Goal: Task Accomplishment & Management: Manage account settings

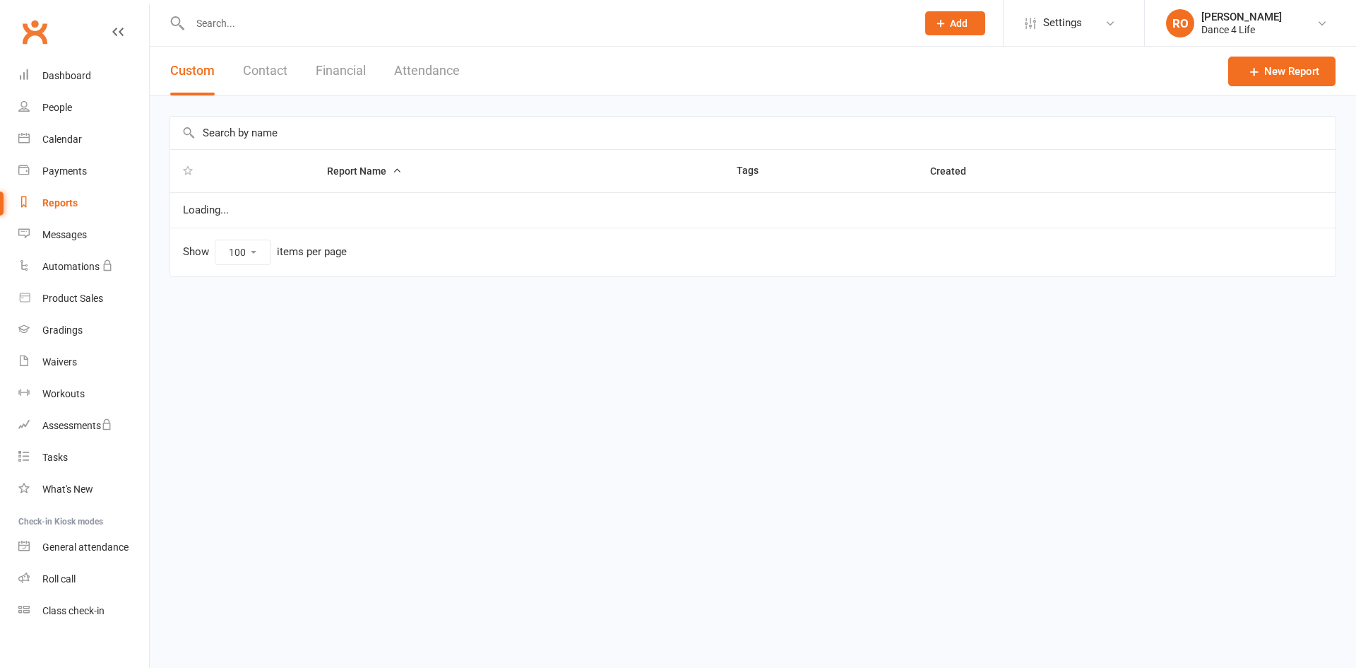
select select "100"
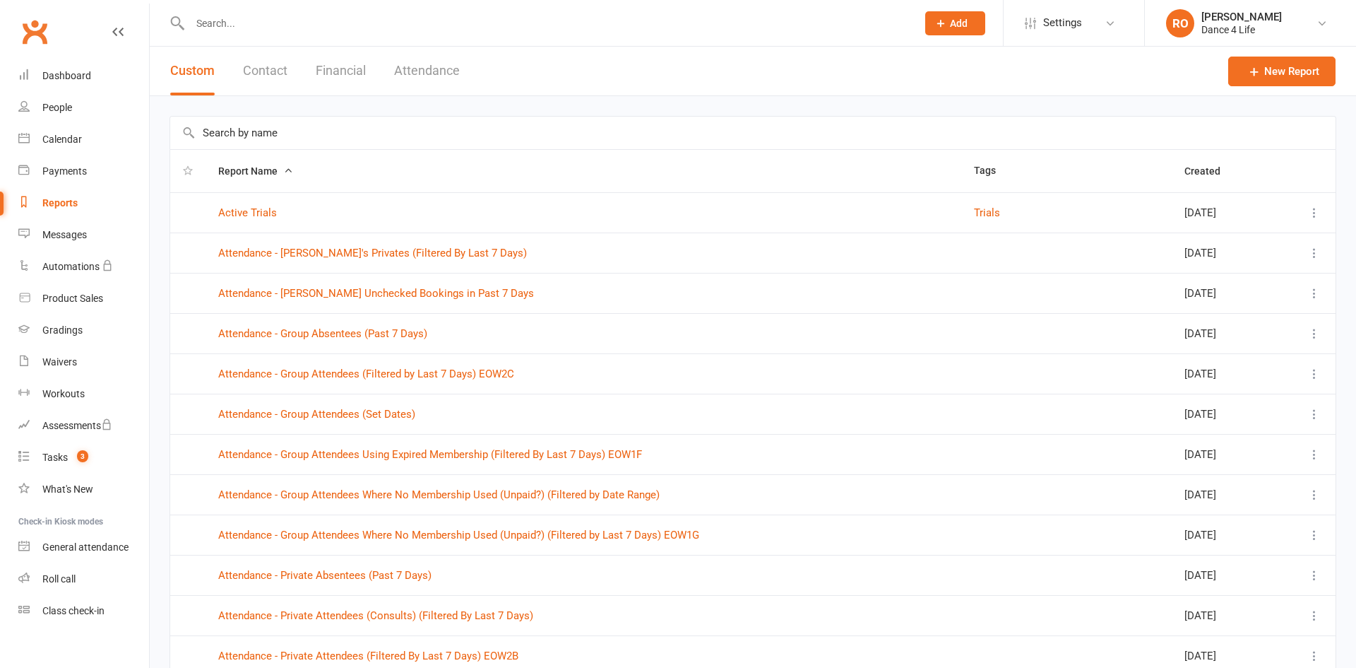
click at [360, 129] on input "text" at bounding box center [753, 133] width 1166 height 32
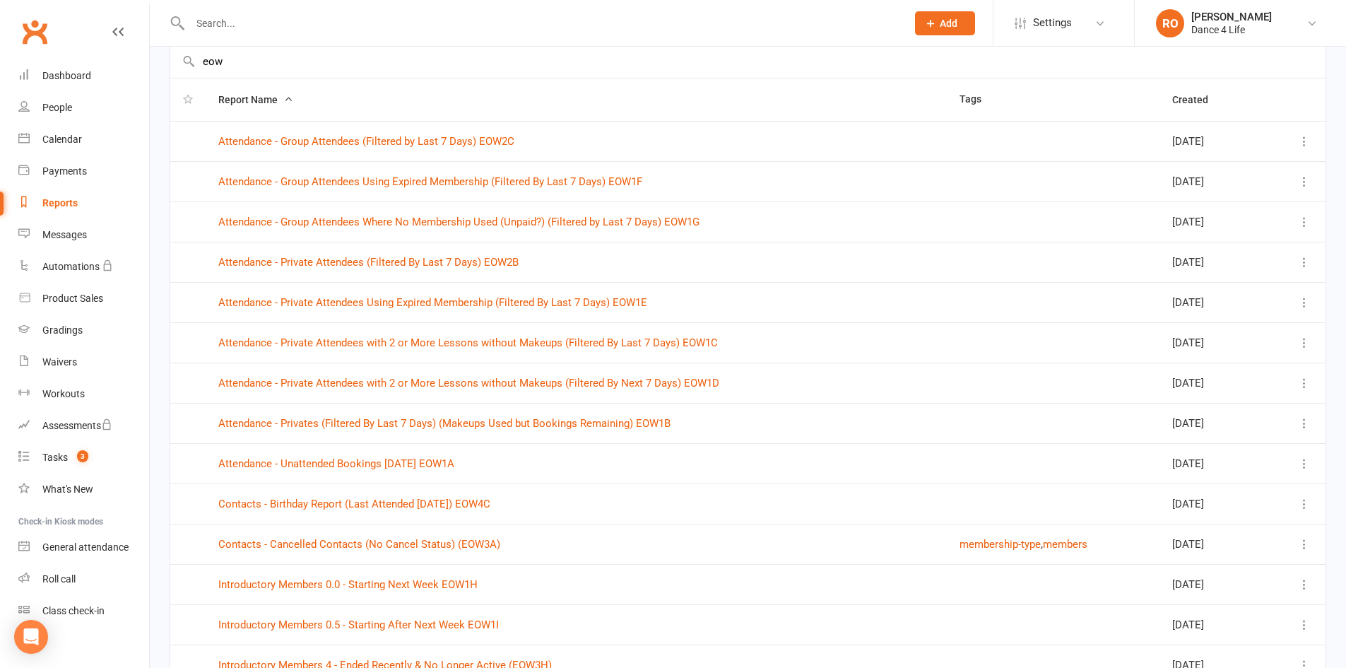
scroll to position [141, 0]
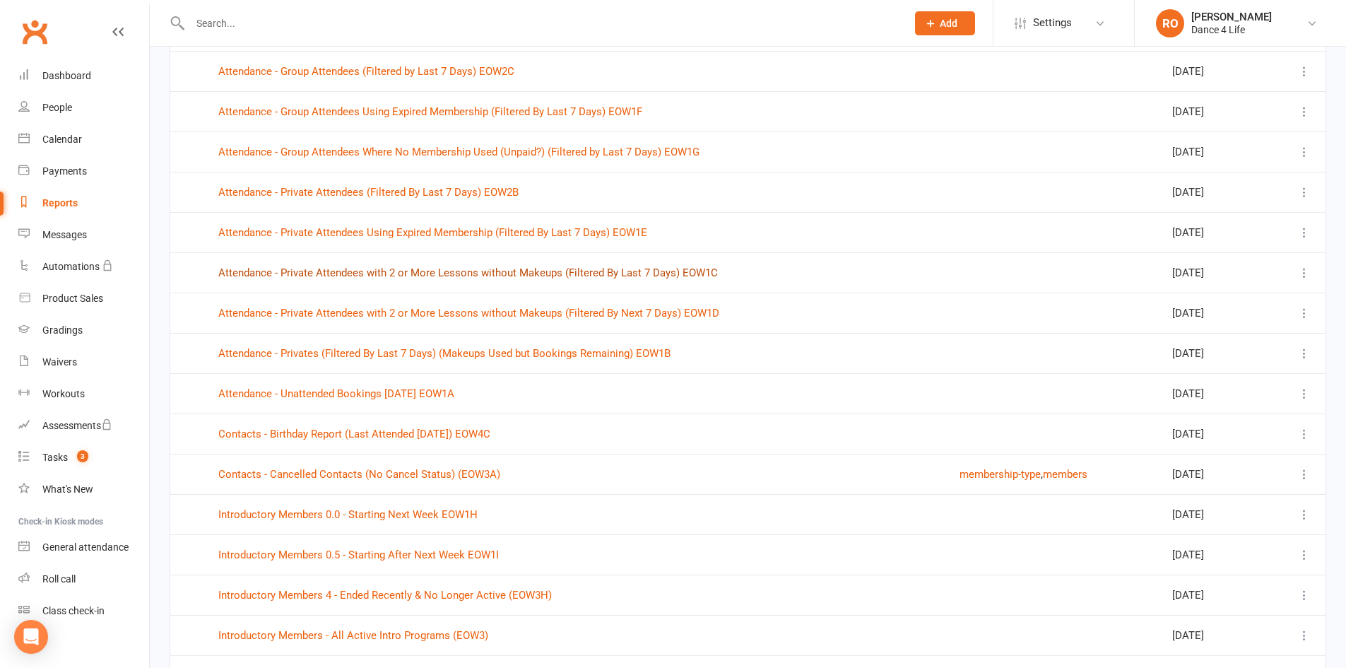
click at [619, 270] on link "Attendance - Private Attendees with 2 or More Lessons without Makeups (Filtered…" at bounding box center [467, 272] width 499 height 13
click at [618, 317] on link "Attendance - Private Attendees with 2 or More Lessons without Makeups (Filtered…" at bounding box center [468, 313] width 501 height 13
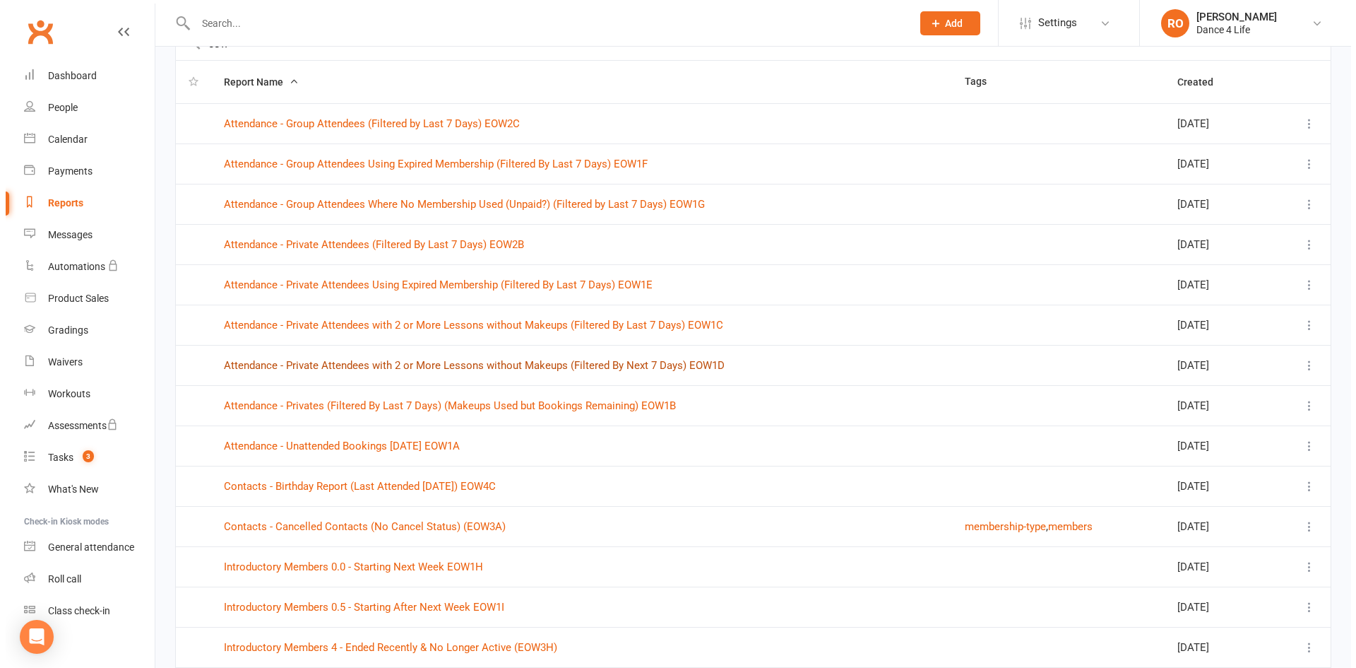
scroll to position [0, 0]
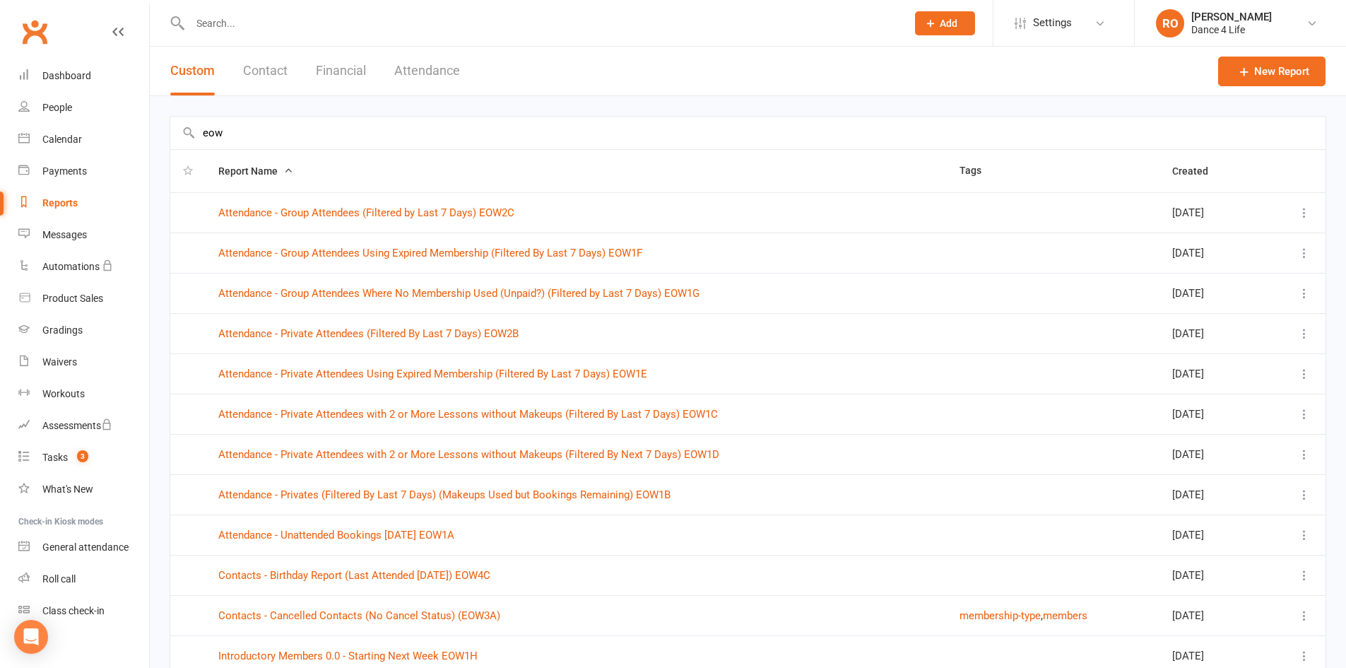
click at [326, 126] on input "eow" at bounding box center [747, 133] width 1155 height 32
click at [327, 126] on input "eow" at bounding box center [747, 133] width 1155 height 32
paste input "Private Attendees with 2 or More Lessons without Makeups"
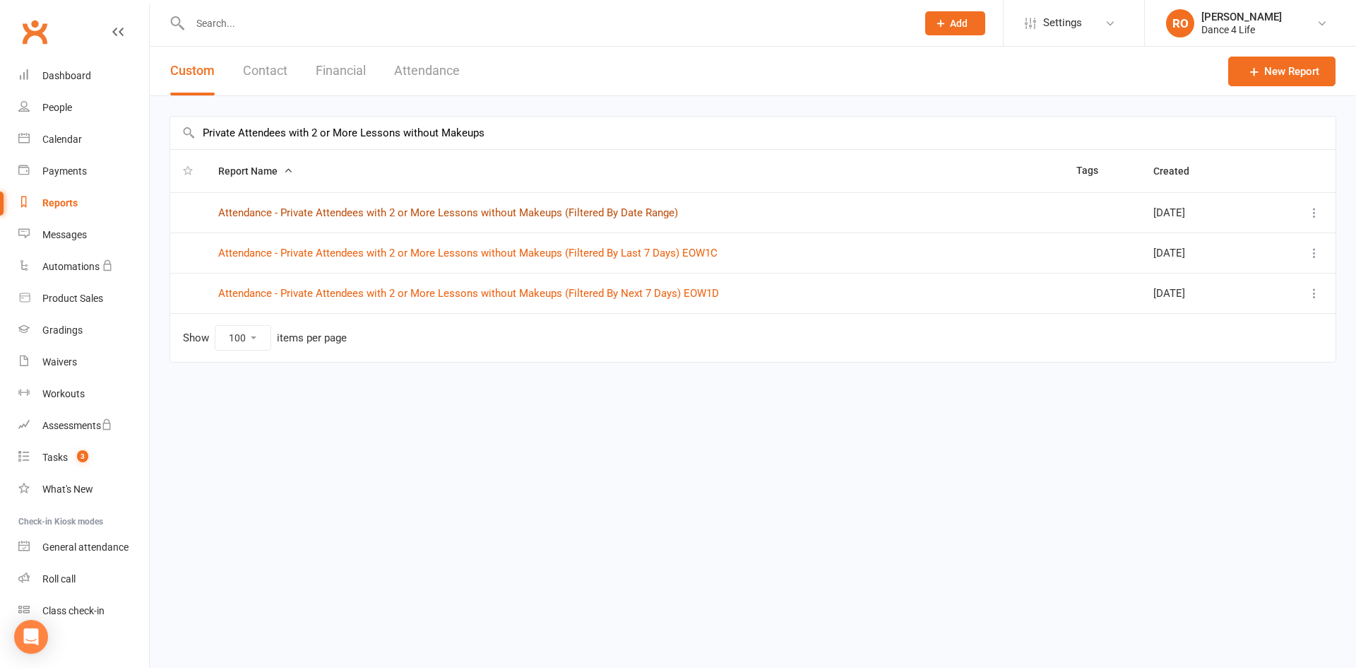
type input "Private Attendees with 2 or More Lessons without Makeups"
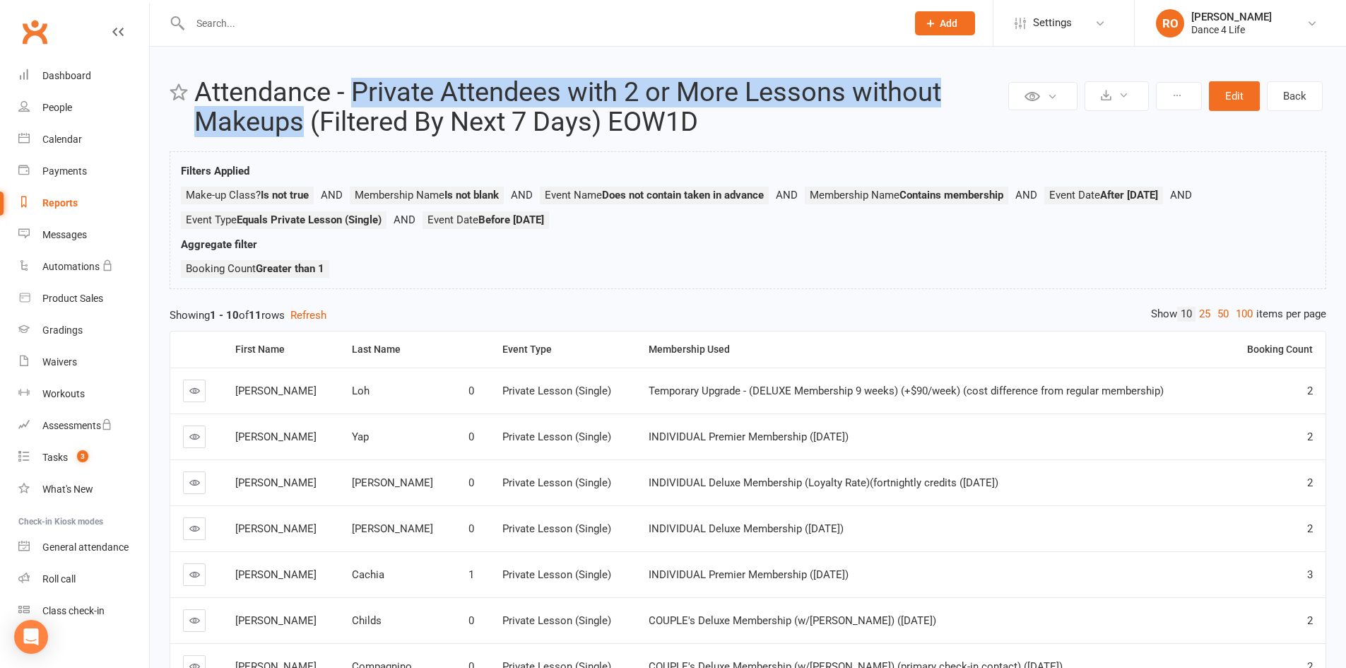
drag, startPoint x: 302, startPoint y: 123, endPoint x: 357, endPoint y: 90, distance: 63.7
click at [359, 91] on h2 "Attendance - Private Attendees with 2 or More Lessons without Makeups (Filtered…" at bounding box center [599, 107] width 810 height 59
copy h2 "Private Attendees with 2 or More Lessons without Makeups"
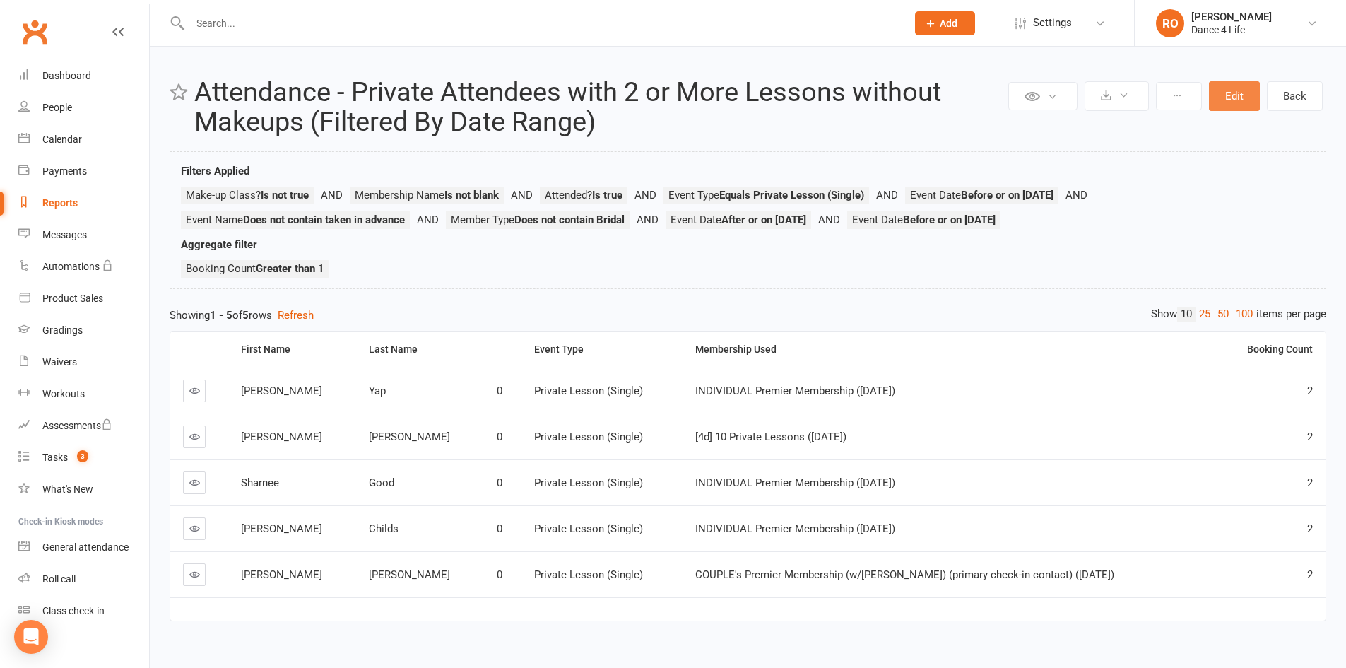
click at [1242, 98] on button "Edit" at bounding box center [1234, 96] width 51 height 30
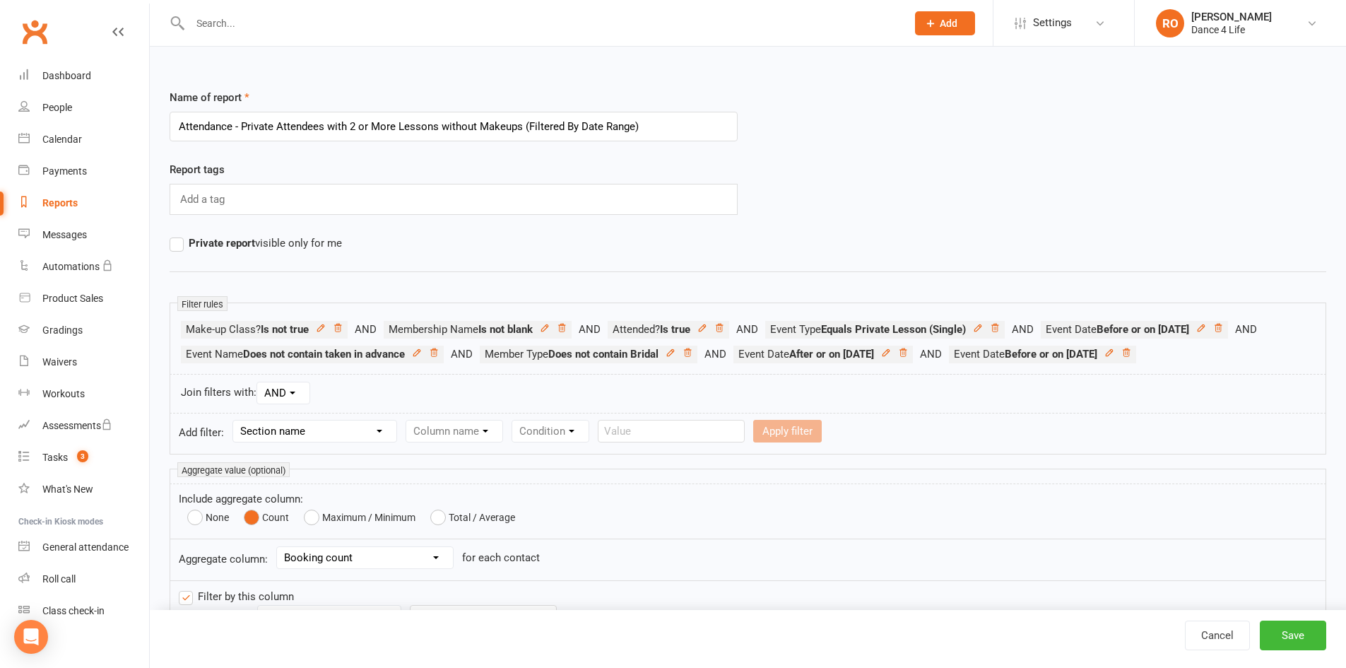
click at [489, 126] on input "Attendance - Private Attendees with 2 or More Lessons without Makeups (Filtered…" at bounding box center [454, 127] width 568 height 30
click at [1121, 357] on icon at bounding box center [1126, 353] width 10 height 10
drag, startPoint x: 1219, startPoint y: 353, endPoint x: 1209, endPoint y: 347, distance: 11.8
click at [906, 353] on icon at bounding box center [902, 352] width 7 height 8
click at [1213, 333] on icon at bounding box center [1218, 328] width 10 height 10
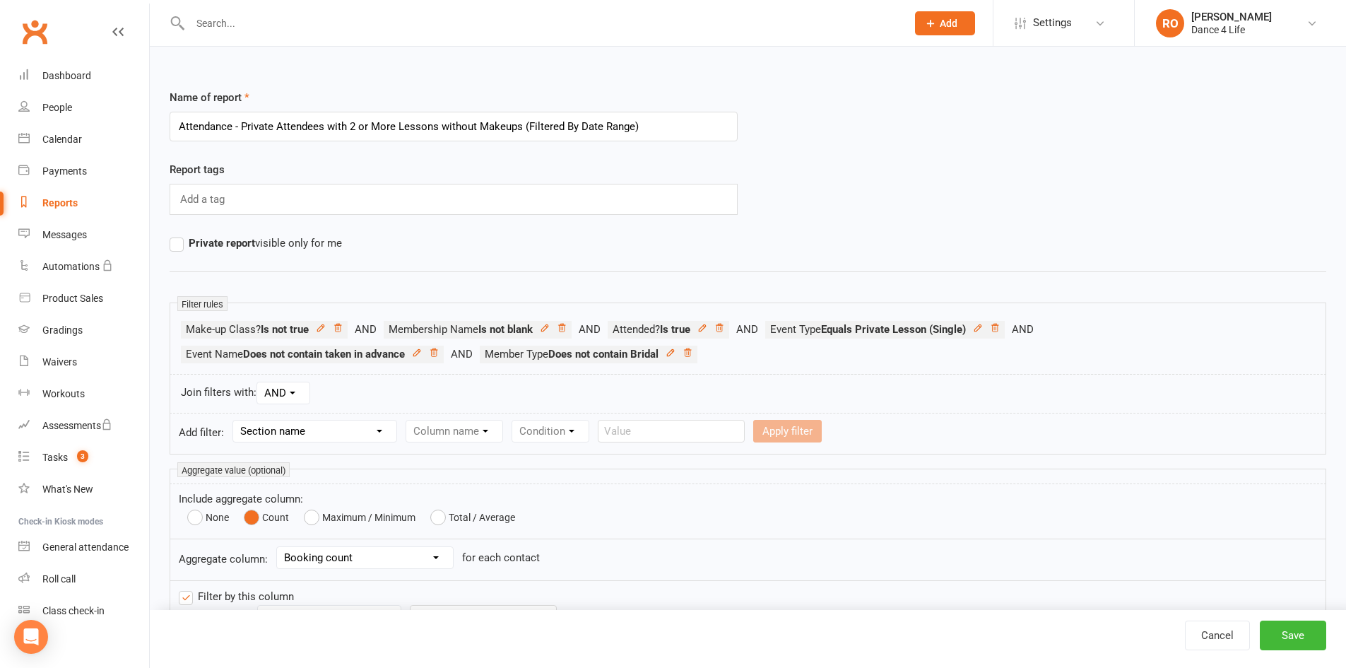
click at [319, 430] on select "Section name Contact Attendance Aggregate Payment Booking Waitlist Attendees Ca…" at bounding box center [314, 430] width 163 height 21
select select "3"
click at [235, 420] on select "Section name Contact Attendance Aggregate Payment Booking Waitlist Attendees Ca…" at bounding box center [314, 430] width 163 height 21
click at [495, 432] on select "Column name Event Name Event Type Event Date Event Day Event Month Event Starts…" at bounding box center [505, 430] width 199 height 21
select select "2"
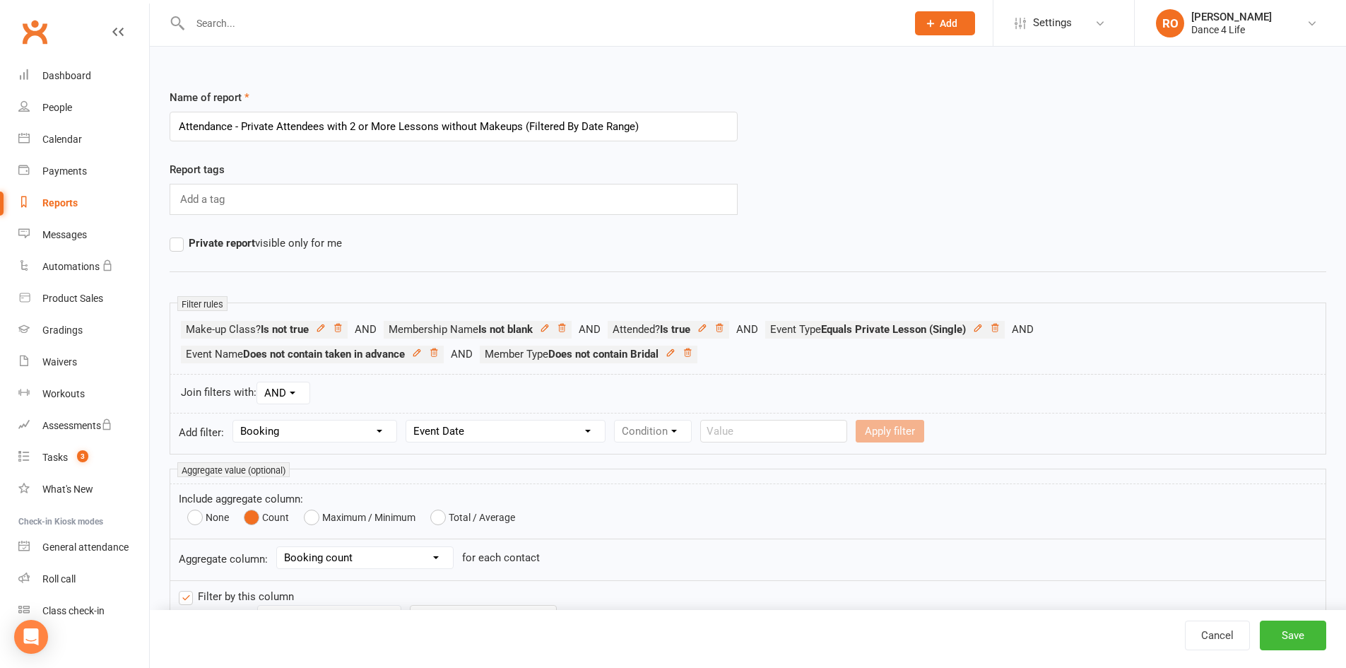
click at [408, 420] on select "Column name Event Name Event Type Event Date Event Day Event Month Event Starts…" at bounding box center [505, 430] width 199 height 21
click at [666, 427] on select "Condition Is Is not Before After Before or on After or on Is blank Is not blank" at bounding box center [659, 430] width 89 height 21
select select "5"
click at [616, 420] on select "Condition Is Is not Before After Before or on After or on Is blank Is not blank" at bounding box center [659, 430] width 89 height 21
click at [838, 429] on input "text" at bounding box center [853, 431] width 147 height 23
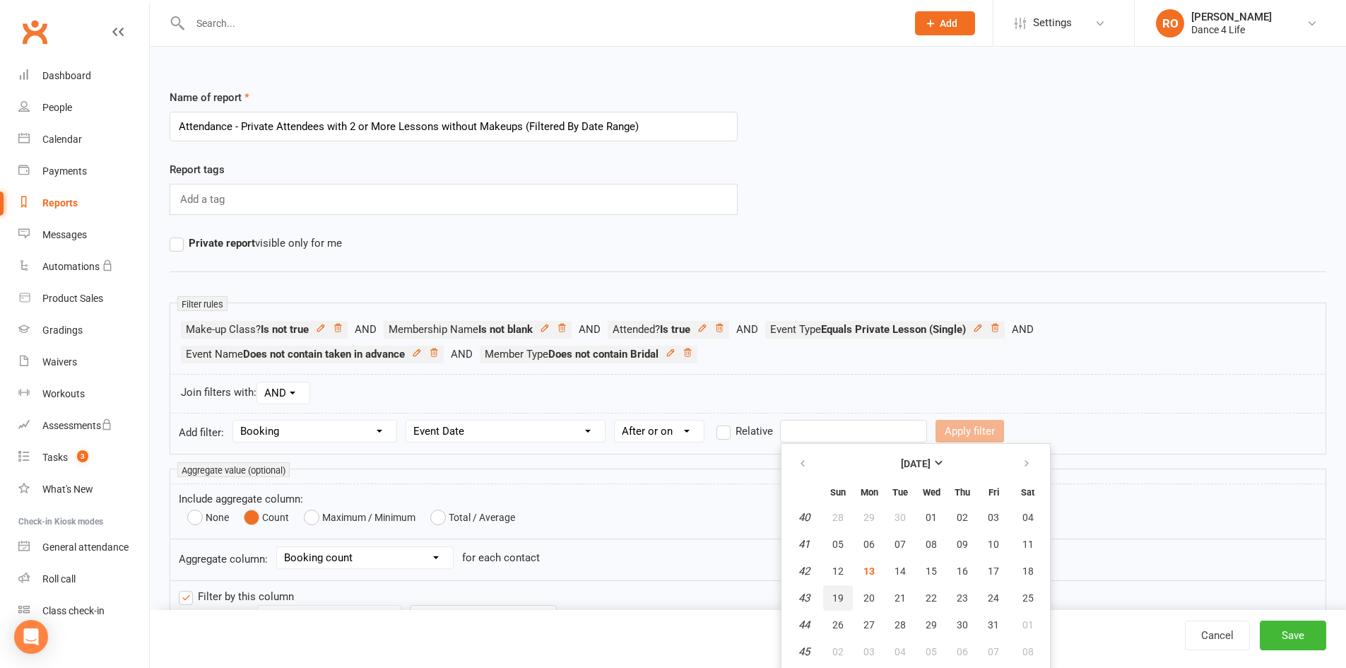
click at [835, 593] on span "19" at bounding box center [837, 597] width 11 height 11
type input "19 Oct 2025"
click at [949, 431] on button "Apply filter" at bounding box center [969, 431] width 69 height 23
select select
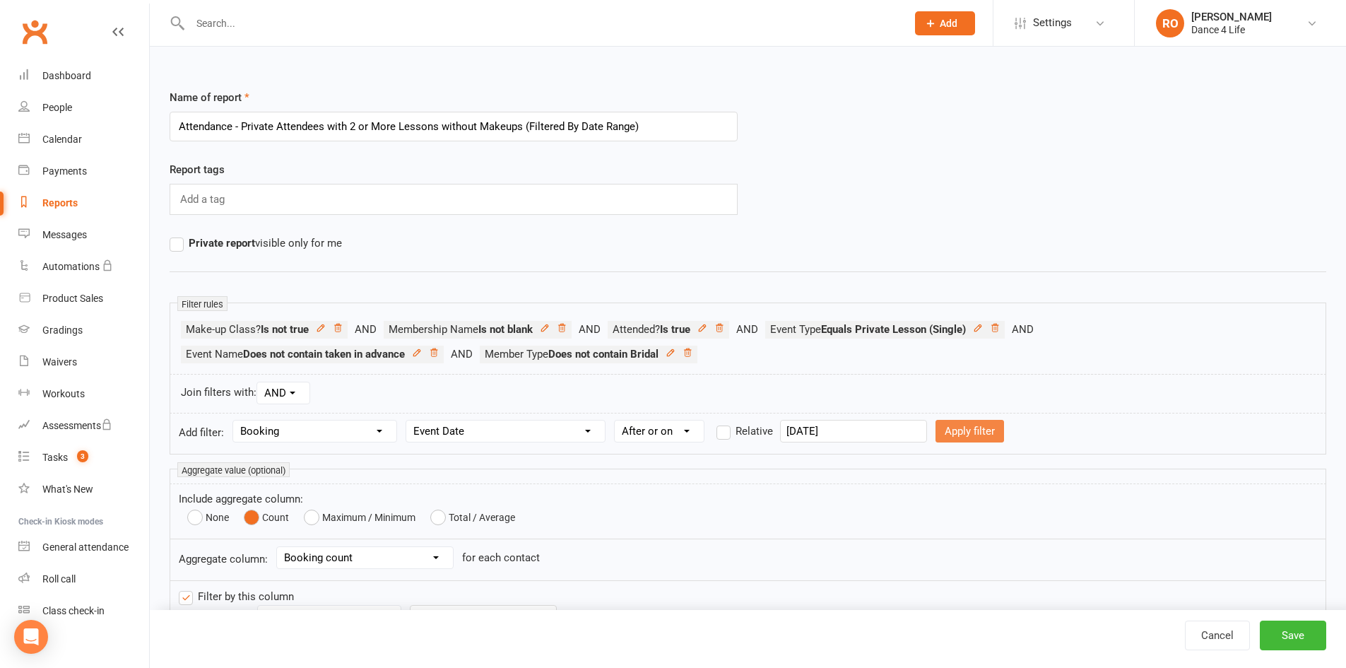
select select
click at [307, 421] on select "Section name Contact Attendance Aggregate Payment Booking Waitlist Attendees Ca…" at bounding box center [314, 430] width 163 height 21
select select "3"
click at [235, 420] on select "Section name Contact Attendance Aggregate Payment Booking Waitlist Attendees Ca…" at bounding box center [314, 430] width 163 height 21
click at [518, 422] on select "Column name Event Name Event Type Event Date Event Day Event Month Event Starts…" at bounding box center [505, 430] width 199 height 21
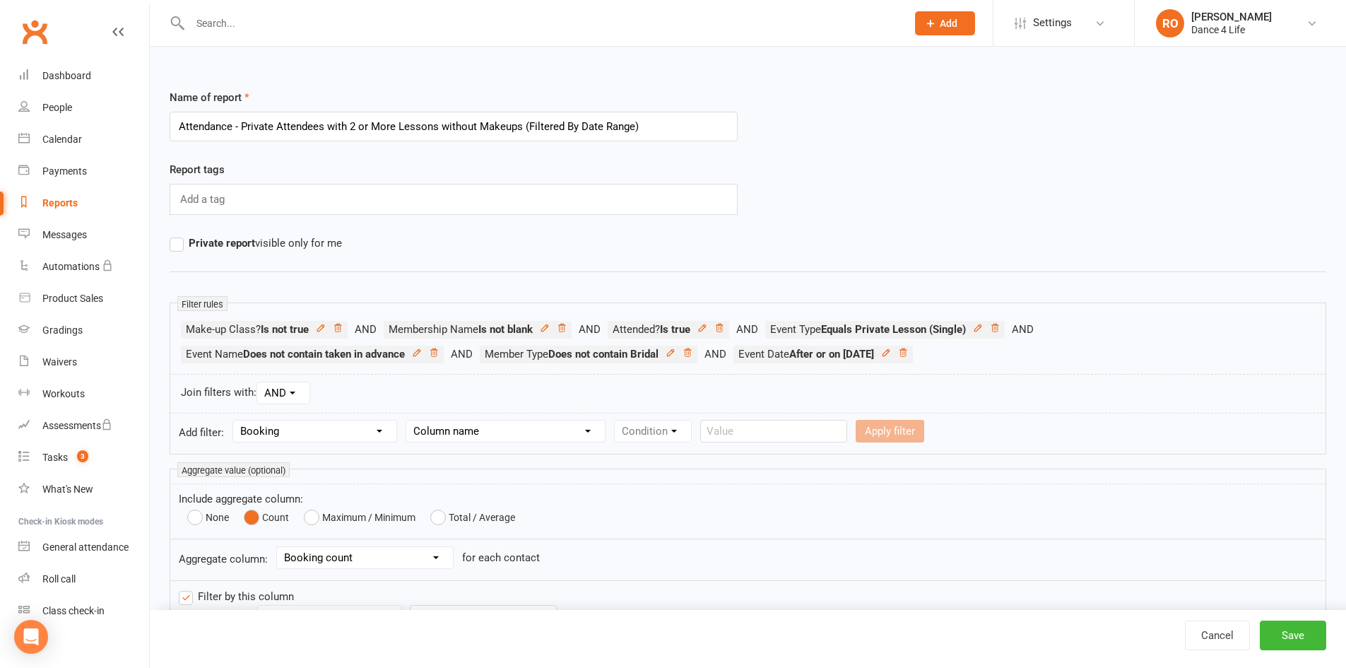
select select "2"
click at [408, 420] on select "Column name Event Name Event Type Event Date Event Day Event Month Event Starts…" at bounding box center [505, 430] width 199 height 21
click at [690, 424] on select "Condition Is Is not Before After Before or on After or on Is blank Is not blank" at bounding box center [659, 430] width 89 height 21
select select "4"
click at [616, 420] on select "Condition Is Is not Before After Before or on After or on Is blank Is not blank" at bounding box center [659, 430] width 89 height 21
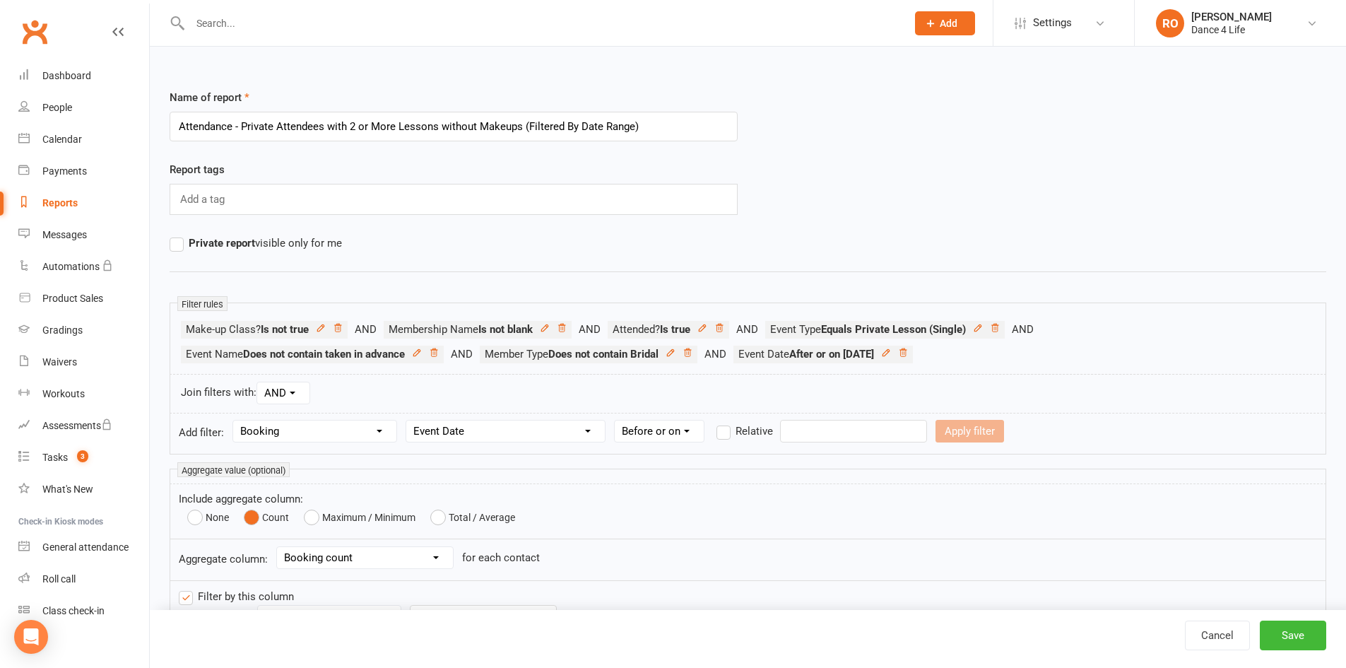
click at [830, 435] on input "text" at bounding box center [853, 431] width 147 height 23
click at [1024, 598] on span "25" at bounding box center [1027, 597] width 11 height 11
type input "25 Oct 2025"
click at [959, 437] on button "Apply filter" at bounding box center [969, 431] width 69 height 23
select select
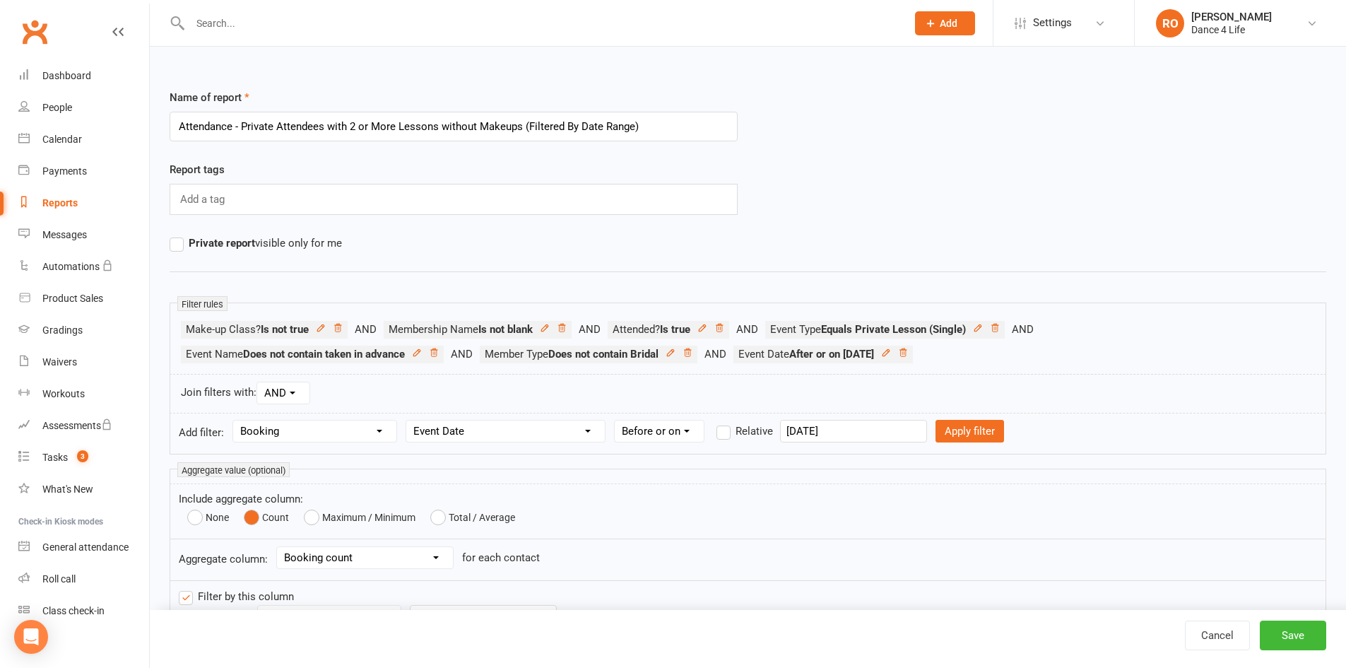
select select
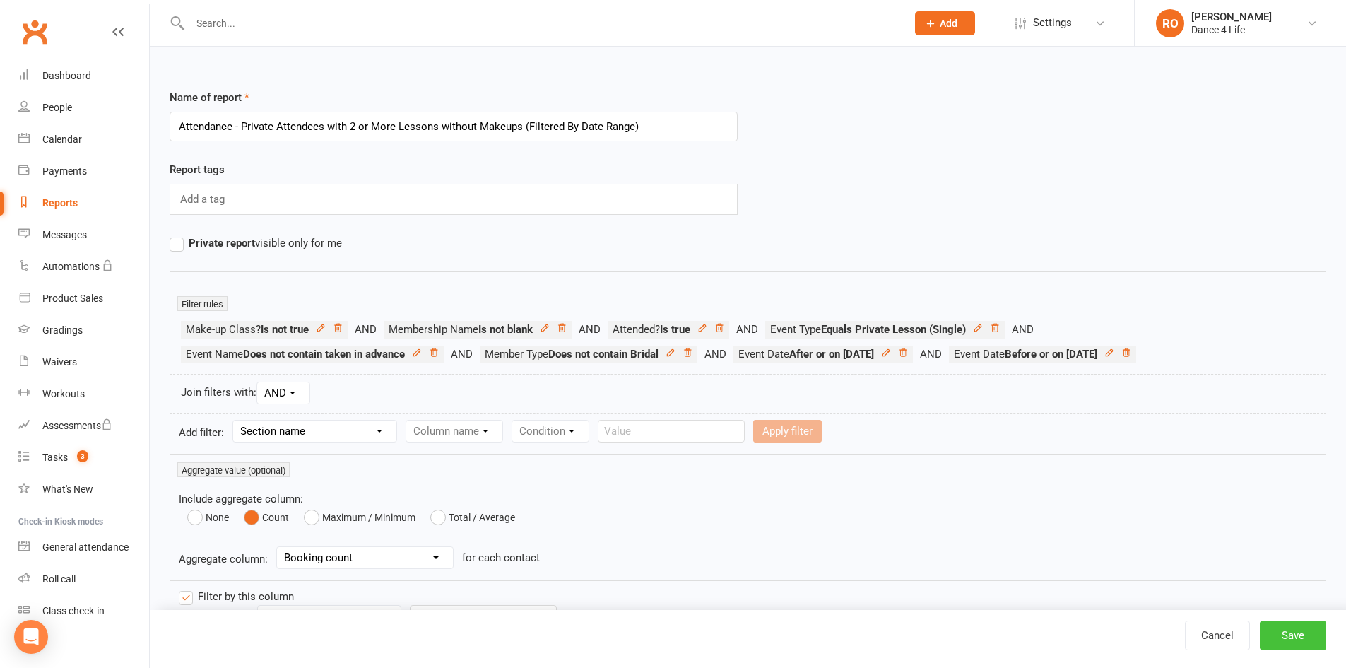
click at [1289, 643] on button "Save" at bounding box center [1293, 635] width 66 height 30
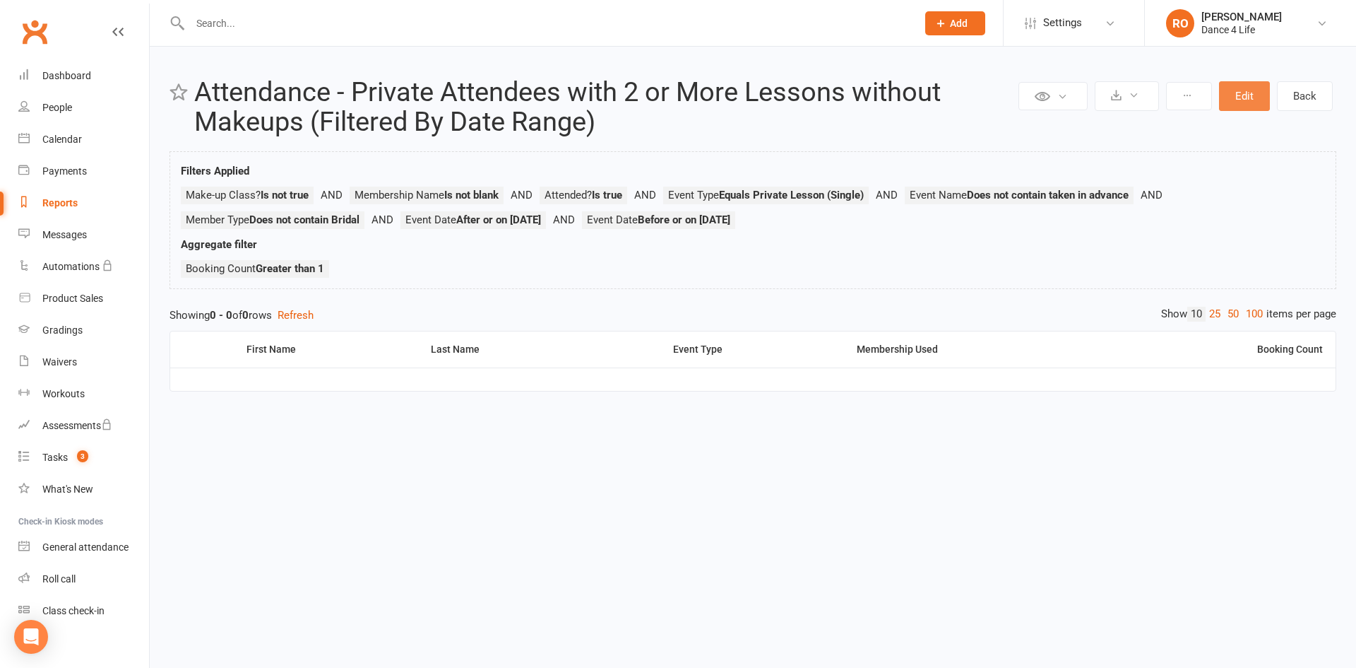
drag, startPoint x: 1252, startPoint y: 93, endPoint x: 81, endPoint y: -23, distance: 1176.4
click at [81, 0] on html "Prospect Member Non-attending contact Class / event Appointment Grading event T…" at bounding box center [678, 229] width 1356 height 458
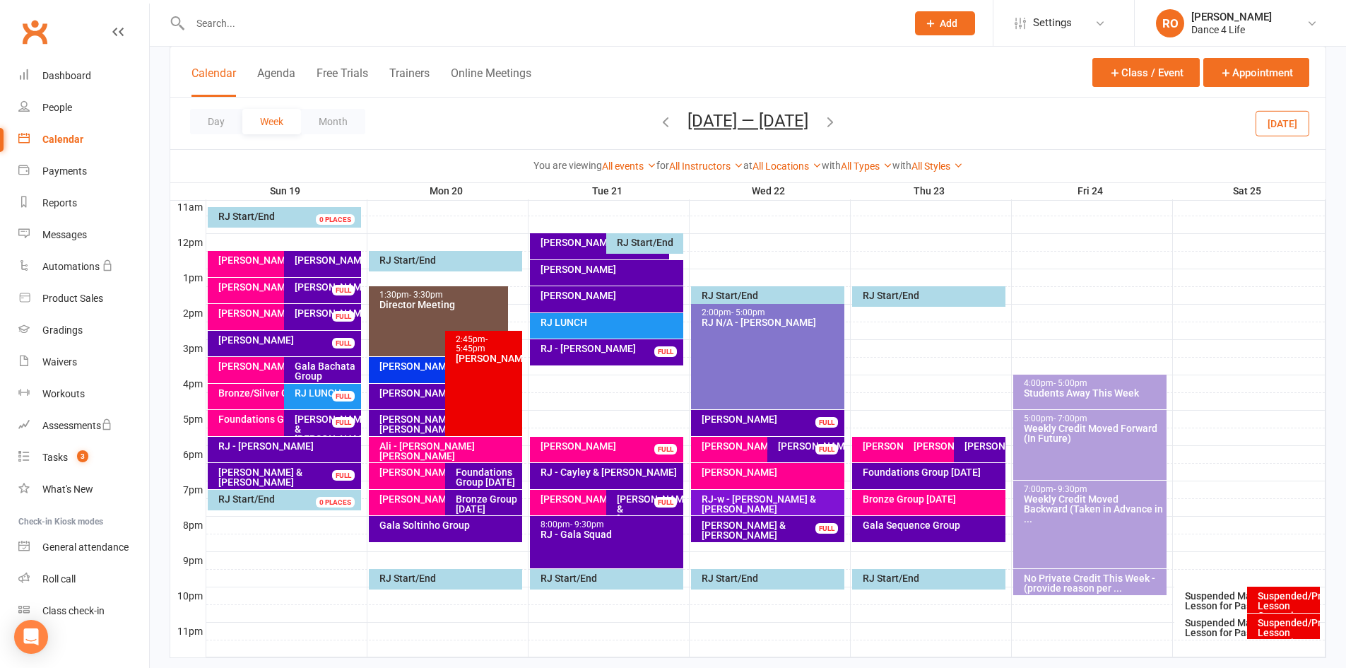
scroll to position [508, 0]
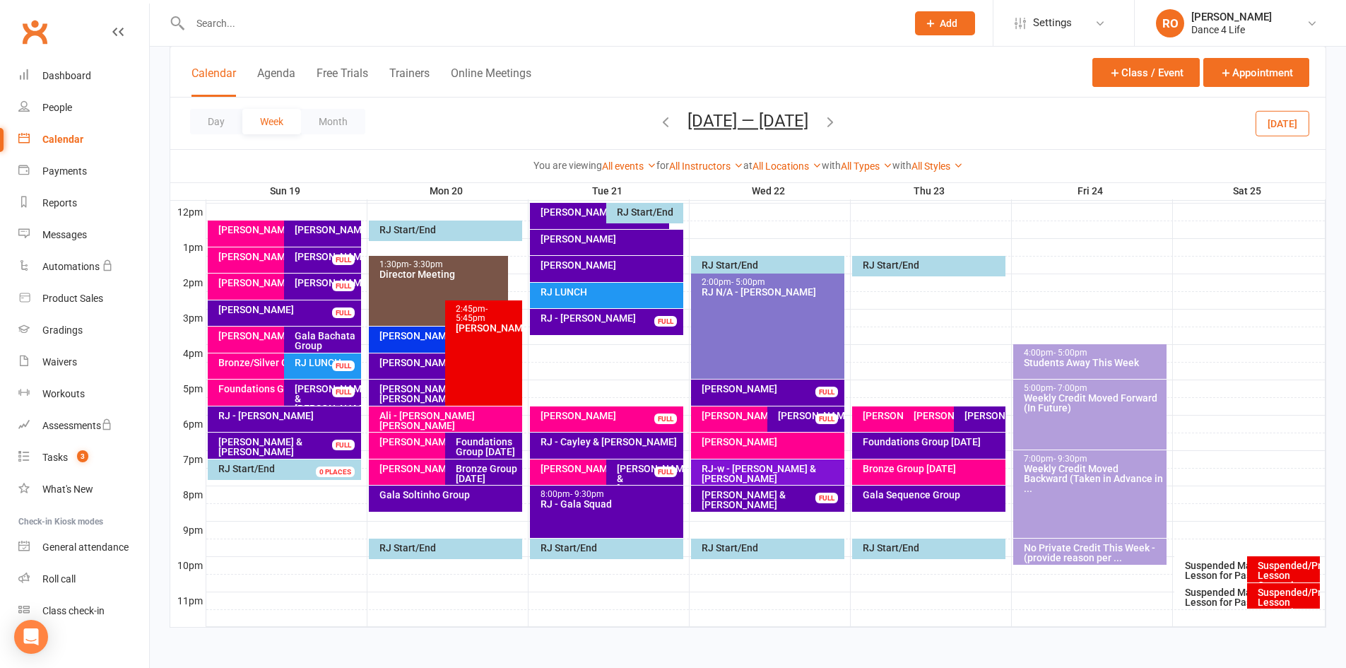
click at [413, 361] on div "[PERSON_NAME]" at bounding box center [442, 362] width 126 height 10
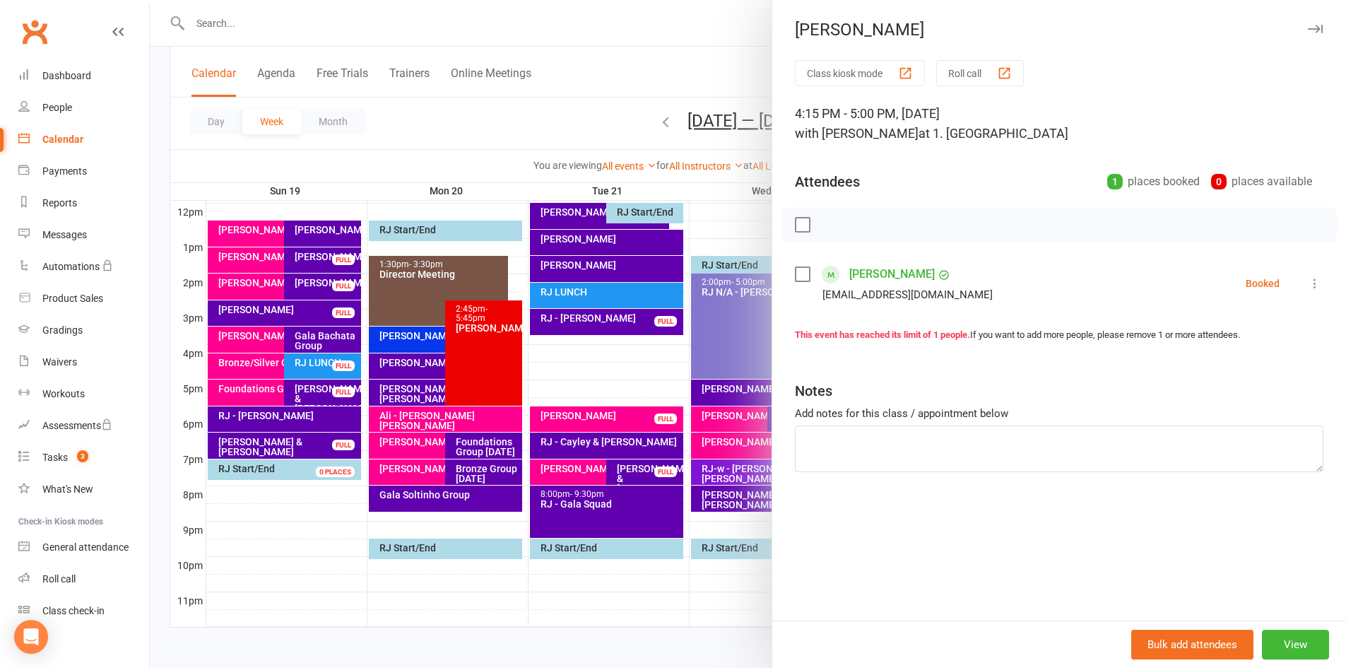
drag, startPoint x: 1308, startPoint y: 283, endPoint x: 1308, endPoint y: 291, distance: 8.5
click at [1308, 283] on icon at bounding box center [1315, 283] width 14 height 14
click at [1300, 305] on link "More info" at bounding box center [1247, 311] width 152 height 28
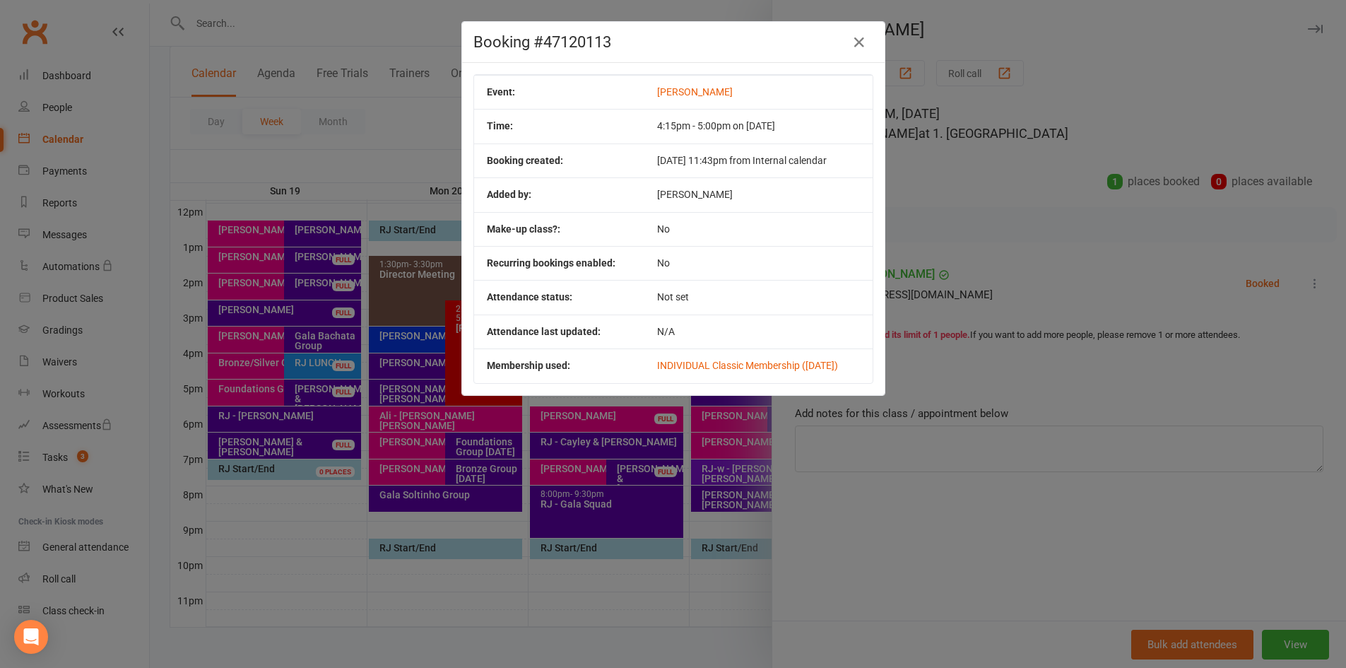
drag, startPoint x: 625, startPoint y: 494, endPoint x: 633, endPoint y: 488, distance: 9.6
click at [625, 495] on div "Booking #47120113 Event: RJ - Tara Dour Time: 4:15pm - 5:00pm on 20 Oct 2025 Bo…" at bounding box center [673, 334] width 1346 height 668
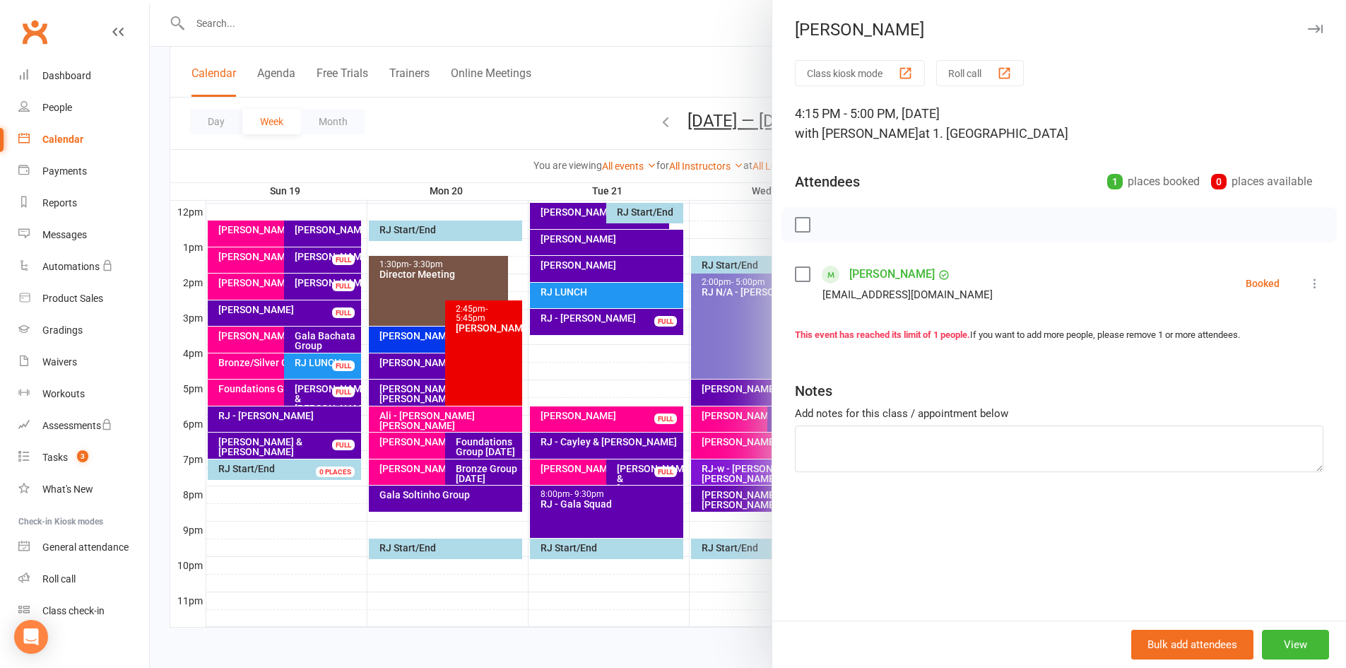
drag, startPoint x: 711, startPoint y: 389, endPoint x: 724, endPoint y: 389, distance: 12.7
click at [711, 391] on div at bounding box center [748, 334] width 1196 height 668
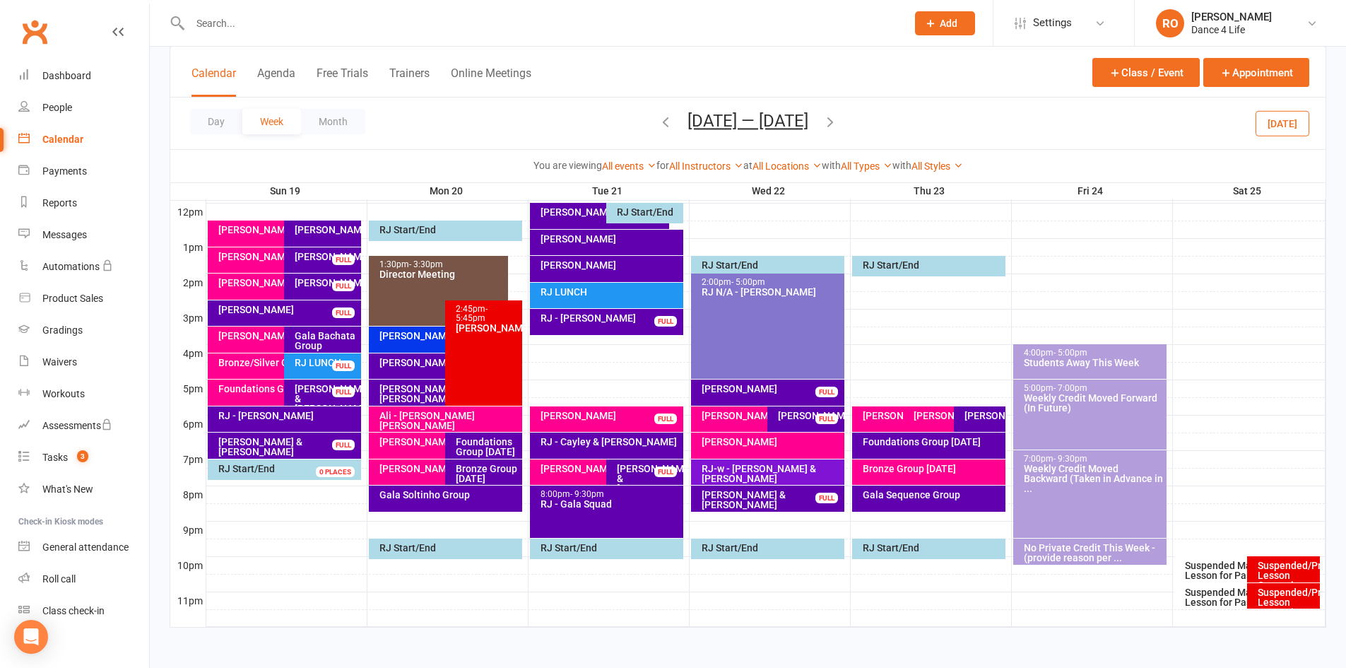
click at [748, 388] on div "RJ - Tara Dour" at bounding box center [771, 389] width 141 height 10
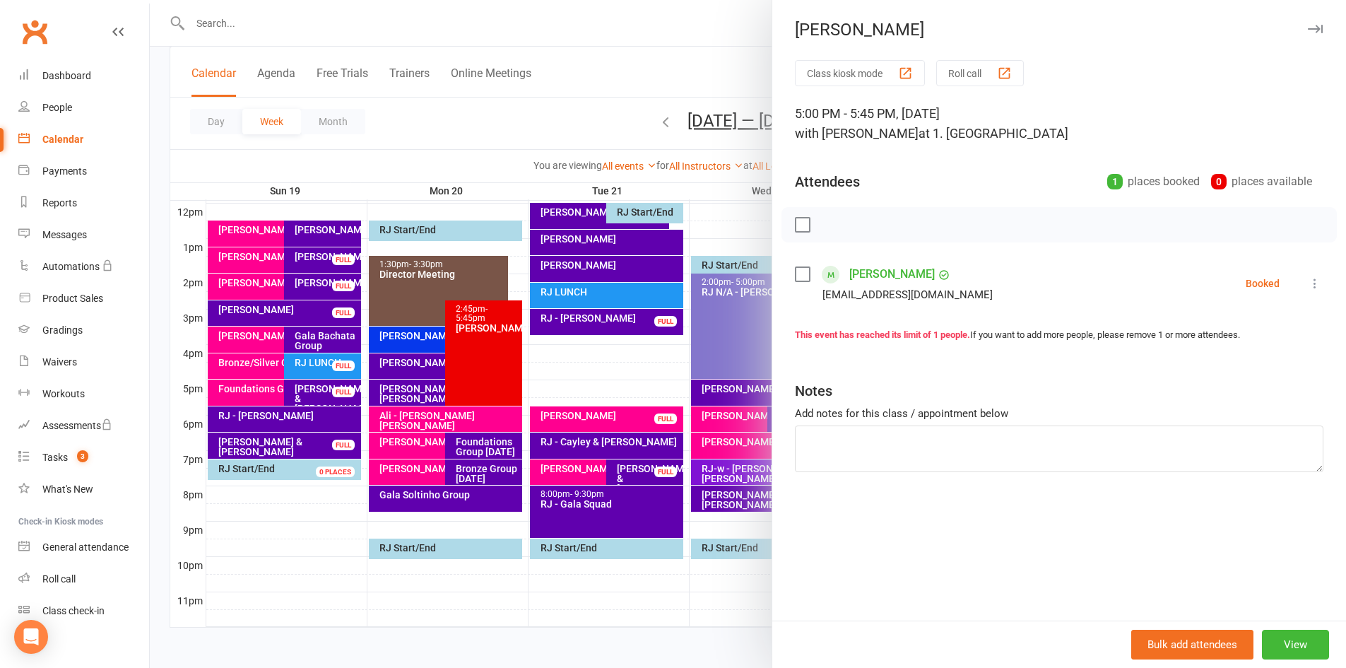
click at [1308, 278] on icon at bounding box center [1315, 283] width 14 height 14
click at [1292, 305] on link "More info" at bounding box center [1247, 311] width 152 height 28
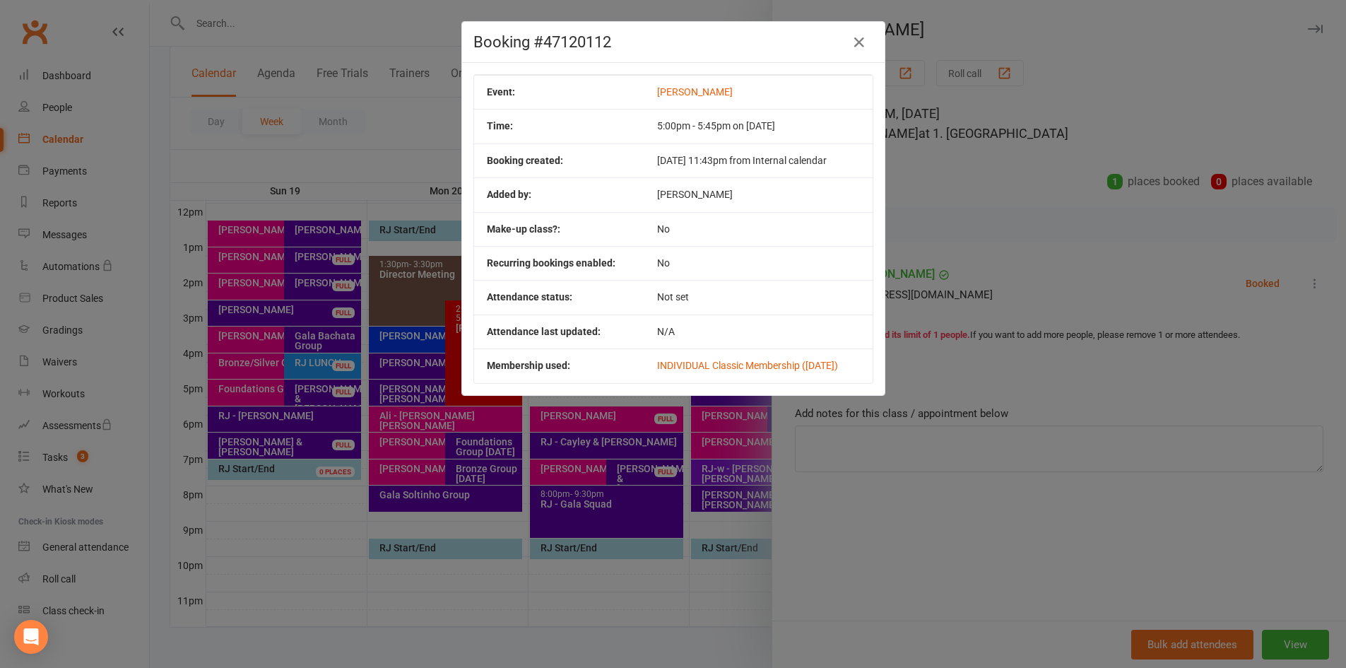
click at [625, 502] on div "Booking #47120112 Event: RJ - Tara Dour Time: 5:00pm - 5:45pm on 22 Oct 2025 Bo…" at bounding box center [673, 334] width 1346 height 668
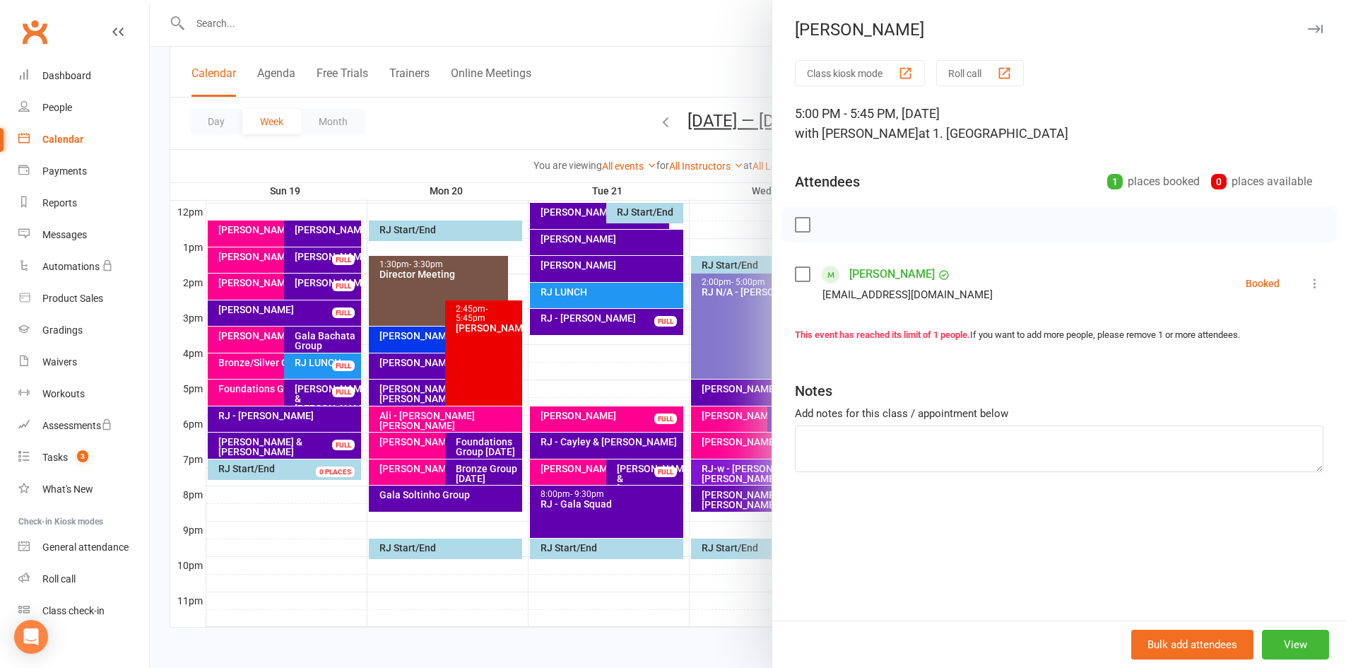
click at [396, 414] on div at bounding box center [748, 334] width 1196 height 668
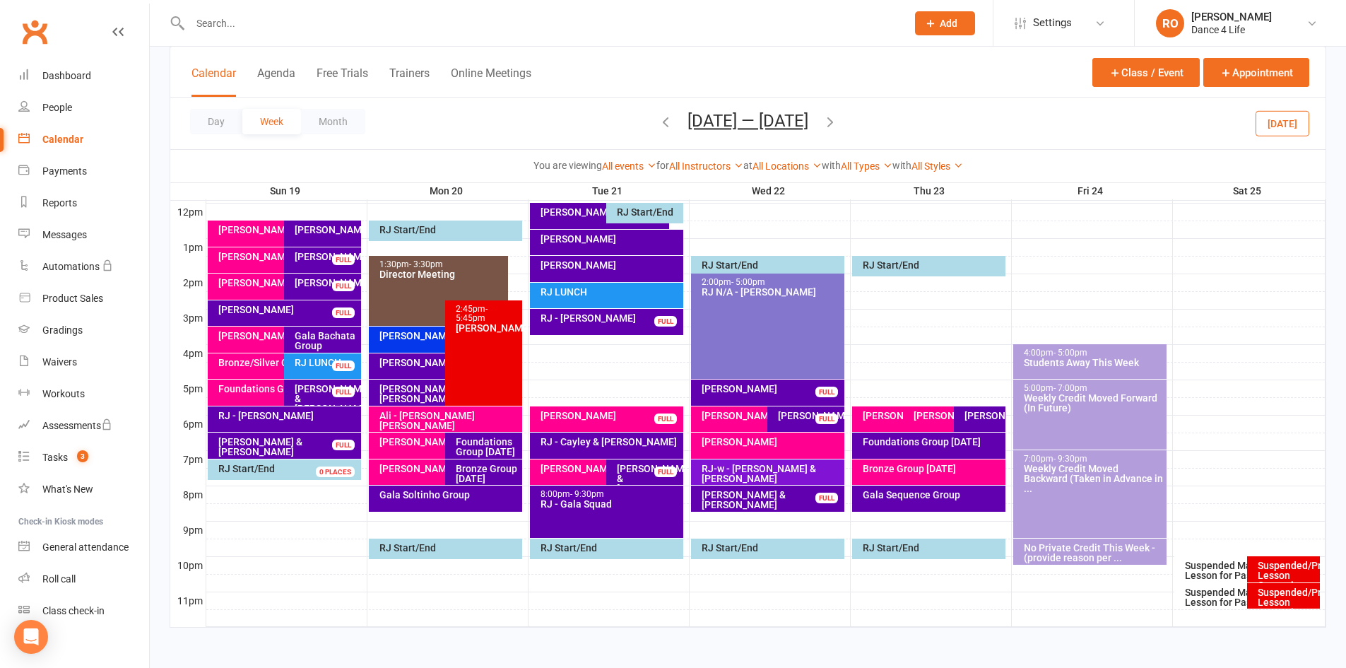
click at [1272, 135] on button "Today" at bounding box center [1282, 122] width 54 height 25
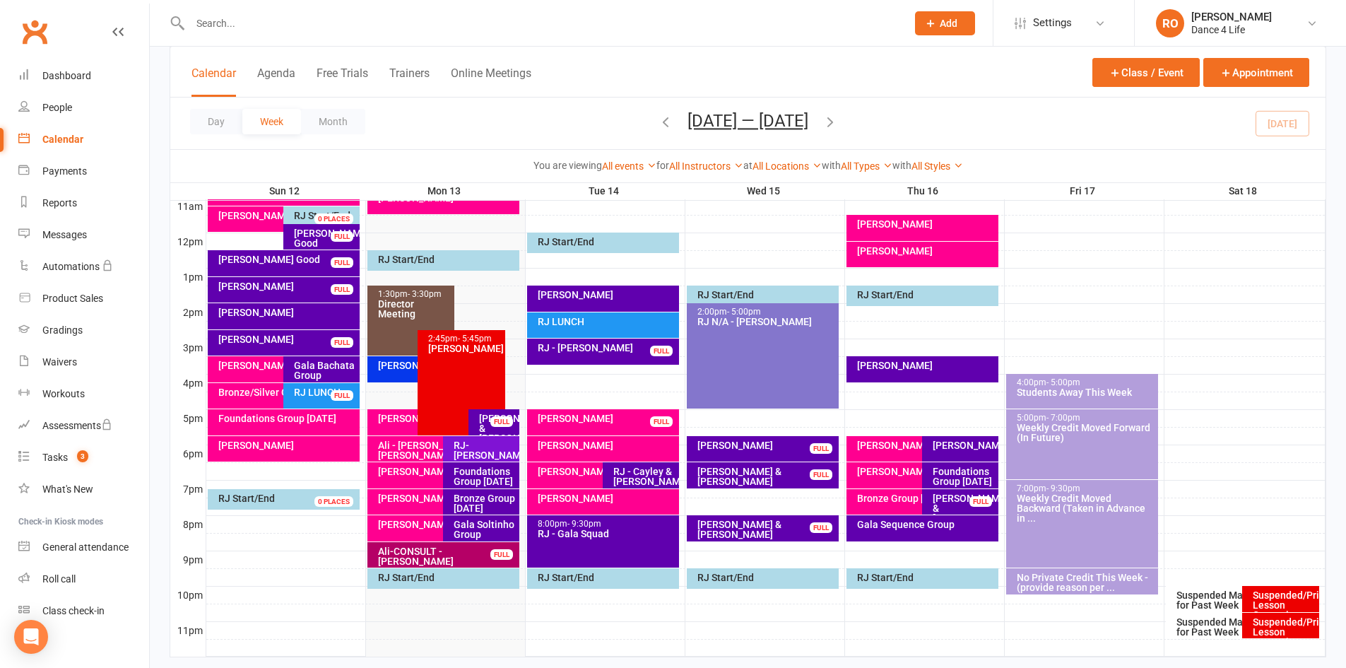
scroll to position [437, 0]
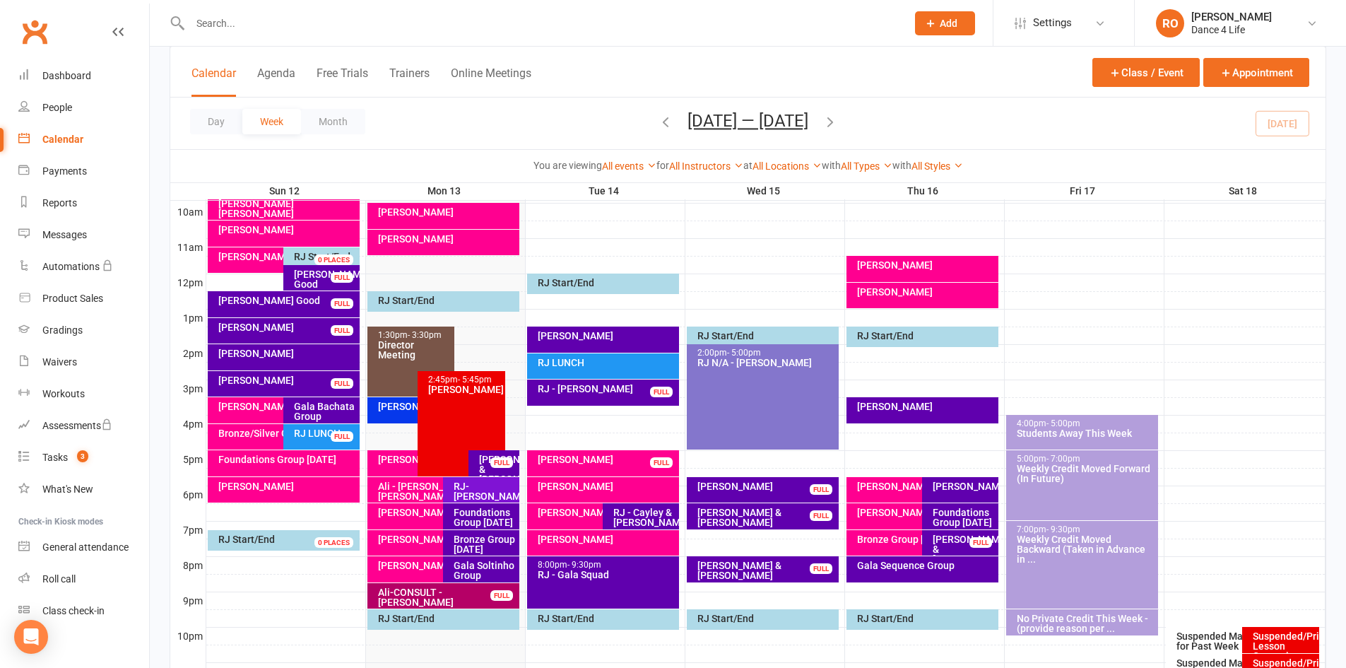
click at [658, 511] on div "RJ - Cayley & Dianne" at bounding box center [645, 517] width 64 height 20
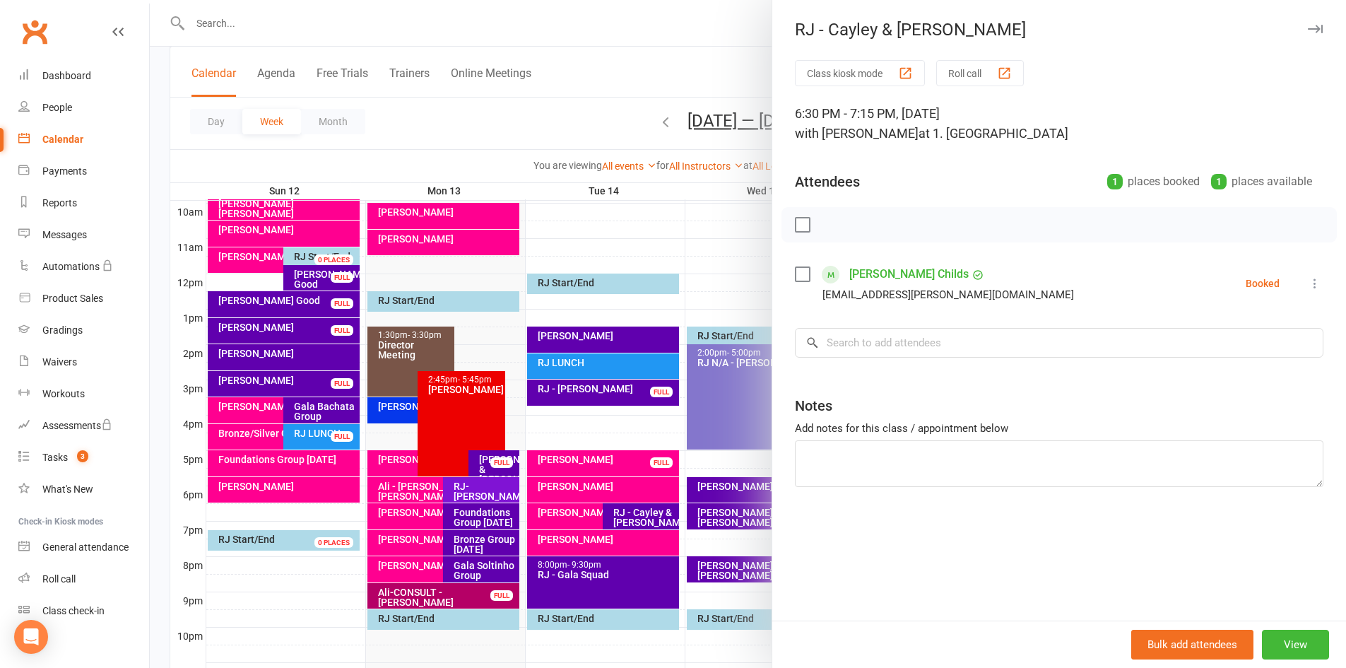
click at [673, 475] on div at bounding box center [748, 334] width 1196 height 668
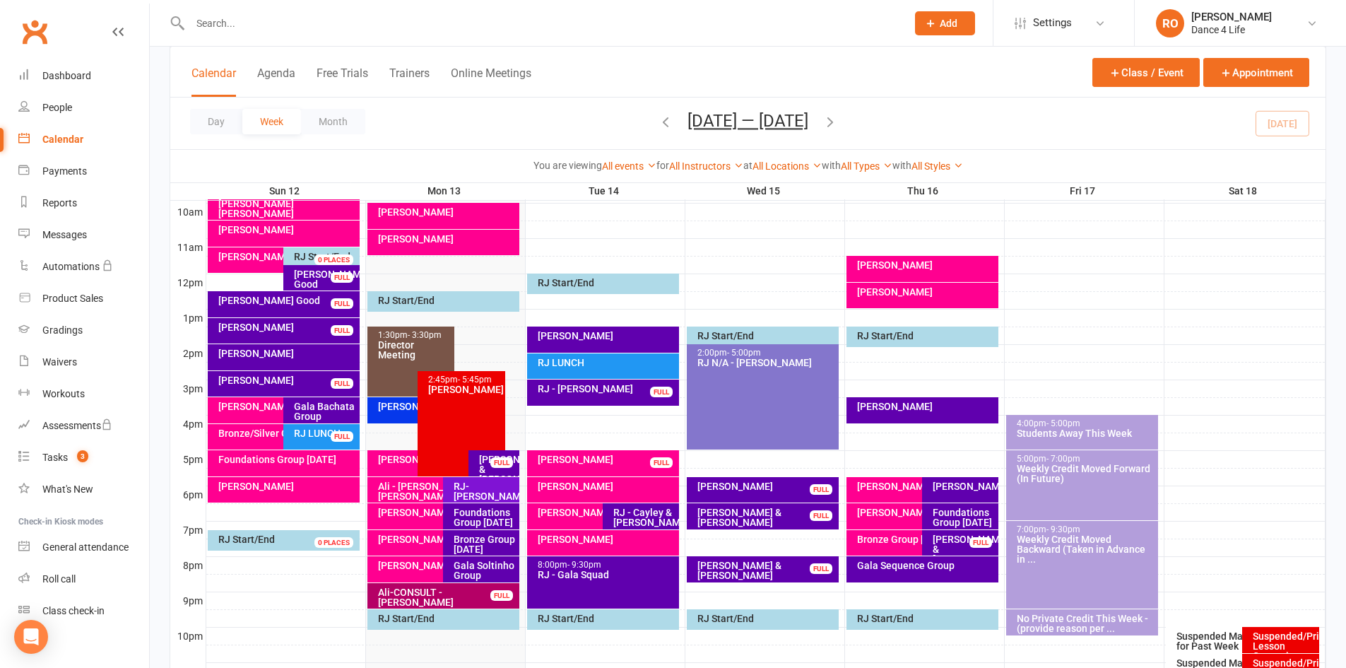
click at [1276, 129] on div "Day Week Month Oct 12 — 18 2025 October 2025 Sun Mon Tue Wed Thu Fri Sat 28 29 …" at bounding box center [747, 123] width 1155 height 52
click at [699, 167] on link "All Instructors" at bounding box center [706, 165] width 74 height 11
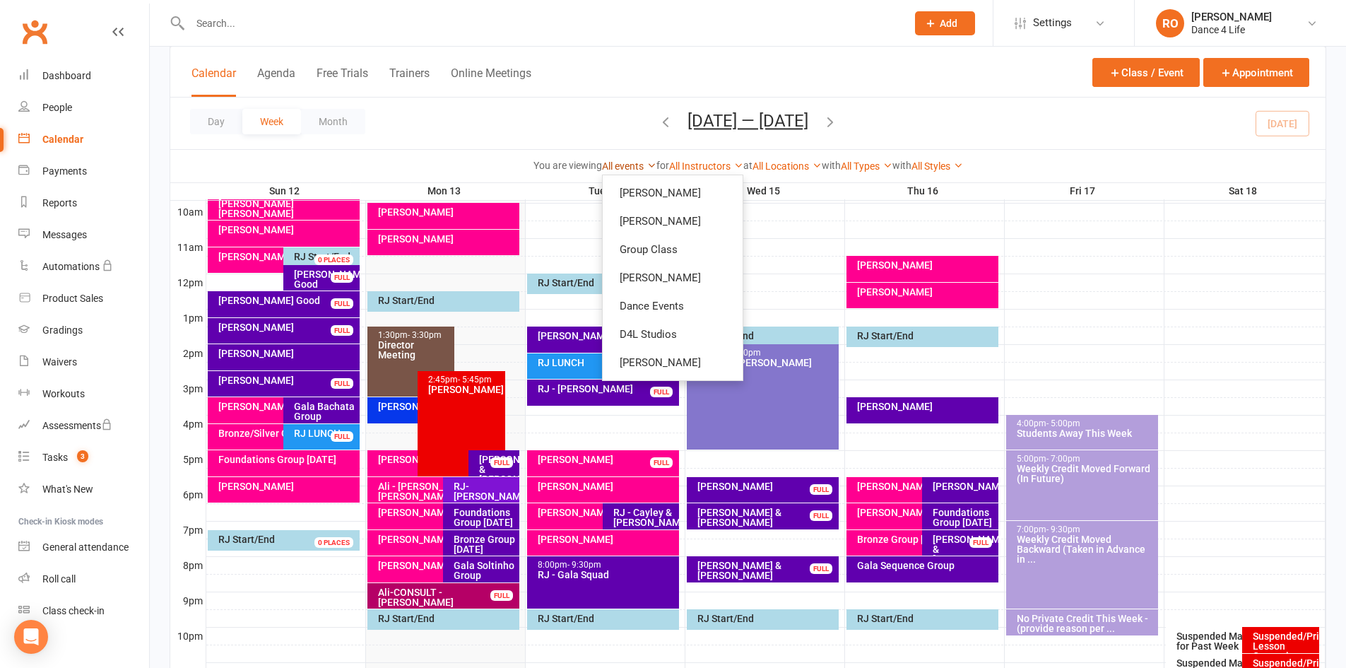
click at [622, 162] on link "All events" at bounding box center [629, 165] width 54 height 11
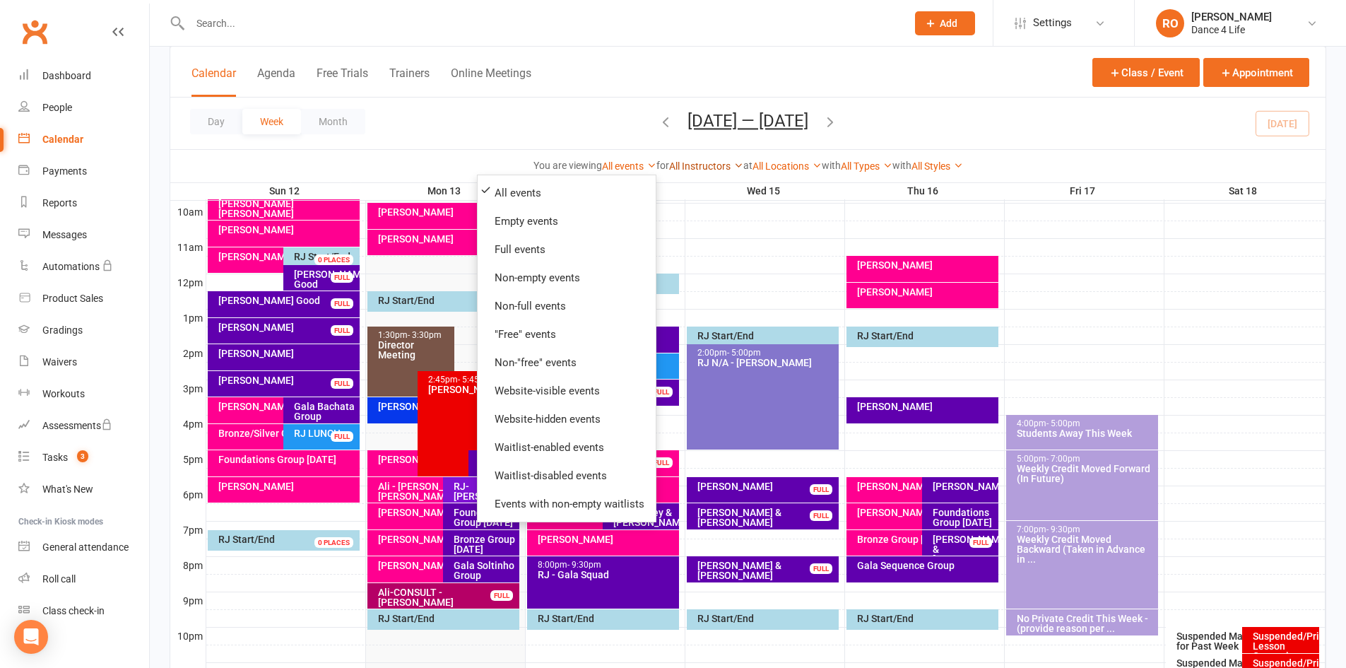
click at [711, 169] on link "All Instructors" at bounding box center [706, 165] width 74 height 11
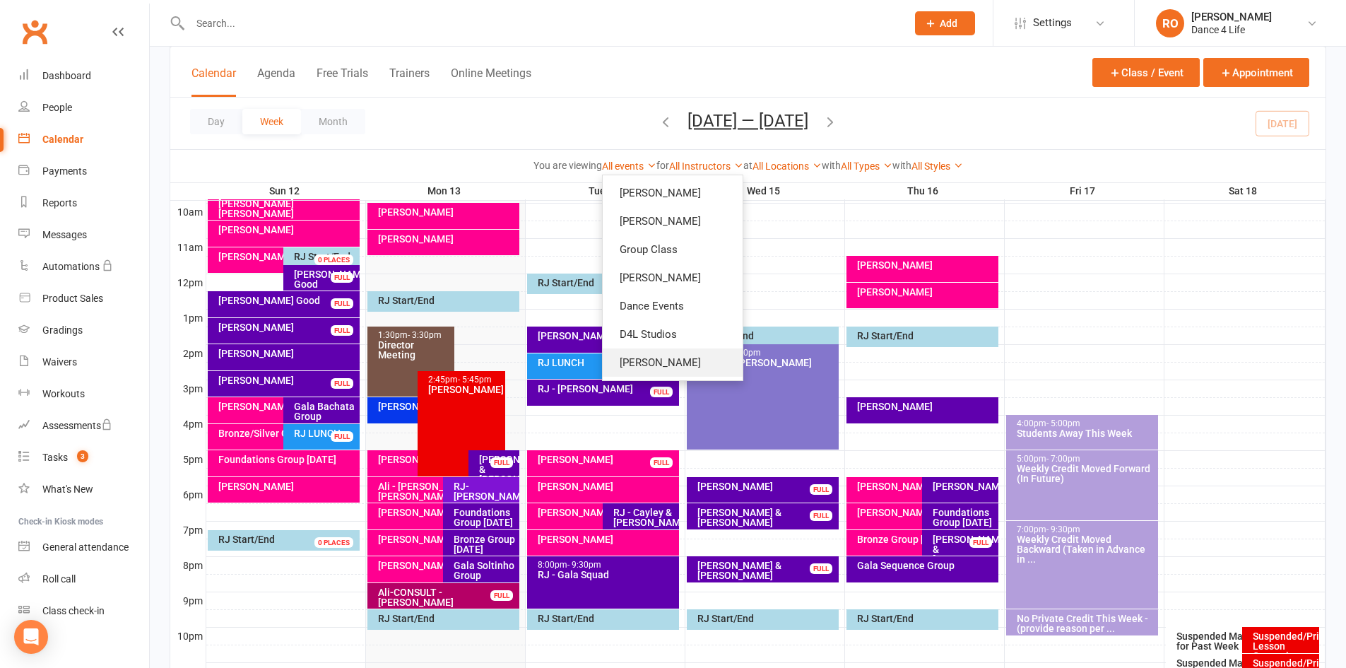
click at [664, 367] on link "[PERSON_NAME]" at bounding box center [673, 362] width 140 height 28
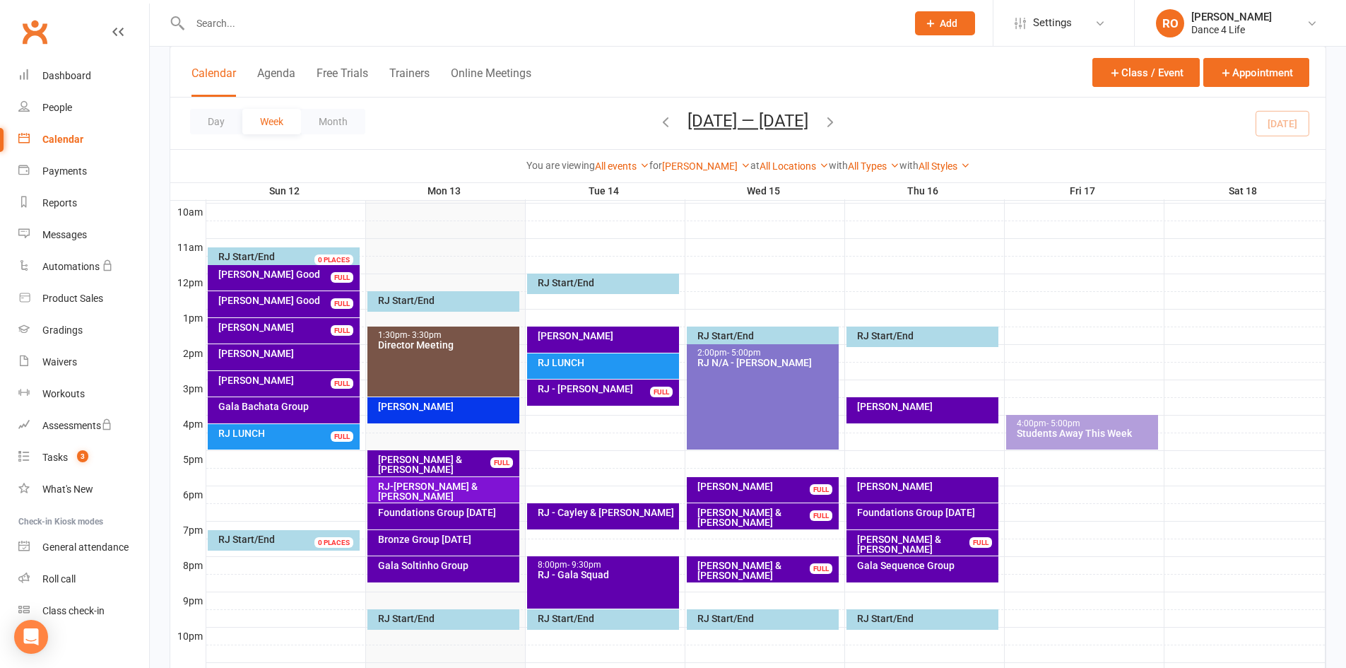
click at [1271, 134] on div "Day Week Month Oct 12 — 18 2025 October 2025 Sun Mon Tue Wed Thu Fri Sat 28 29 …" at bounding box center [747, 123] width 1155 height 52
click at [832, 127] on icon "button" at bounding box center [830, 122] width 16 height 16
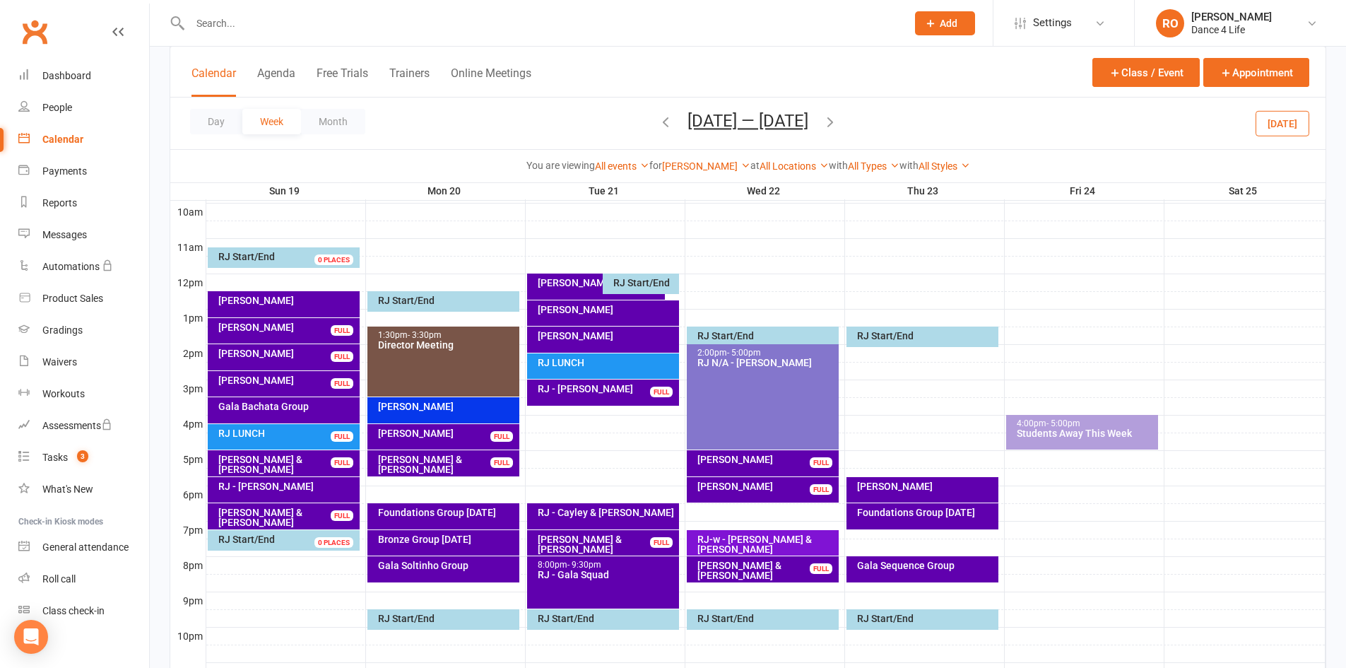
click at [310, 304] on div "RJ - Maggie Yap" at bounding box center [287, 300] width 139 height 10
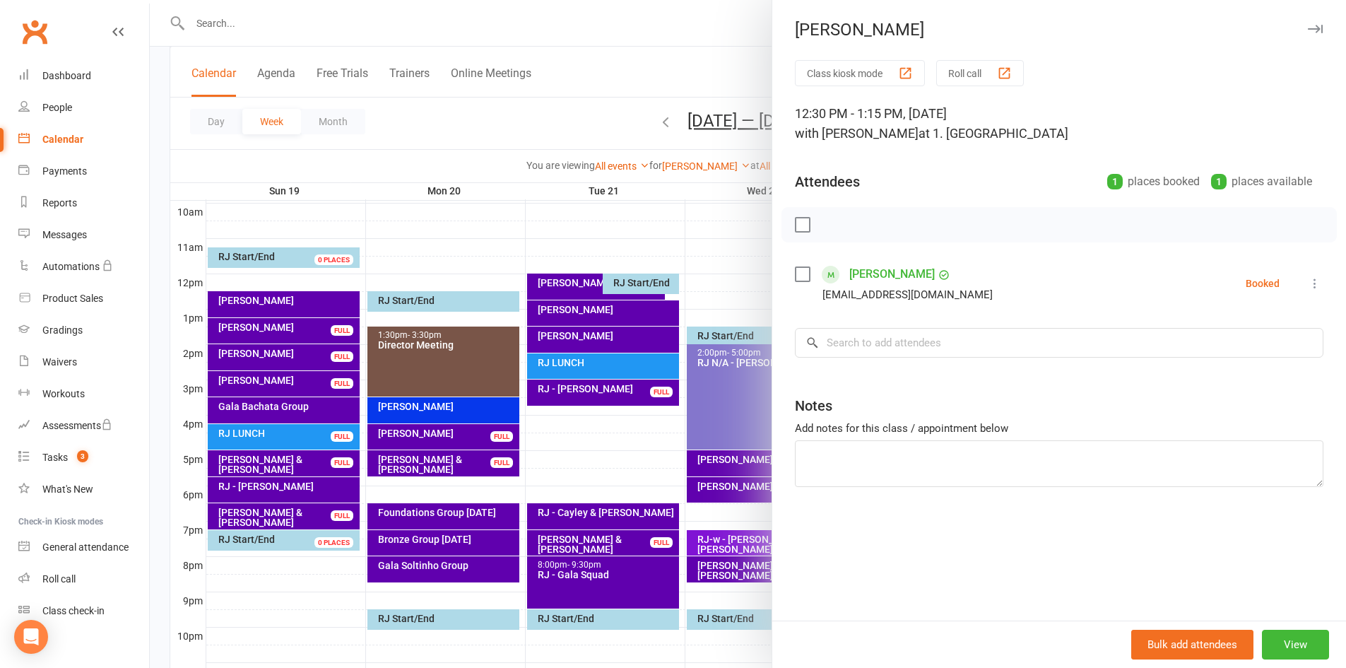
click at [310, 304] on div at bounding box center [748, 334] width 1196 height 668
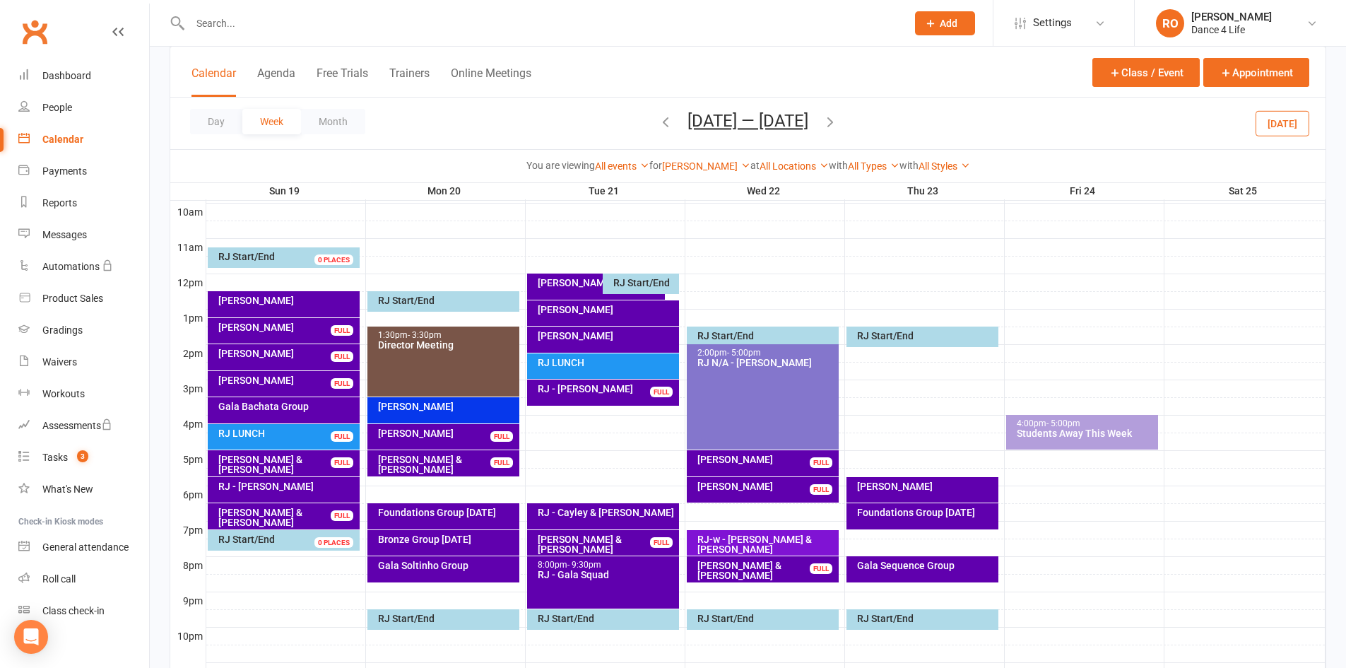
click at [1294, 129] on button "Today" at bounding box center [1282, 122] width 54 height 25
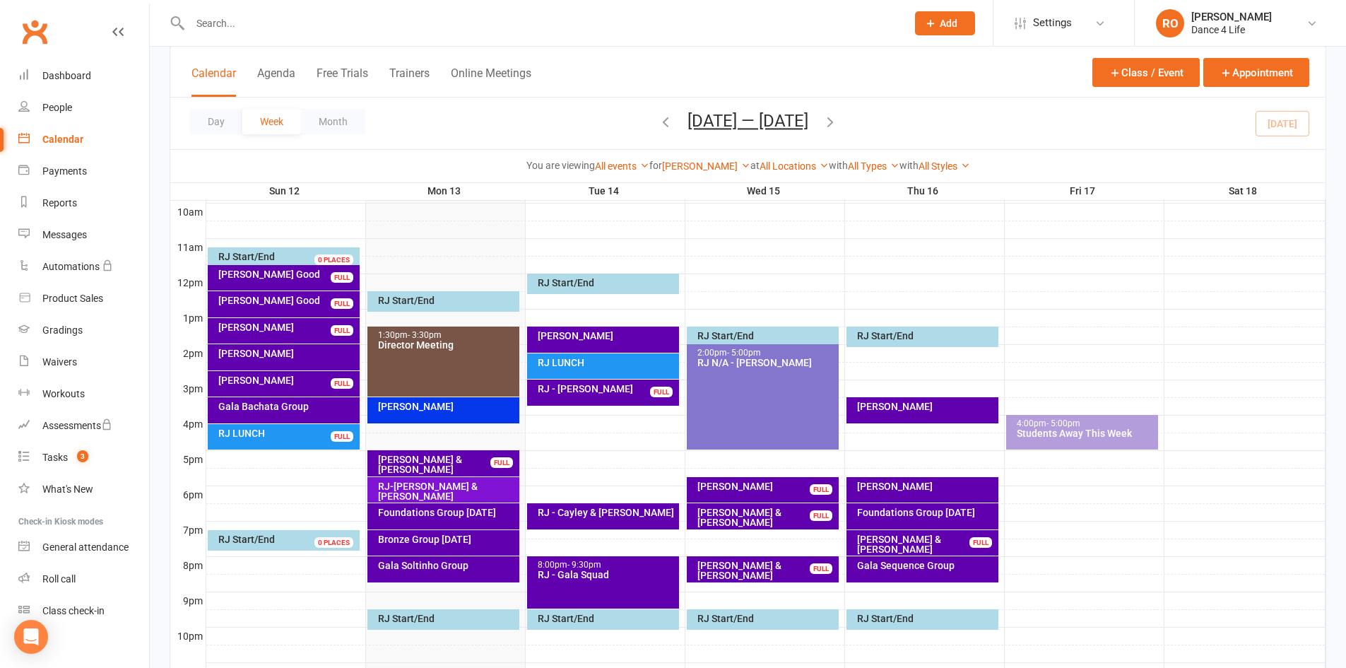
click at [838, 128] on icon "button" at bounding box center [830, 122] width 16 height 16
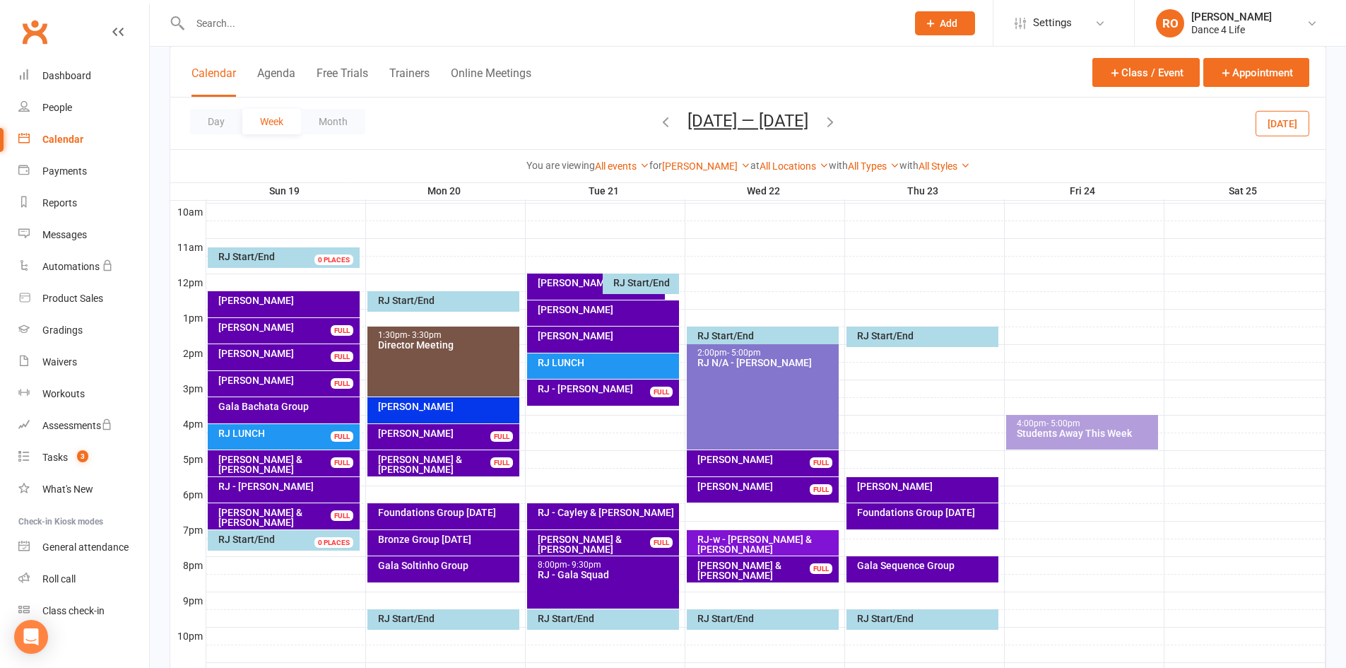
click at [820, 459] on div "FULL" at bounding box center [821, 462] width 23 height 11
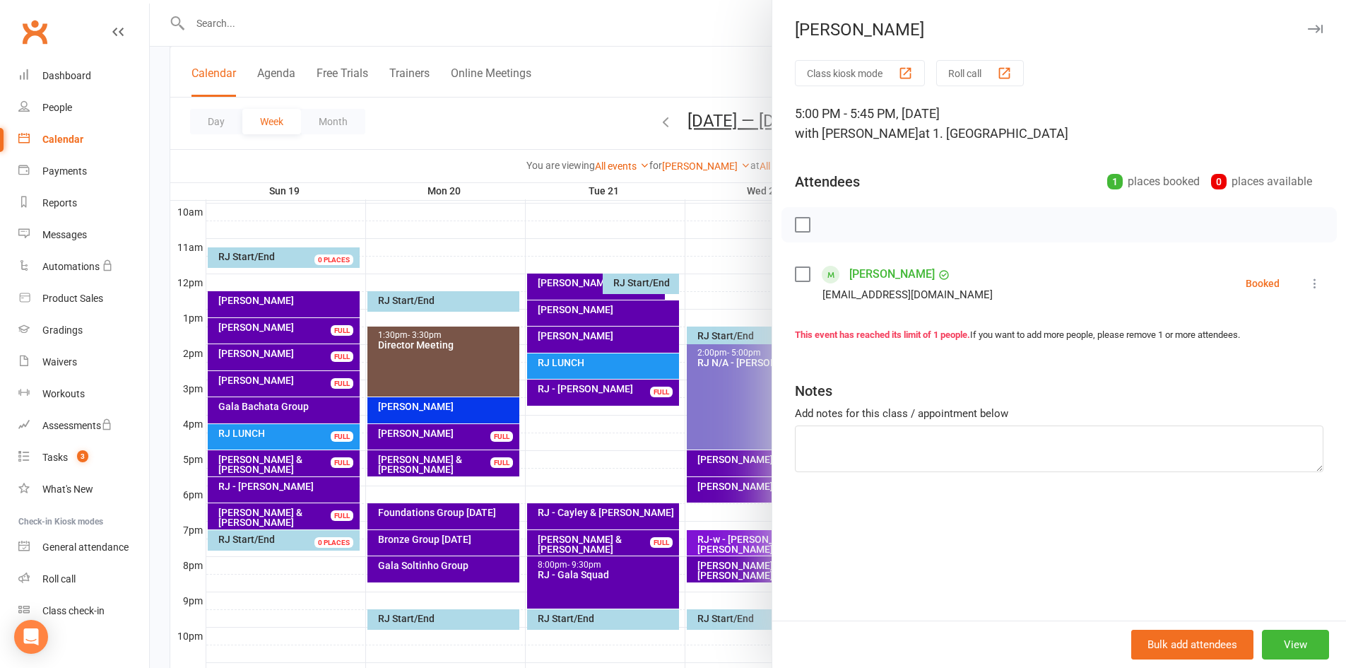
click at [592, 313] on div at bounding box center [748, 334] width 1196 height 668
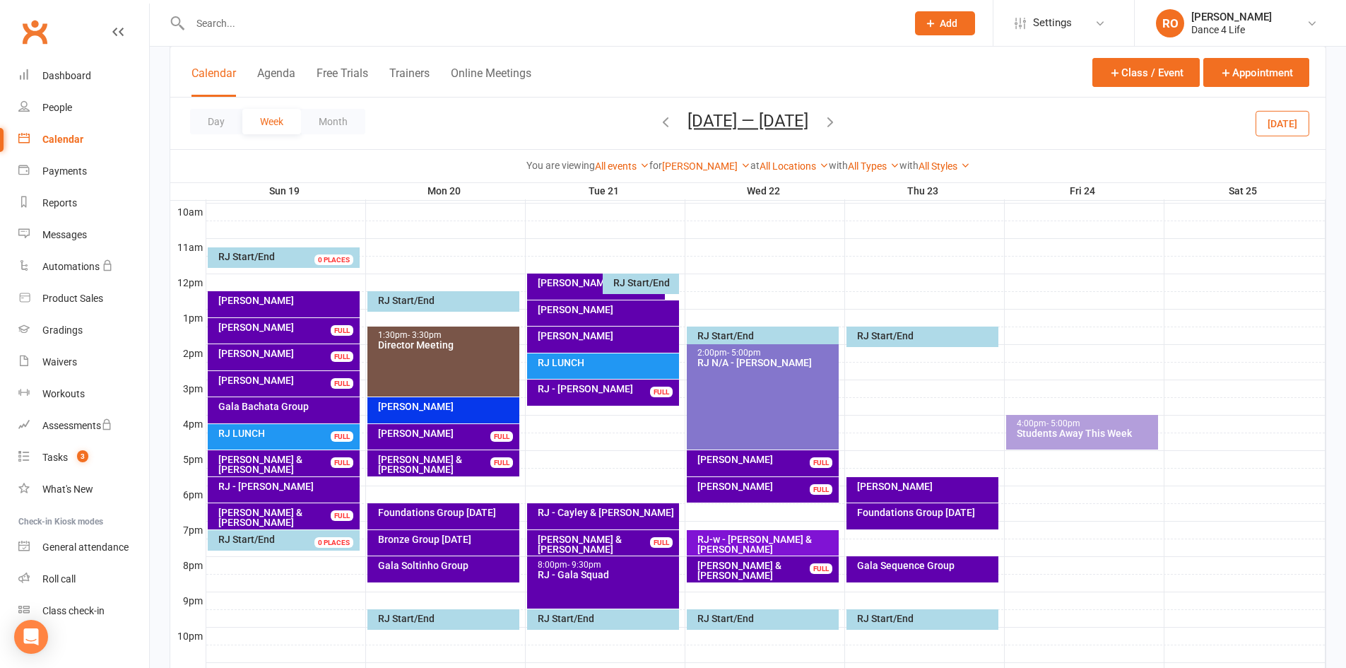
click at [1300, 118] on button "Today" at bounding box center [1282, 122] width 54 height 25
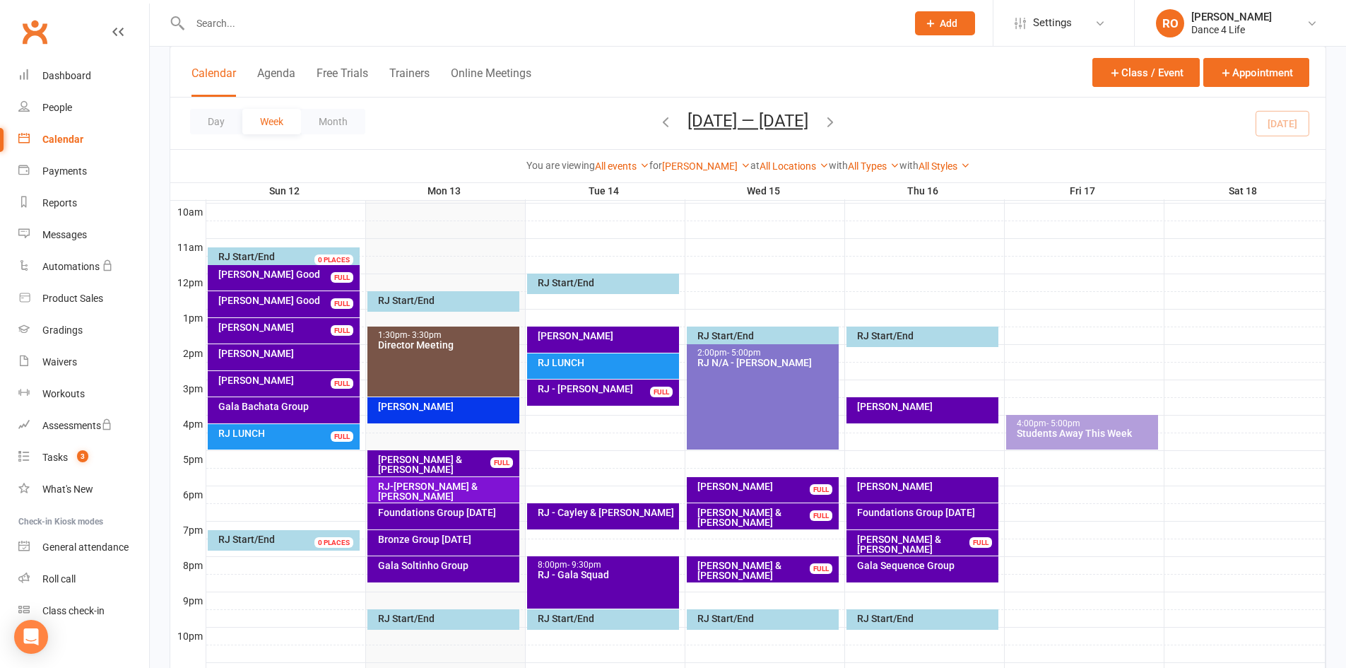
click at [838, 127] on icon "button" at bounding box center [830, 122] width 16 height 16
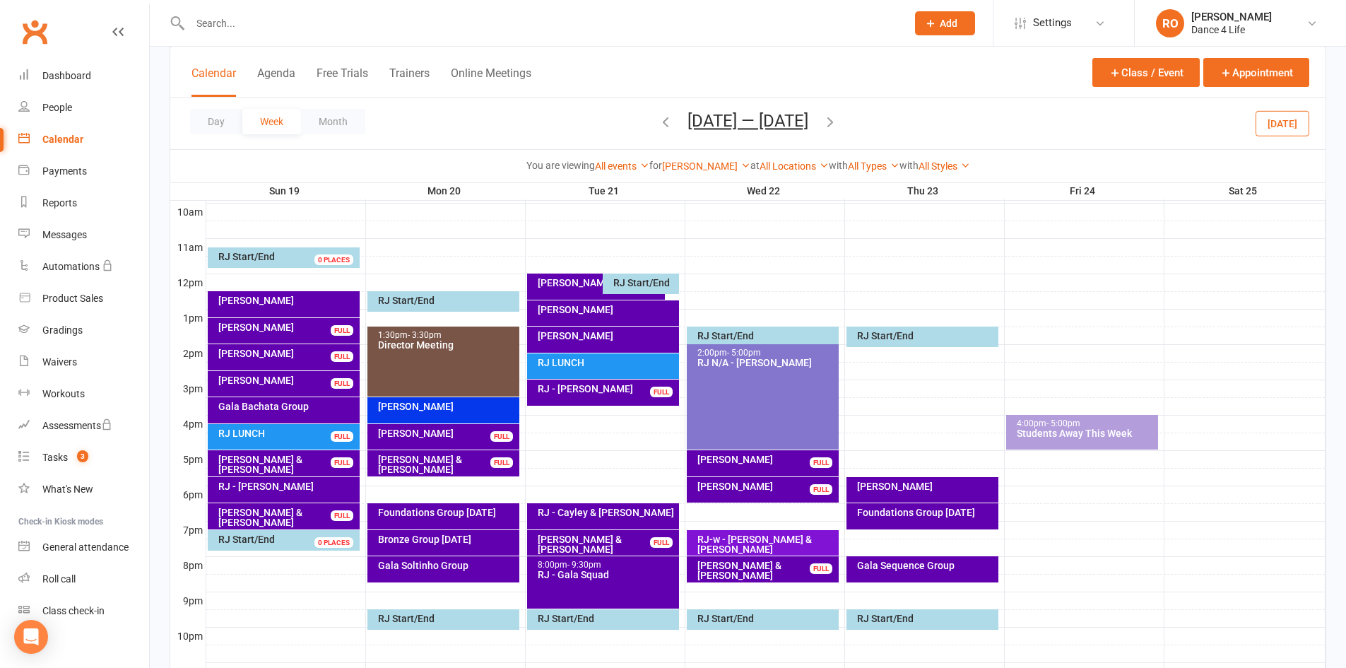
click at [800, 456] on div "RJ - Tara Dour" at bounding box center [766, 459] width 139 height 10
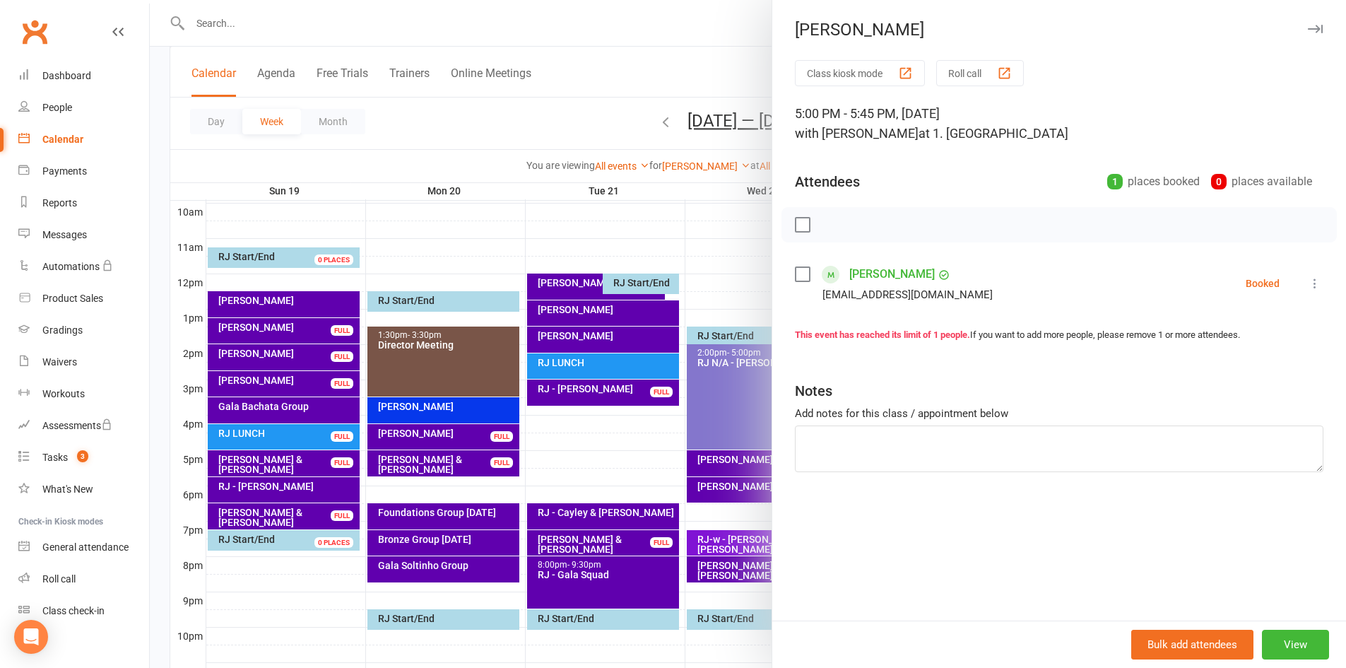
click at [1308, 286] on icon at bounding box center [1315, 283] width 14 height 14
click at [1262, 345] on link "Remove" at bounding box center [1247, 339] width 152 height 28
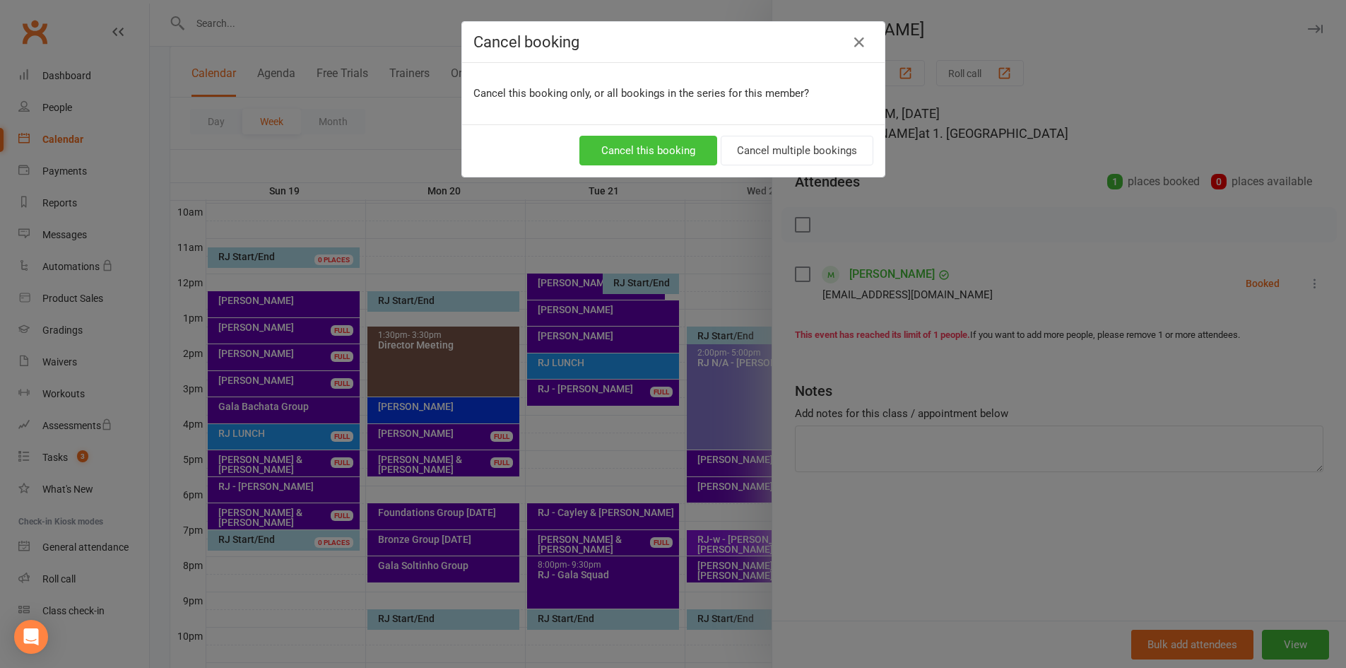
click at [654, 150] on button "Cancel this booking" at bounding box center [648, 151] width 138 height 30
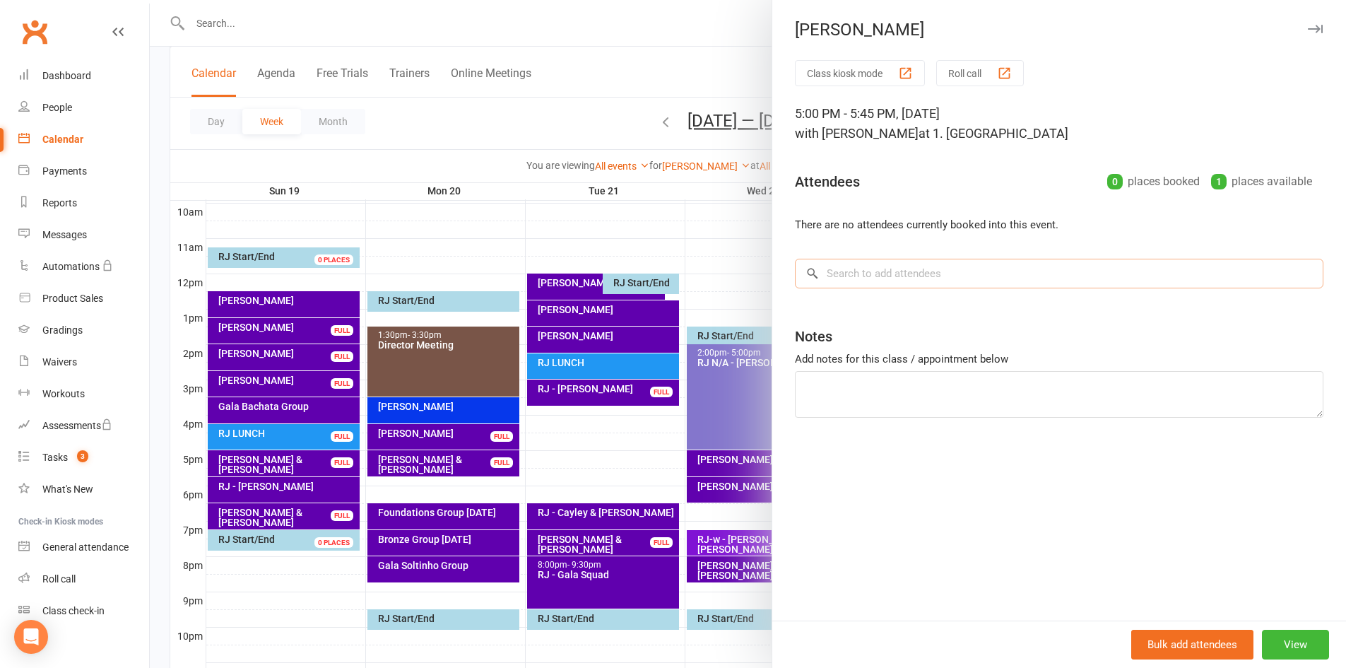
click at [929, 268] on input "search" at bounding box center [1059, 274] width 528 height 30
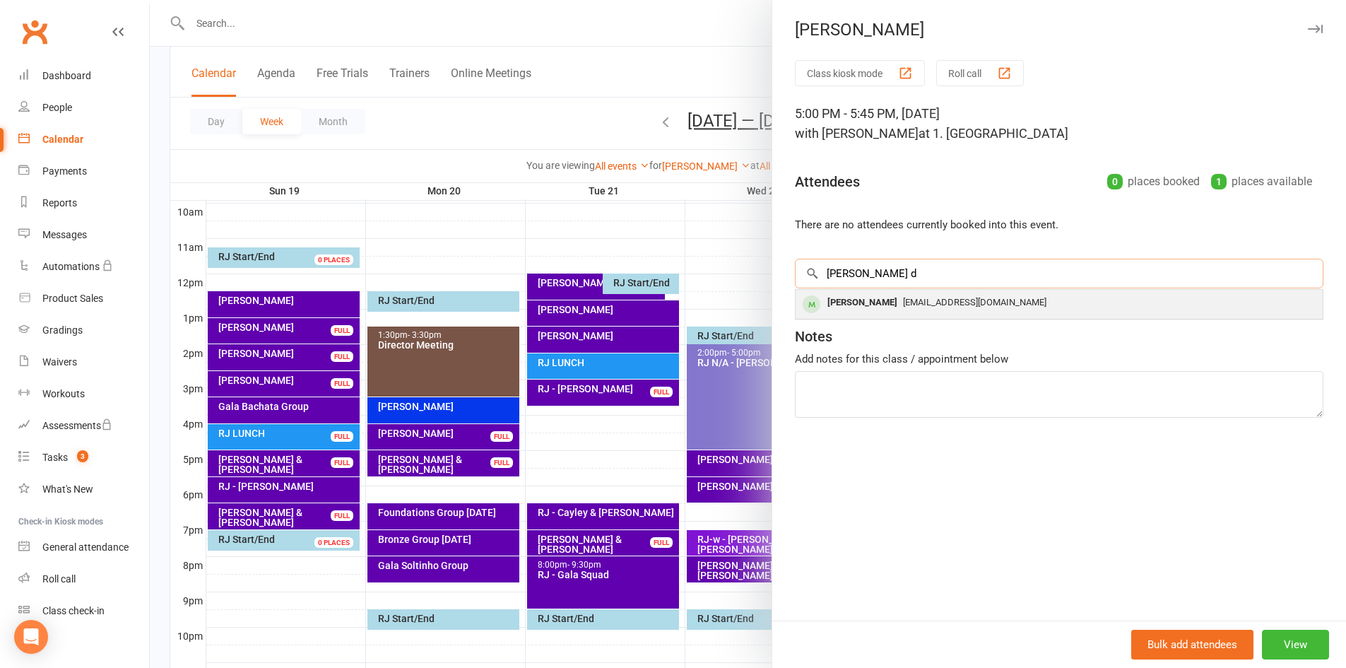
type input "tara d"
click at [928, 304] on span "taradour@gmail.com" at bounding box center [974, 302] width 143 height 11
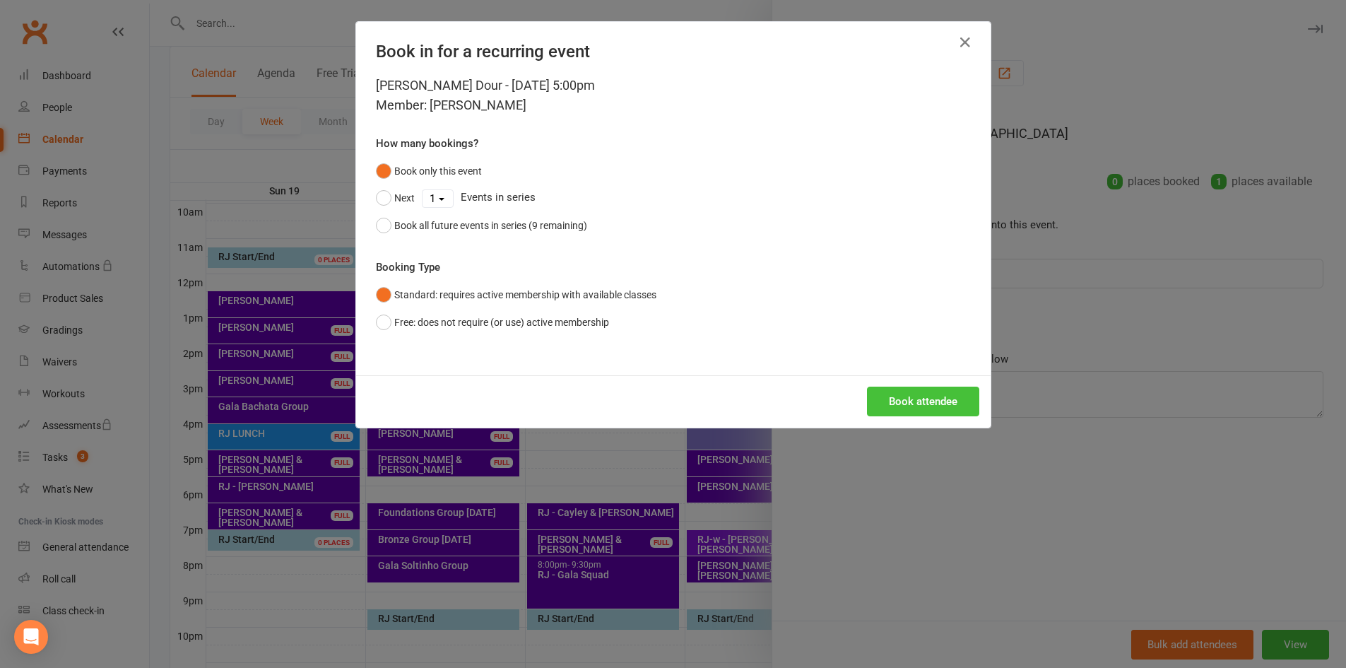
click at [953, 406] on button "Book attendee" at bounding box center [923, 401] width 112 height 30
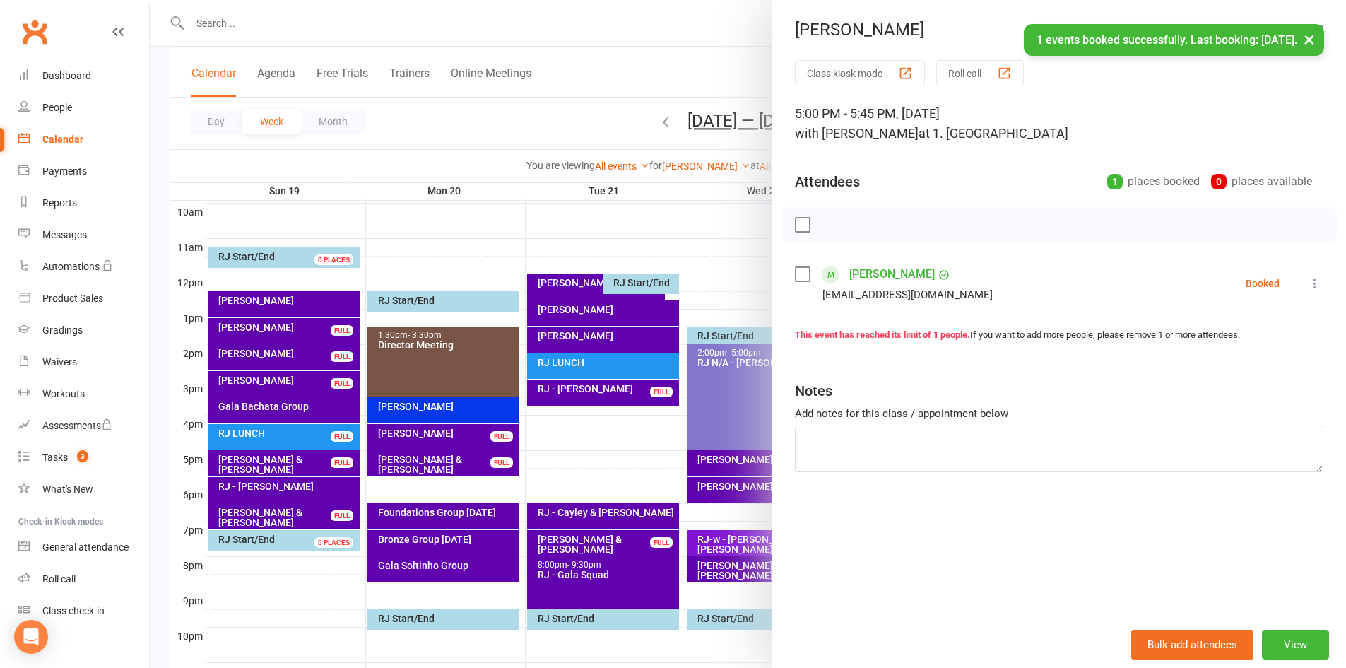
click at [1308, 290] on icon at bounding box center [1315, 283] width 14 height 14
click at [1271, 312] on link "More info" at bounding box center [1247, 311] width 152 height 28
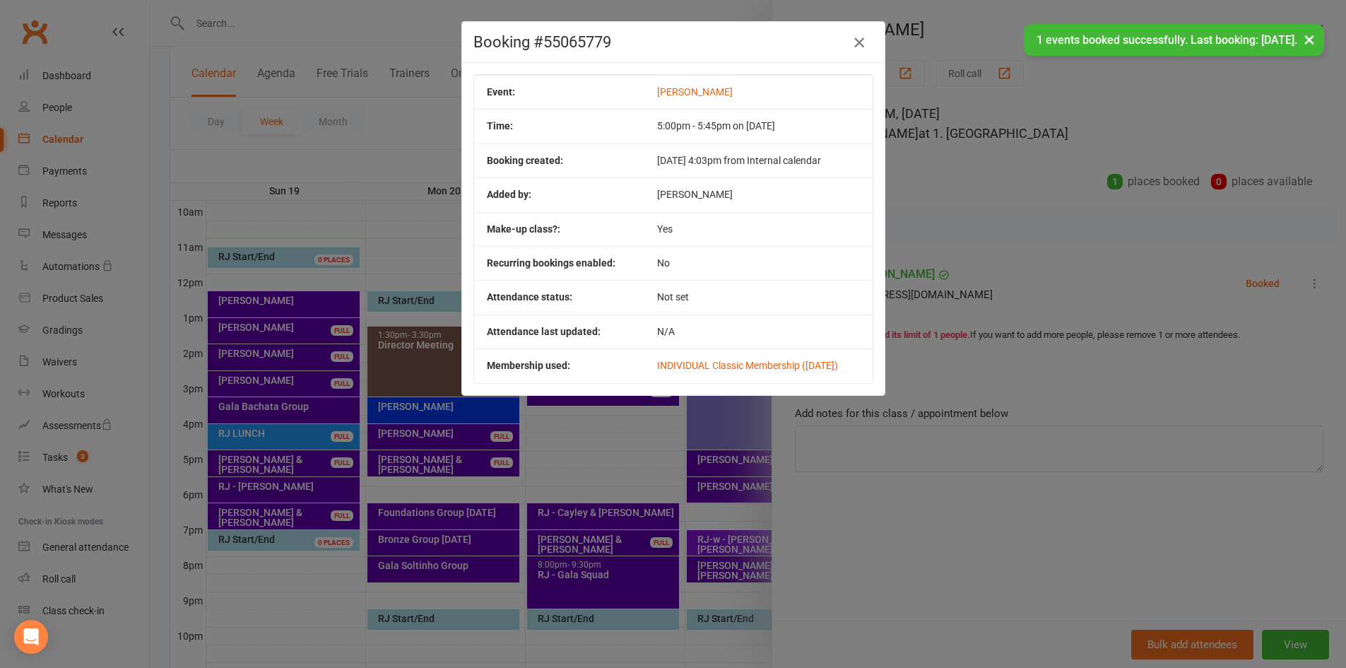
click at [861, 49] on button "button" at bounding box center [859, 42] width 23 height 23
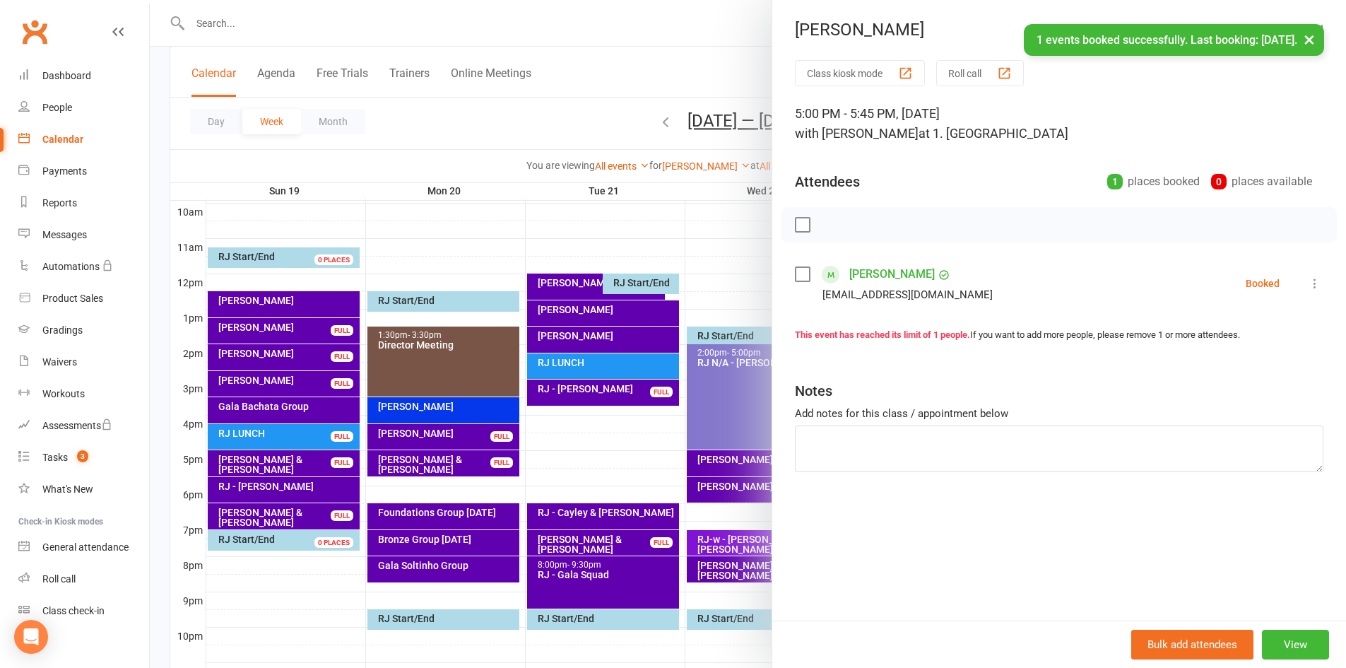
drag, startPoint x: 632, startPoint y: 277, endPoint x: 656, endPoint y: 194, distance: 86.8
click at [632, 278] on div at bounding box center [748, 334] width 1196 height 668
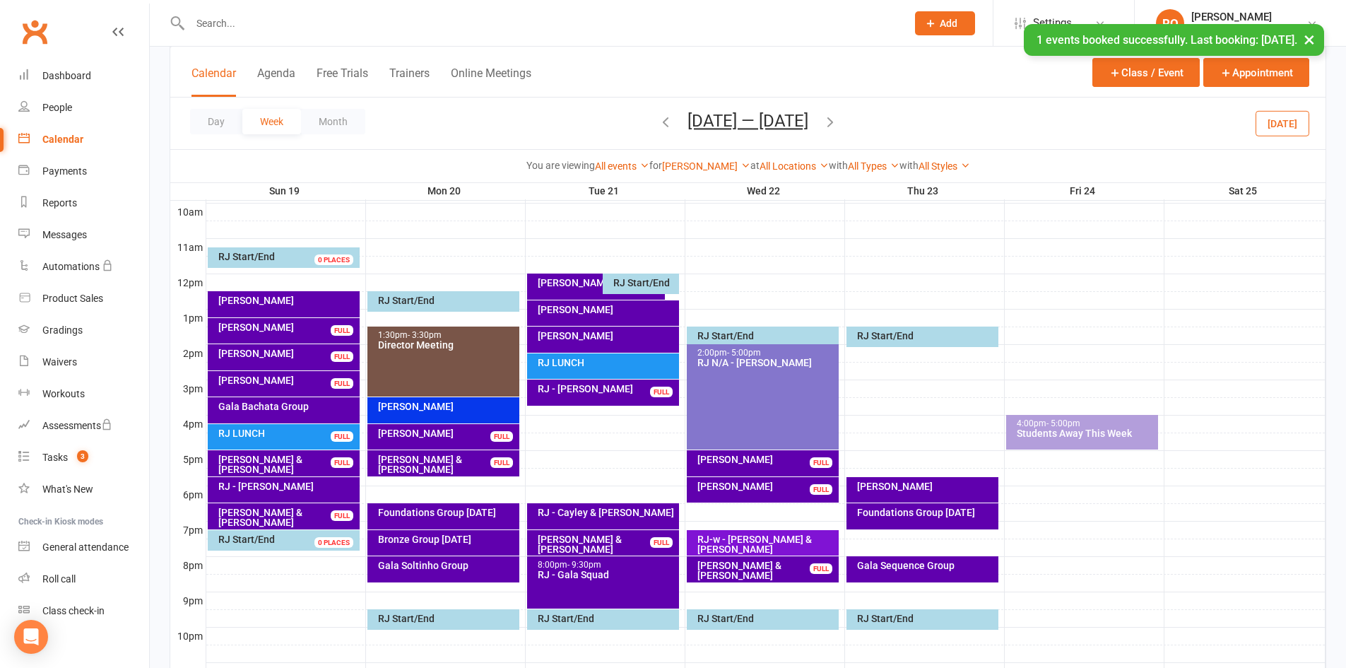
click at [662, 123] on icon "button" at bounding box center [666, 122] width 16 height 16
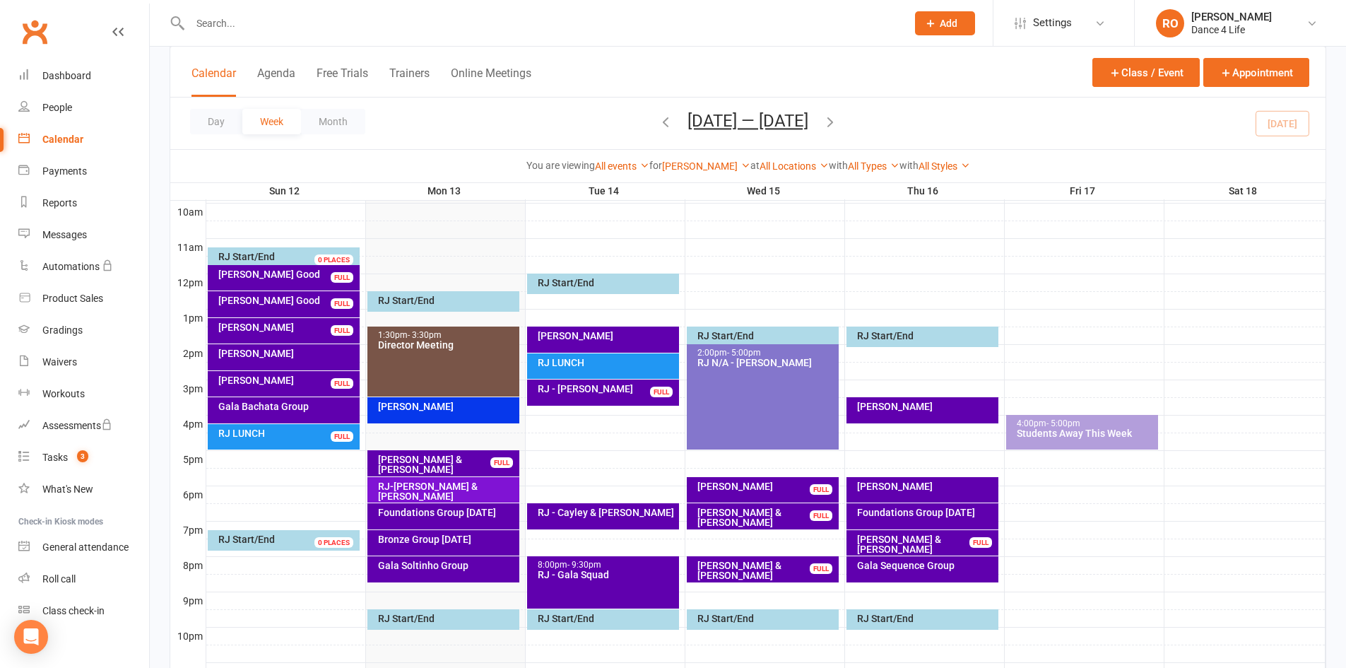
click at [834, 112] on button "button" at bounding box center [830, 123] width 16 height 25
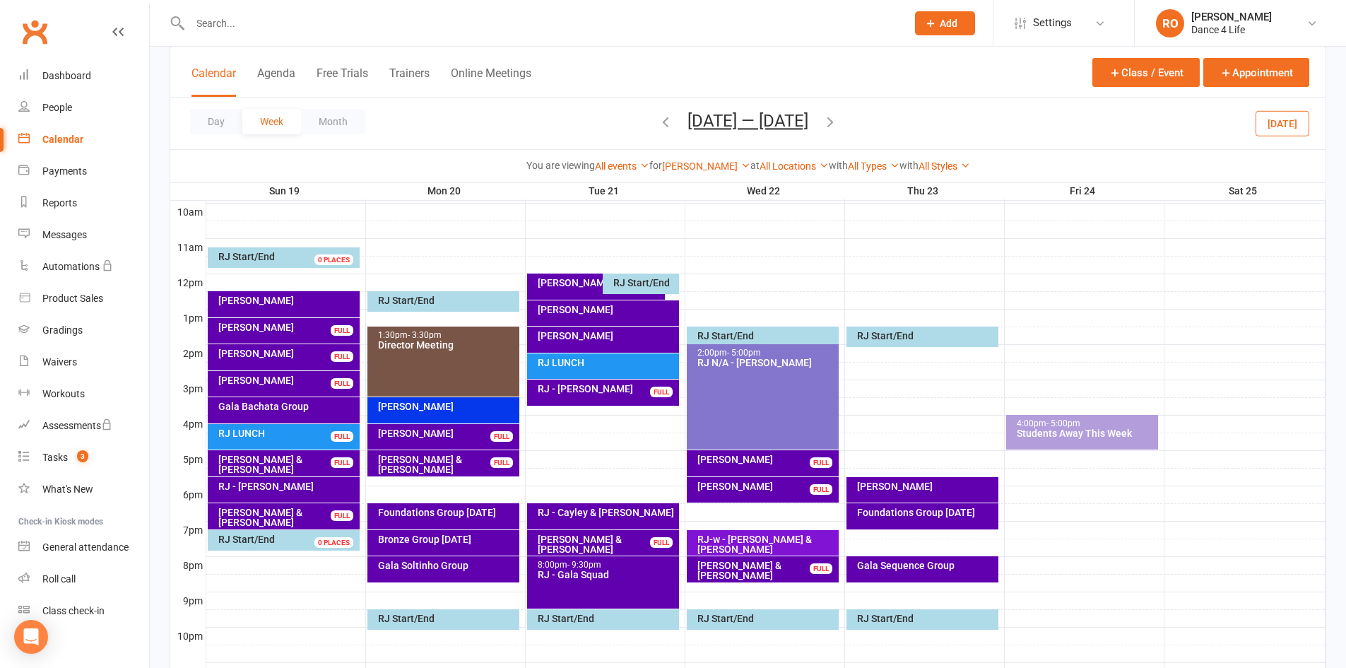
click at [660, 125] on icon "button" at bounding box center [666, 122] width 16 height 16
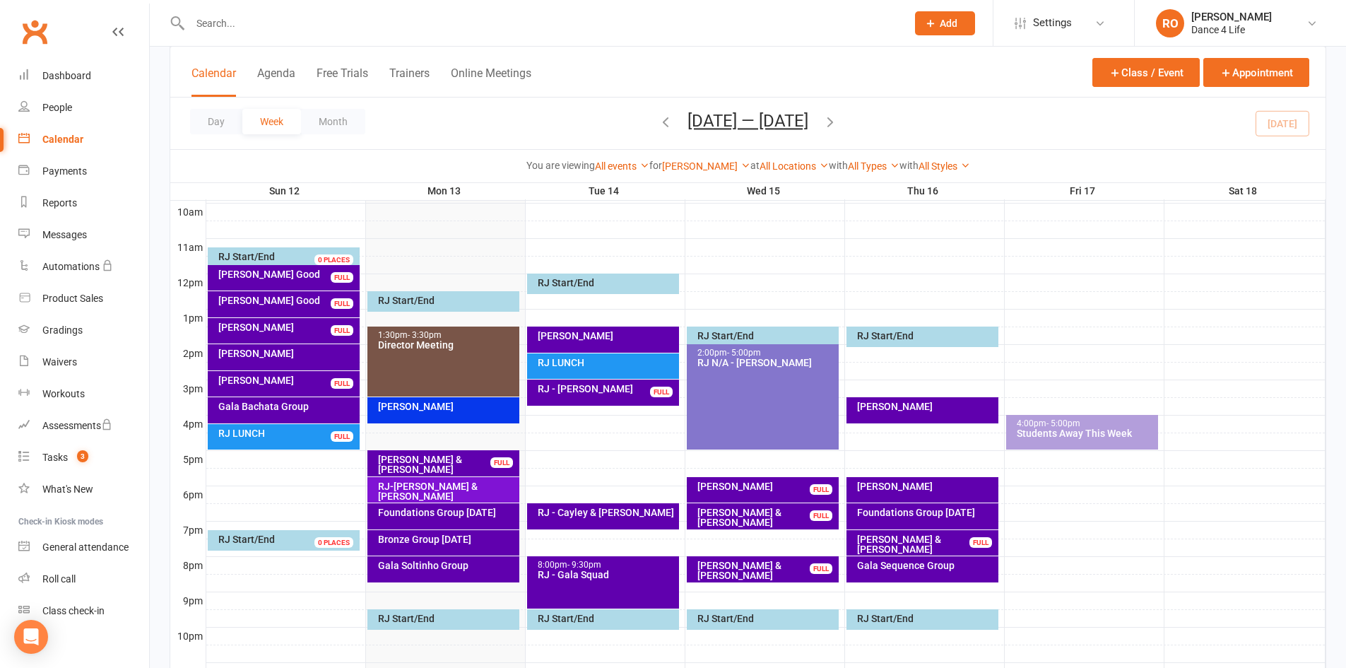
click at [1281, 131] on div "Day Week Month Oct 12 — 18 2025 October 2025 Sun Mon Tue Wed Thu Fri Sat 28 29 …" at bounding box center [747, 123] width 1155 height 52
click at [484, 536] on div "Bronze Group Monday" at bounding box center [446, 539] width 139 height 10
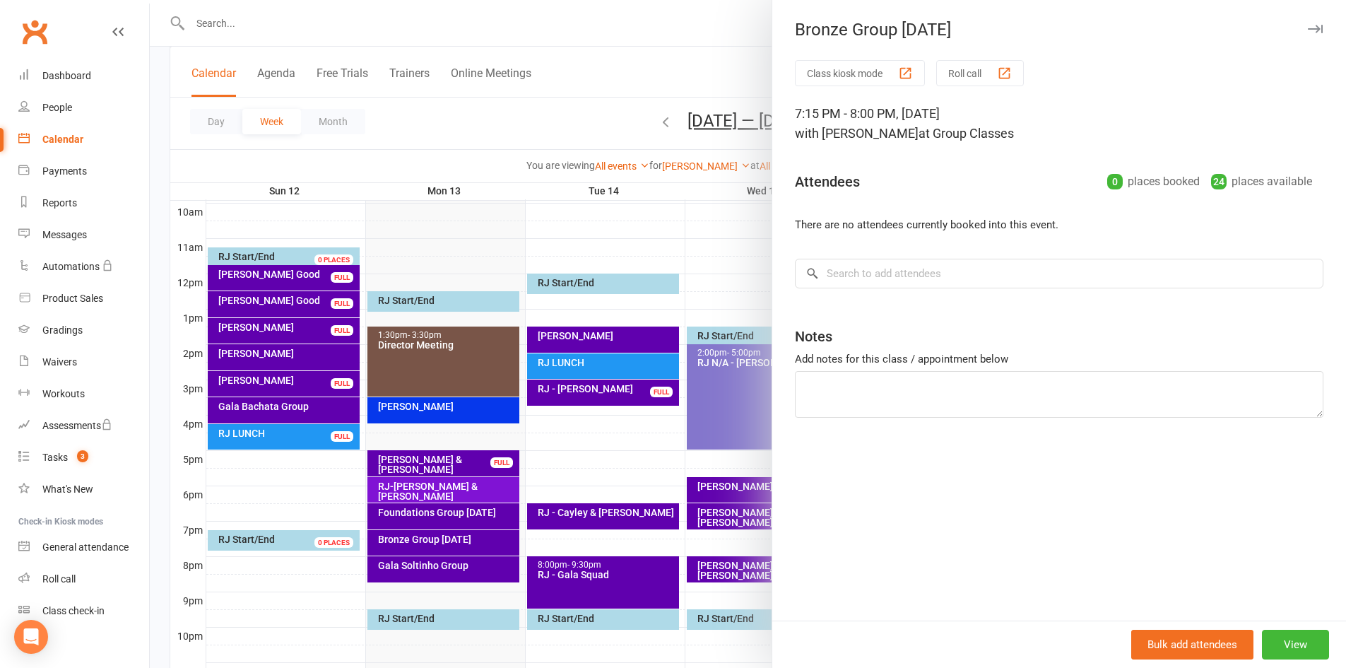
click at [465, 541] on div at bounding box center [748, 334] width 1196 height 668
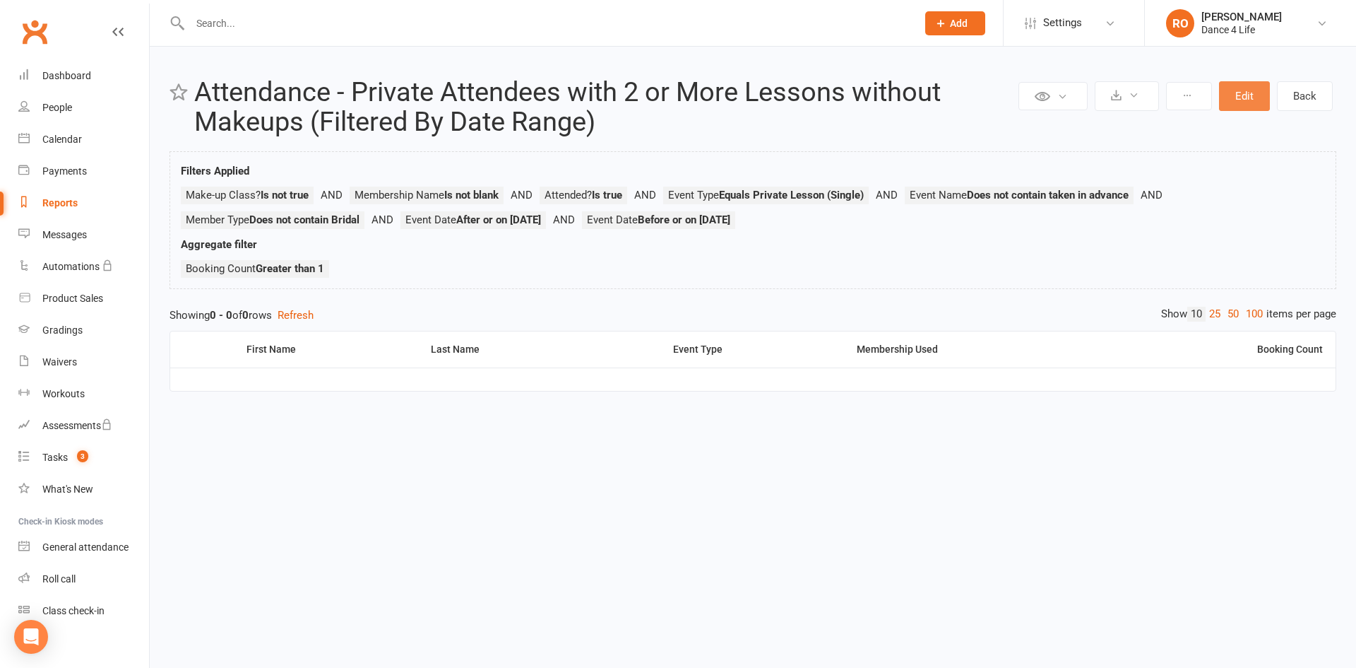
click at [1264, 97] on button "Edit" at bounding box center [1244, 96] width 51 height 30
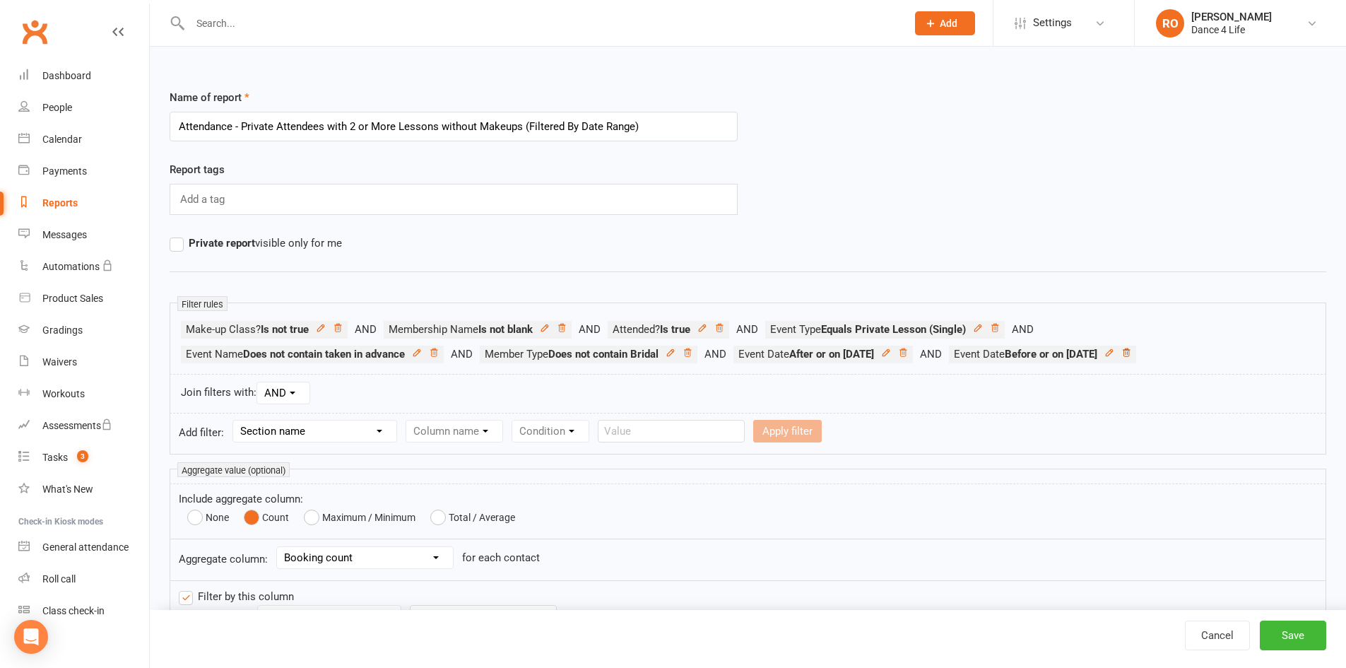
click at [1131, 350] on icon at bounding box center [1126, 353] width 10 height 10
click at [1310, 632] on button "Save" at bounding box center [1293, 635] width 66 height 30
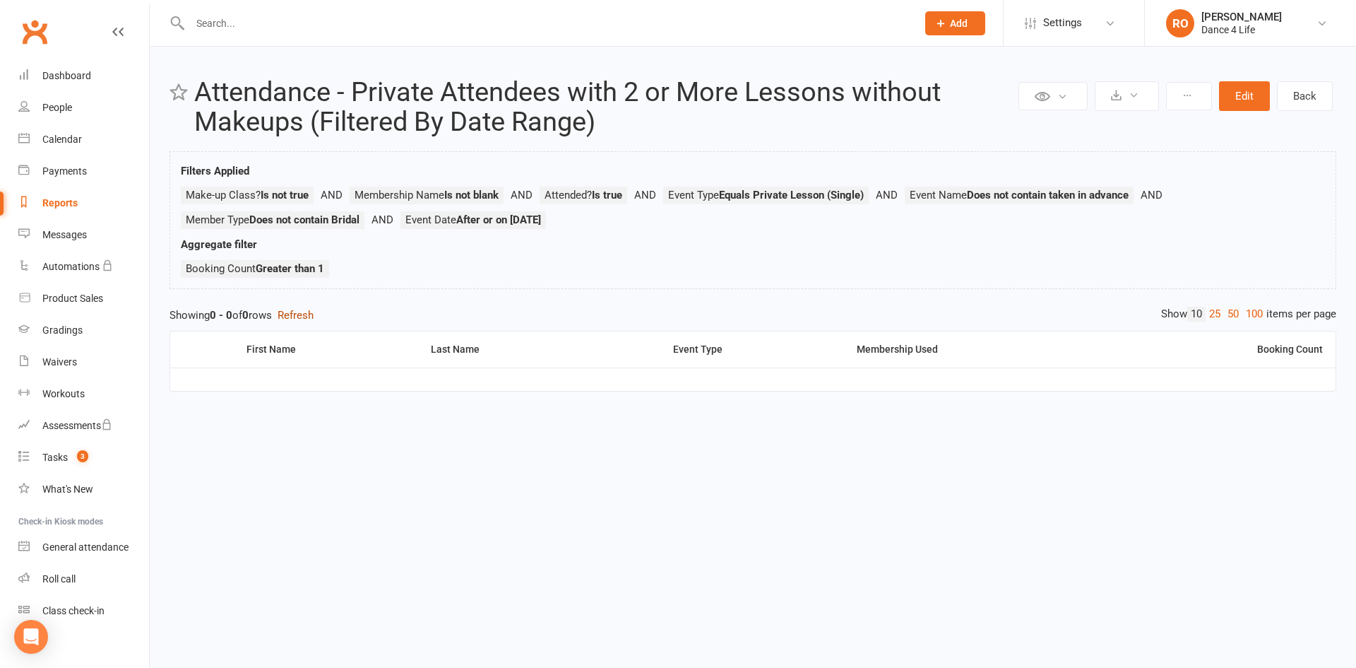
click at [305, 309] on button "Refresh" at bounding box center [296, 315] width 36 height 17
click at [306, 309] on button "Refresh" at bounding box center [296, 315] width 36 height 17
click at [1233, 99] on button "Edit" at bounding box center [1244, 96] width 51 height 30
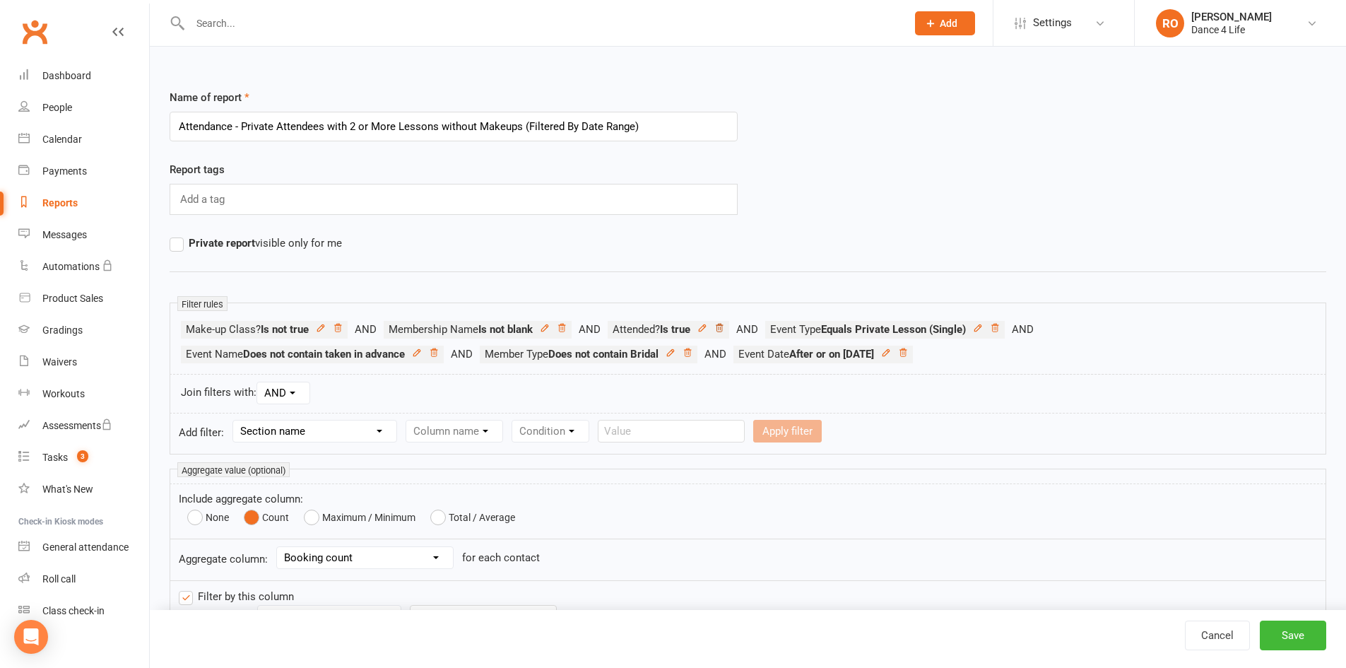
click at [723, 328] on icon at bounding box center [719, 328] width 7 height 8
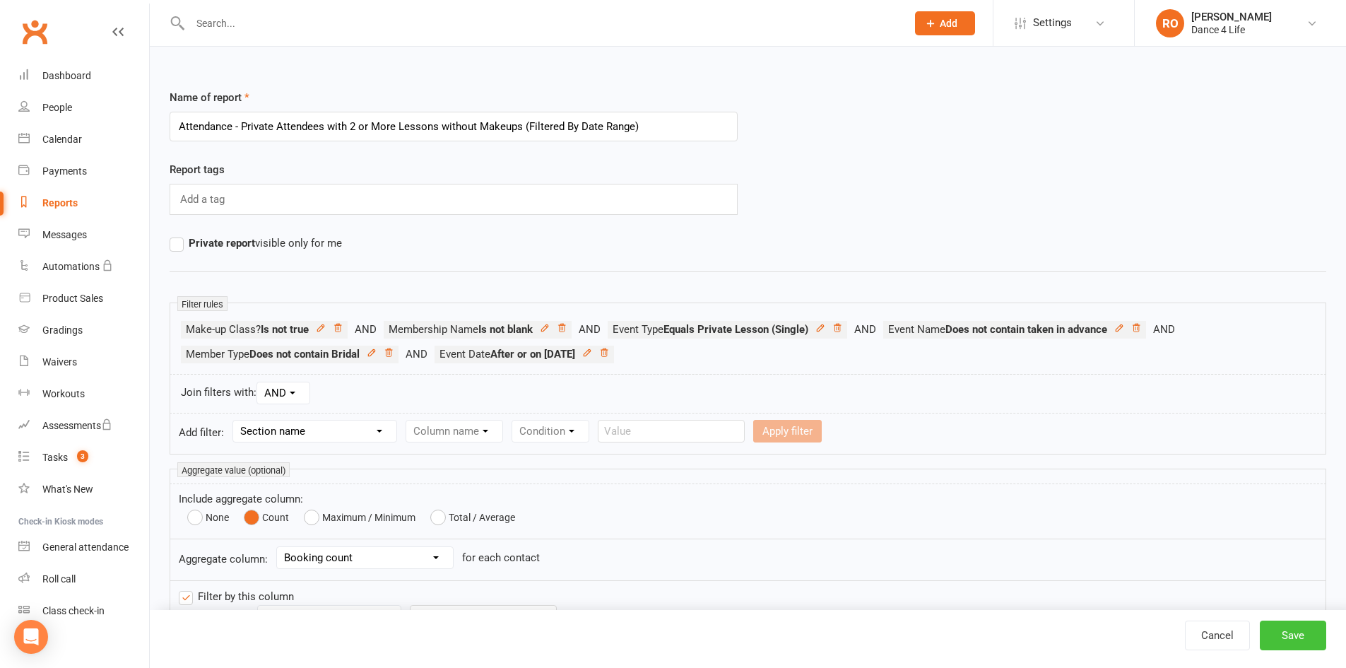
click at [1289, 627] on button "Save" at bounding box center [1293, 635] width 66 height 30
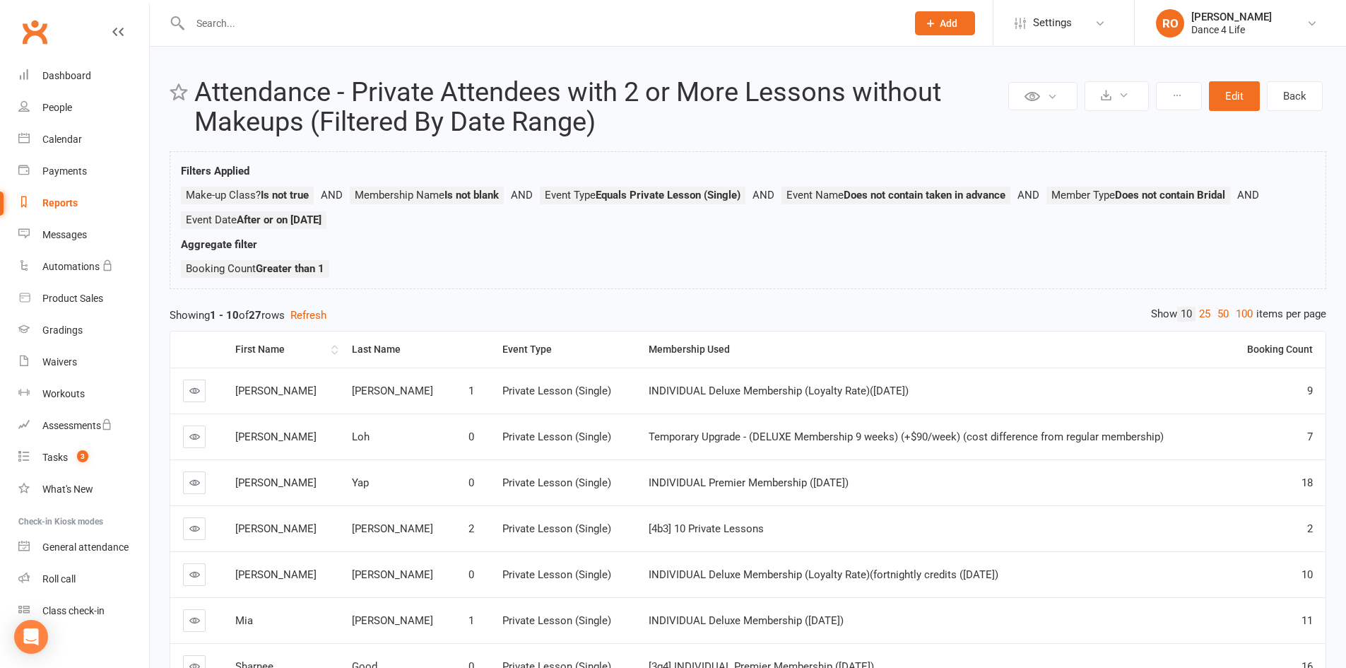
click at [256, 350] on div "First Name" at bounding box center [281, 349] width 93 height 11
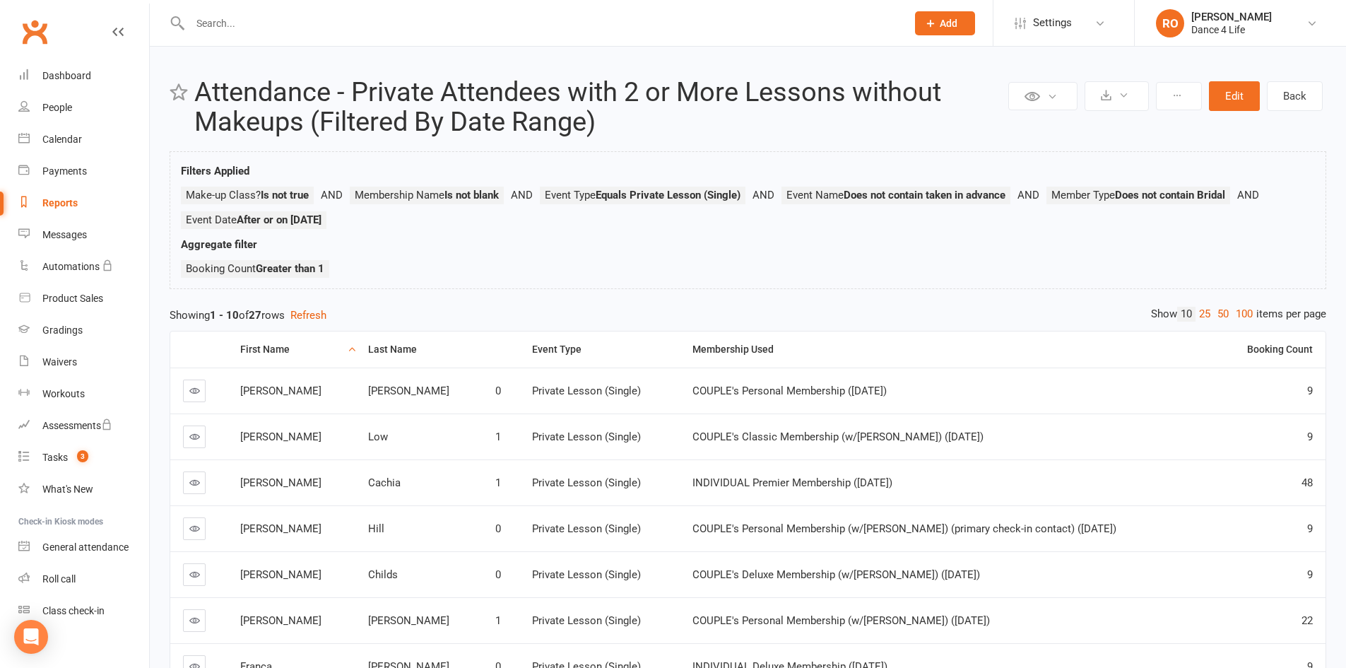
click at [1205, 318] on link "25" at bounding box center [1204, 314] width 18 height 15
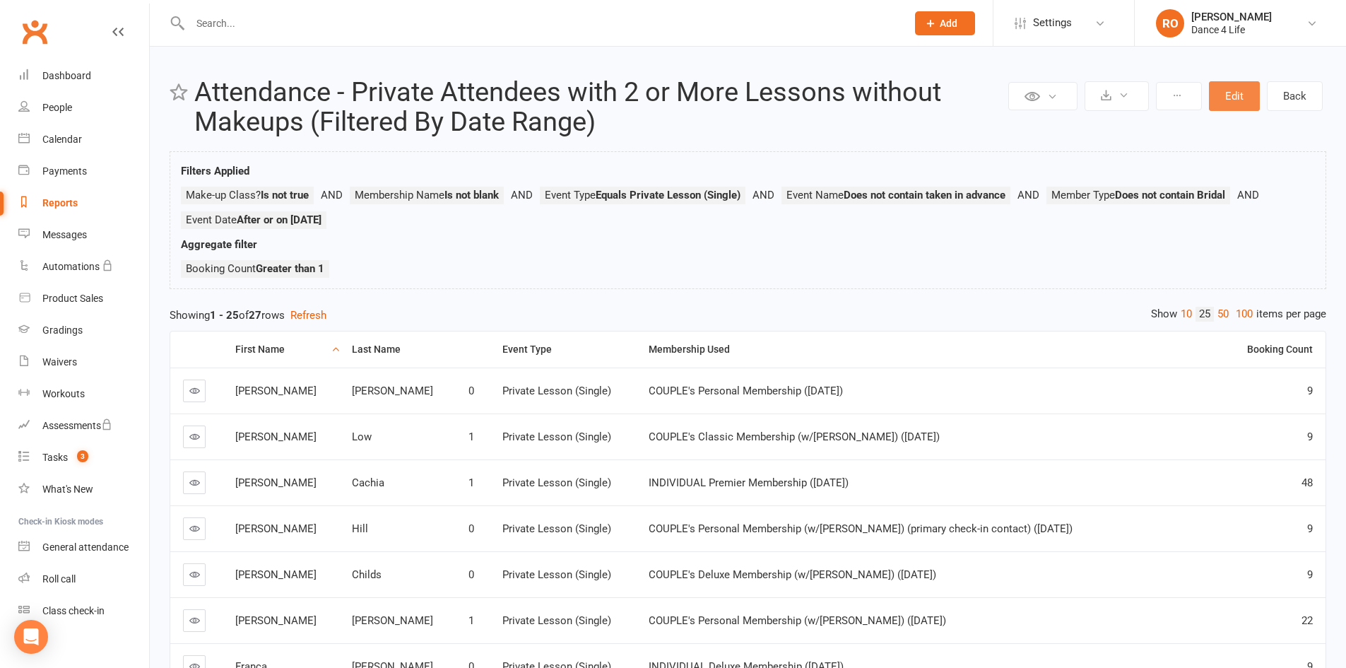
click at [1241, 83] on button "Edit" at bounding box center [1234, 96] width 51 height 30
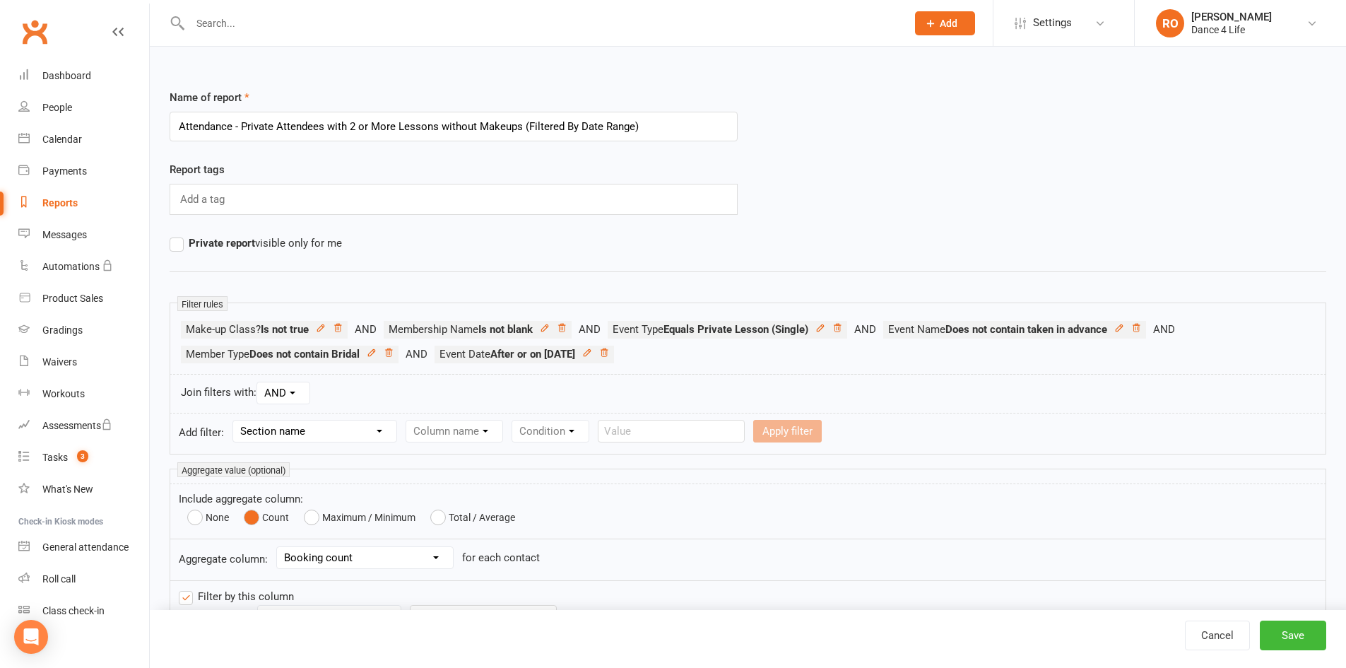
click at [321, 434] on select "Section name Contact Attendance Aggregate Payment Booking Waitlist Attendees Ca…" at bounding box center [314, 430] width 163 height 21
select select "3"
click at [235, 420] on select "Section name Contact Attendance Aggregate Payment Booking Waitlist Attendees Ca…" at bounding box center [314, 430] width 163 height 21
click at [555, 429] on select "Column name Event Name Event Type Event Date Event Day Event Month Event Starts…" at bounding box center [505, 430] width 199 height 21
select select "2"
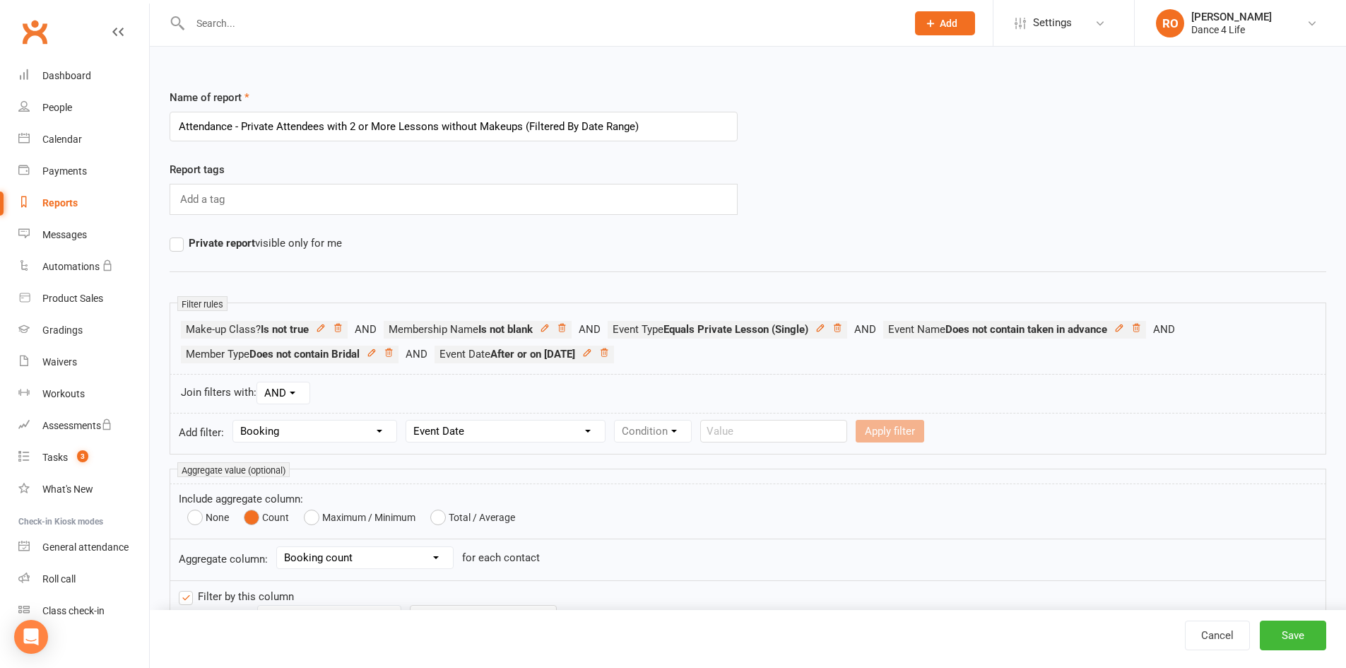
click at [408, 420] on select "Column name Event Name Event Type Event Date Event Day Event Month Event Starts…" at bounding box center [505, 430] width 199 height 21
click at [680, 428] on select "Condition Is Is not Before After Before or on After or on Is blank Is not blank" at bounding box center [659, 430] width 89 height 21
select select "4"
click at [616, 420] on select "Condition Is Is not Before After Before or on After or on Is blank Is not blank" at bounding box center [659, 430] width 89 height 21
click at [841, 425] on input "text" at bounding box center [853, 431] width 147 height 23
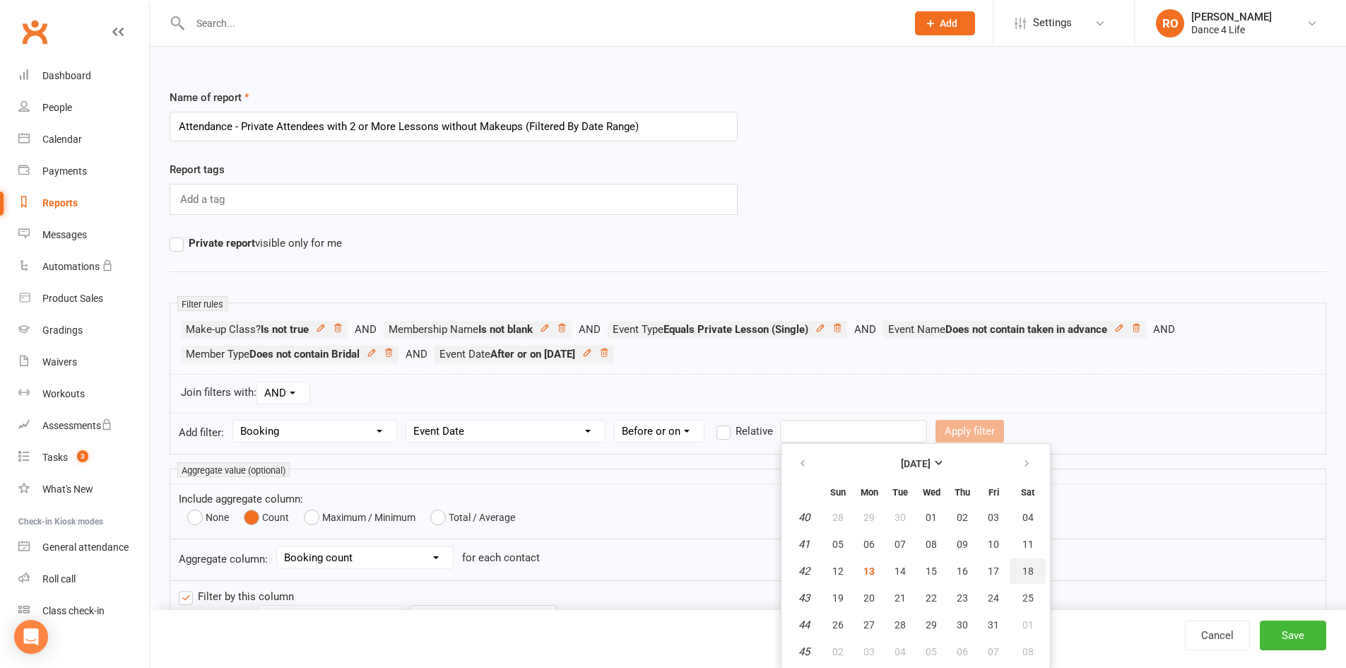
click at [1024, 572] on span "18" at bounding box center [1027, 570] width 11 height 11
click at [1024, 572] on form "Aggregate column: Select Booking count Waitlist Attendees count Membership coun…" at bounding box center [748, 560] width 1157 height 42
click at [888, 437] on input "[DATE]" at bounding box center [853, 431] width 147 height 23
click at [1028, 596] on span "25" at bounding box center [1027, 597] width 11 height 11
type input "[DATE]"
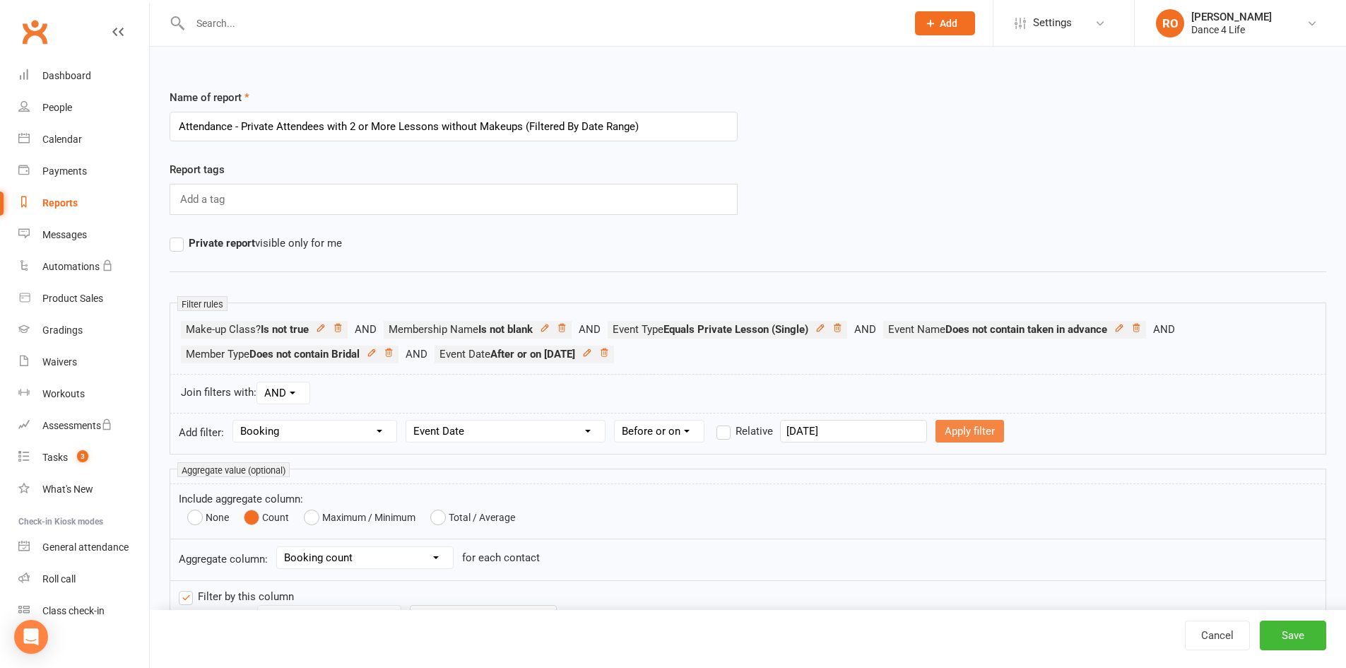
click at [953, 436] on button "Apply filter" at bounding box center [969, 431] width 69 height 23
select select
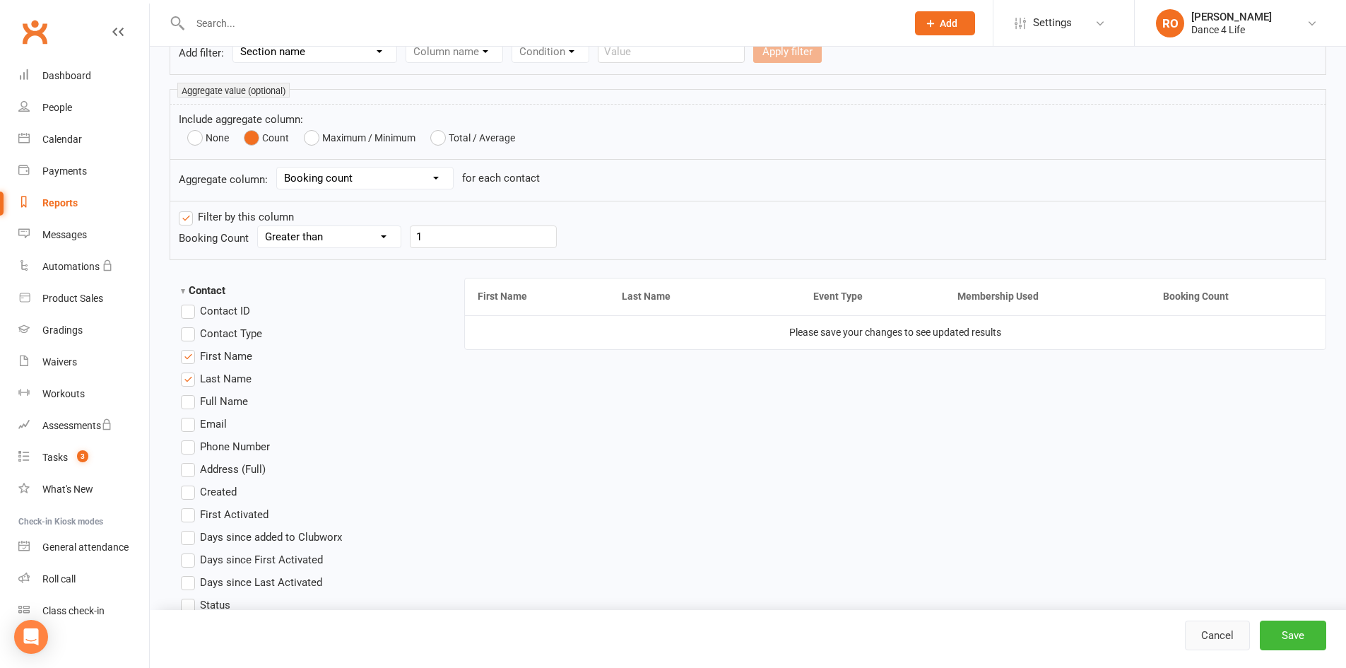
scroll to position [353, 0]
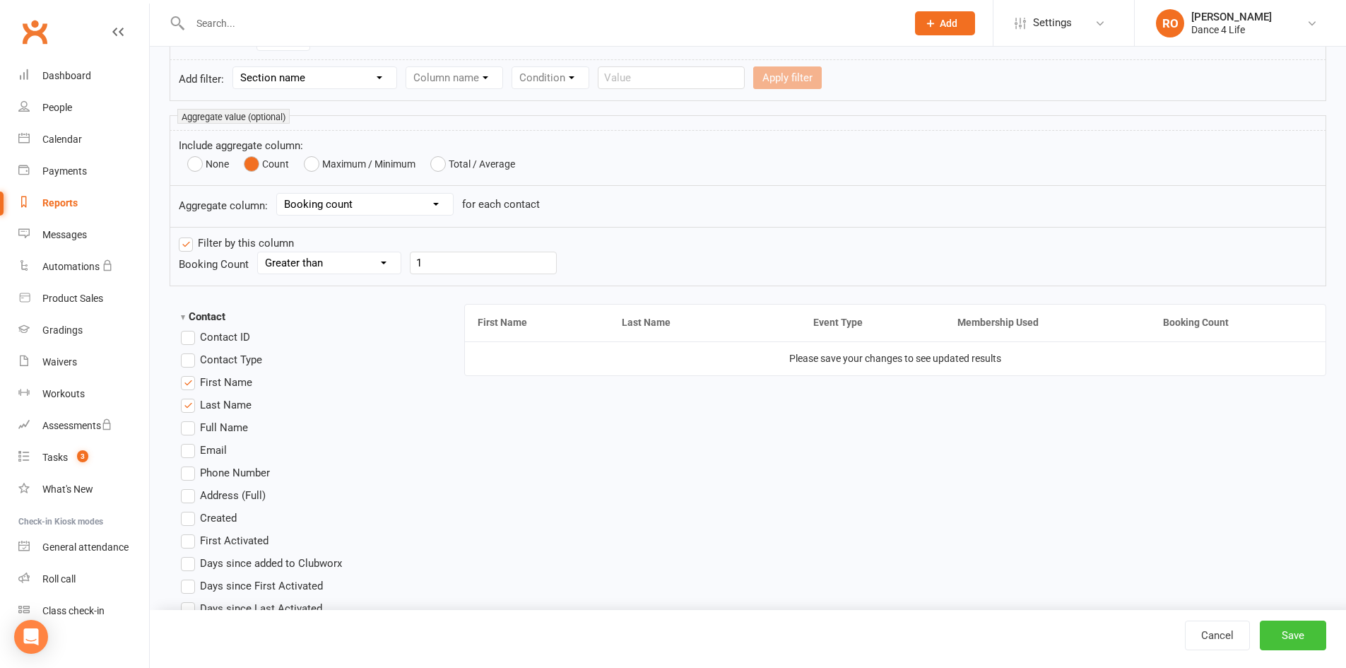
click at [1299, 626] on button "Save" at bounding box center [1293, 635] width 66 height 30
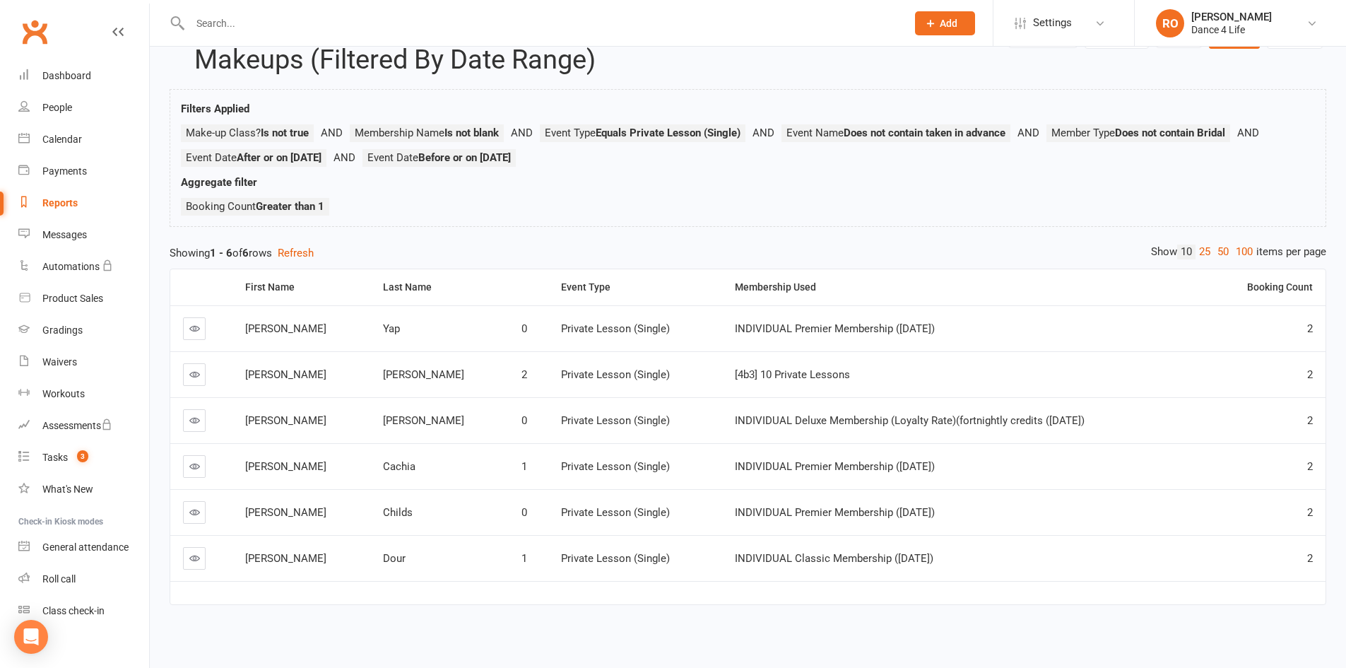
scroll to position [66, 0]
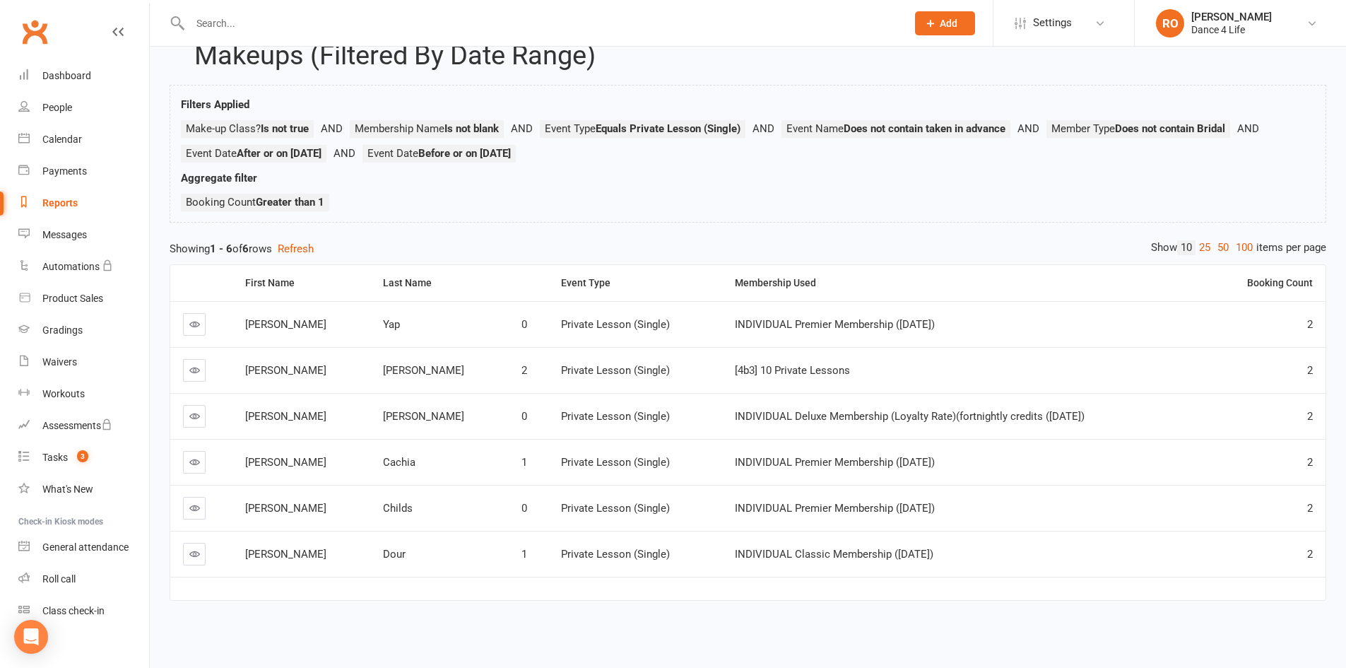
drag, startPoint x: 248, startPoint y: 547, endPoint x: 899, endPoint y: 545, distance: 651.4
click at [899, 545] on tr "[PERSON_NAME] 1 Private Lesson (Single) INDIVIDUAL Classic Membership ([DATE]) 2" at bounding box center [747, 554] width 1155 height 46
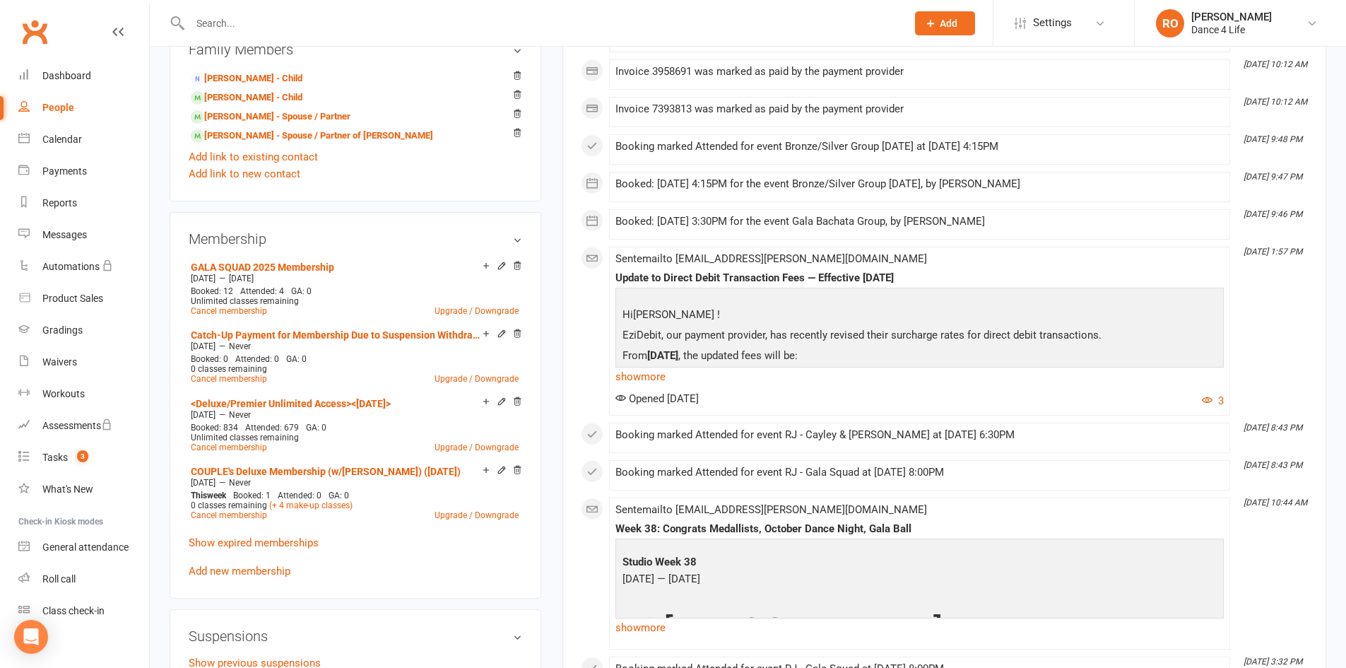
scroll to position [777, 0]
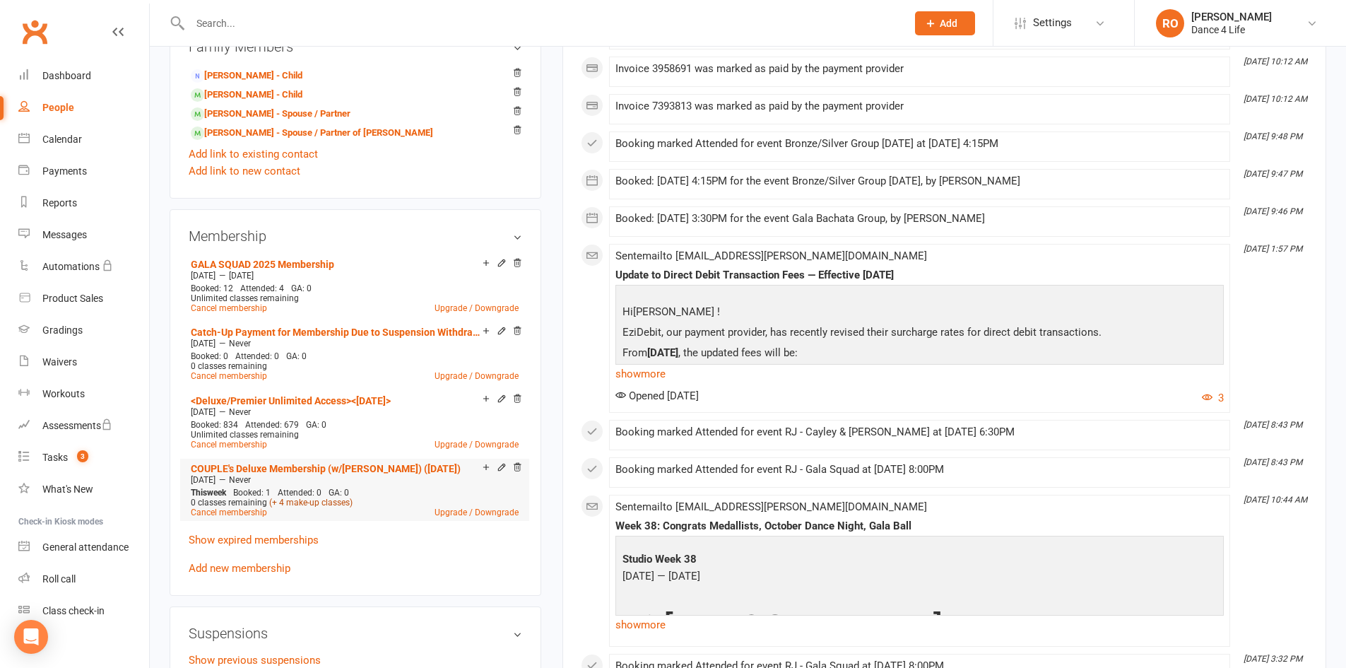
click at [329, 497] on link "(+ 4 make-up classes)" at bounding box center [310, 502] width 83 height 10
